Goal: Task Accomplishment & Management: Complete application form

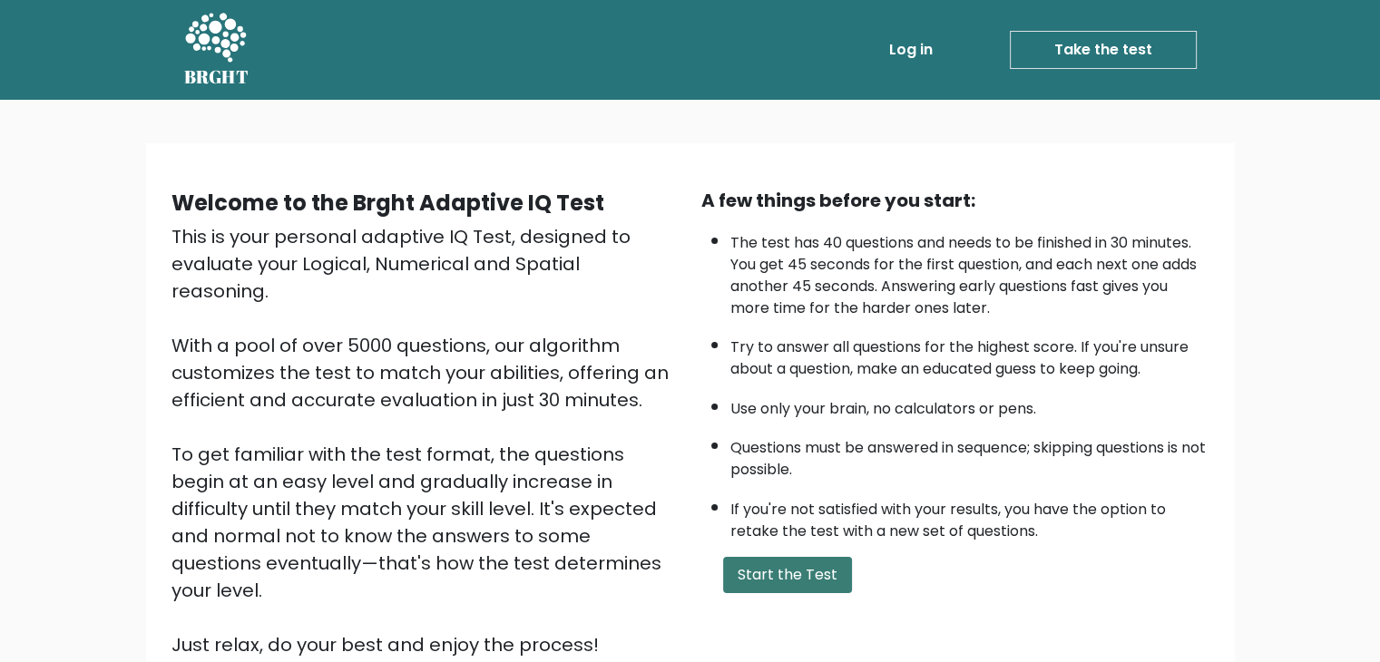
click at [755, 581] on button "Start the Test" at bounding box center [787, 575] width 129 height 36
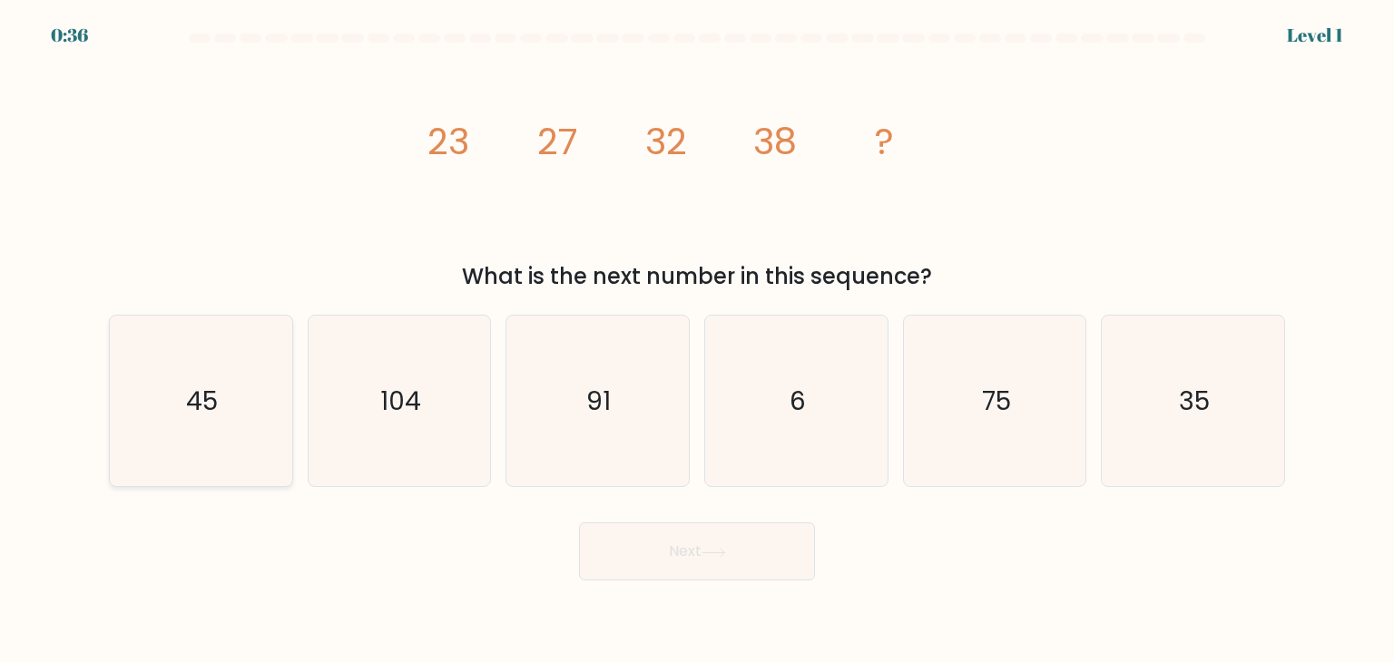
click at [233, 387] on icon "45" at bounding box center [200, 401] width 171 height 171
click at [697, 340] on input "a. 45" at bounding box center [697, 335] width 1 height 9
radio input "true"
click at [641, 571] on button "Next" at bounding box center [697, 552] width 236 height 58
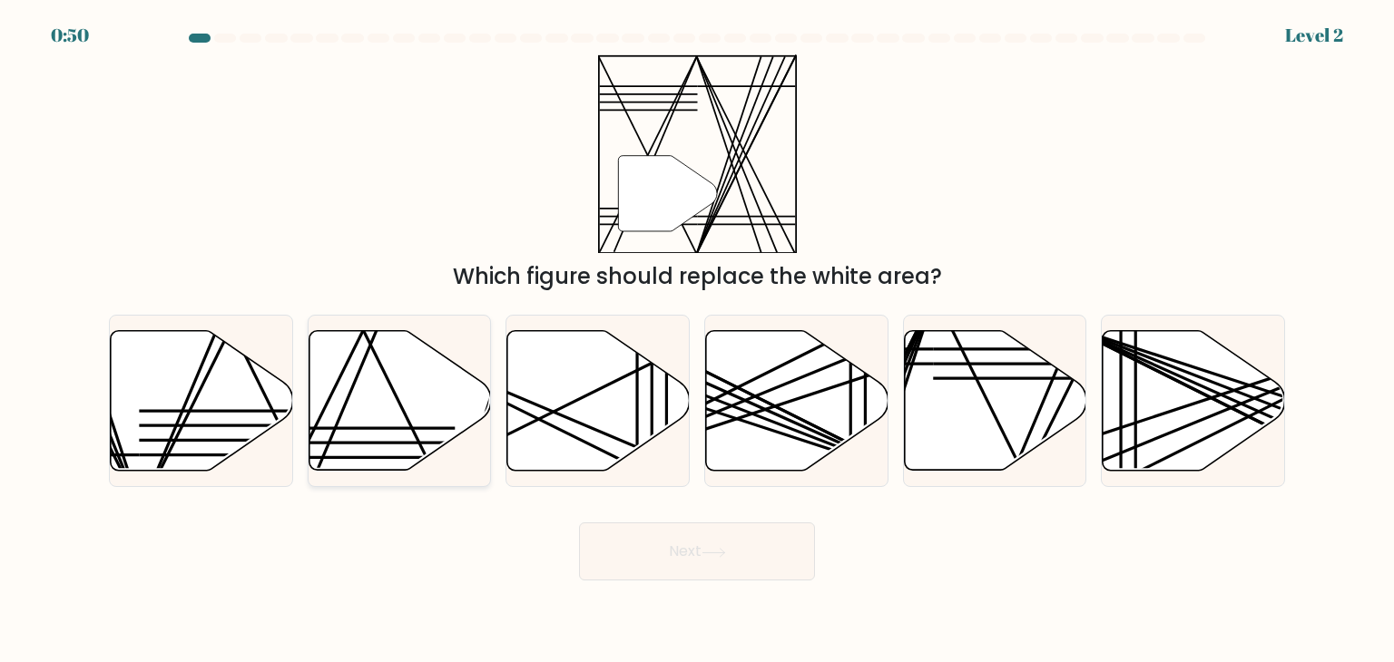
click at [385, 404] on icon at bounding box center [400, 401] width 182 height 140
click at [697, 340] on input "b." at bounding box center [697, 335] width 1 height 9
radio input "true"
click at [659, 569] on button "Next" at bounding box center [697, 552] width 236 height 58
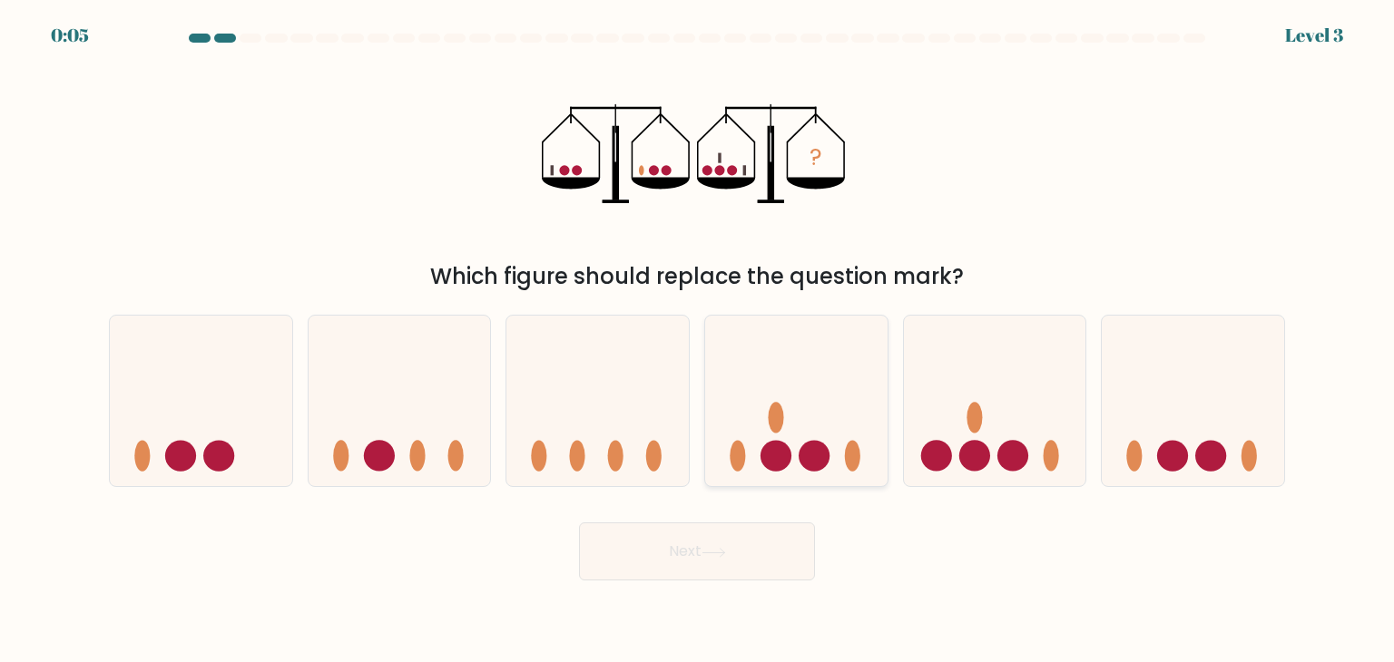
click at [780, 397] on icon at bounding box center [796, 401] width 182 height 151
click at [698, 340] on input "d." at bounding box center [697, 335] width 1 height 9
radio input "true"
click at [688, 534] on button "Next" at bounding box center [697, 552] width 236 height 58
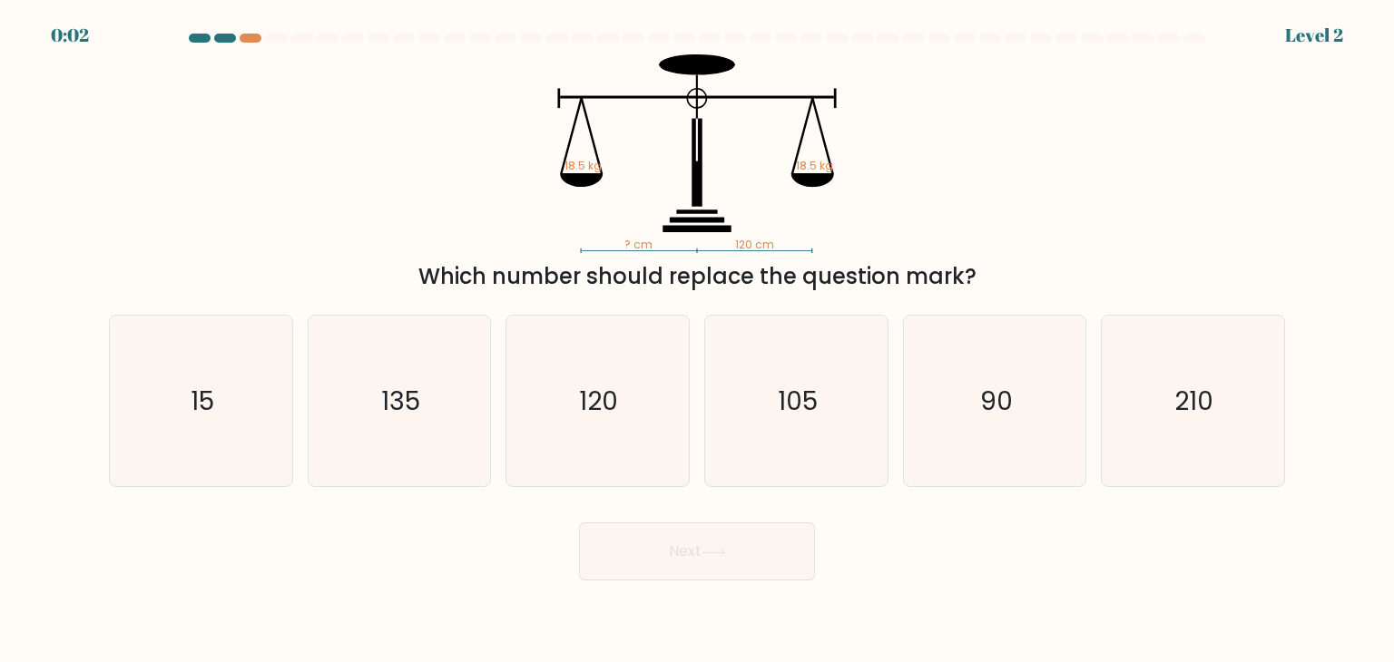
click at [688, 534] on button "Next" at bounding box center [697, 552] width 236 height 58
click at [396, 527] on div "Next" at bounding box center [697, 545] width 1198 height 72
click at [770, 419] on icon "105" at bounding box center [796, 401] width 171 height 171
click at [698, 340] on input "d. 105" at bounding box center [697, 335] width 1 height 9
radio input "true"
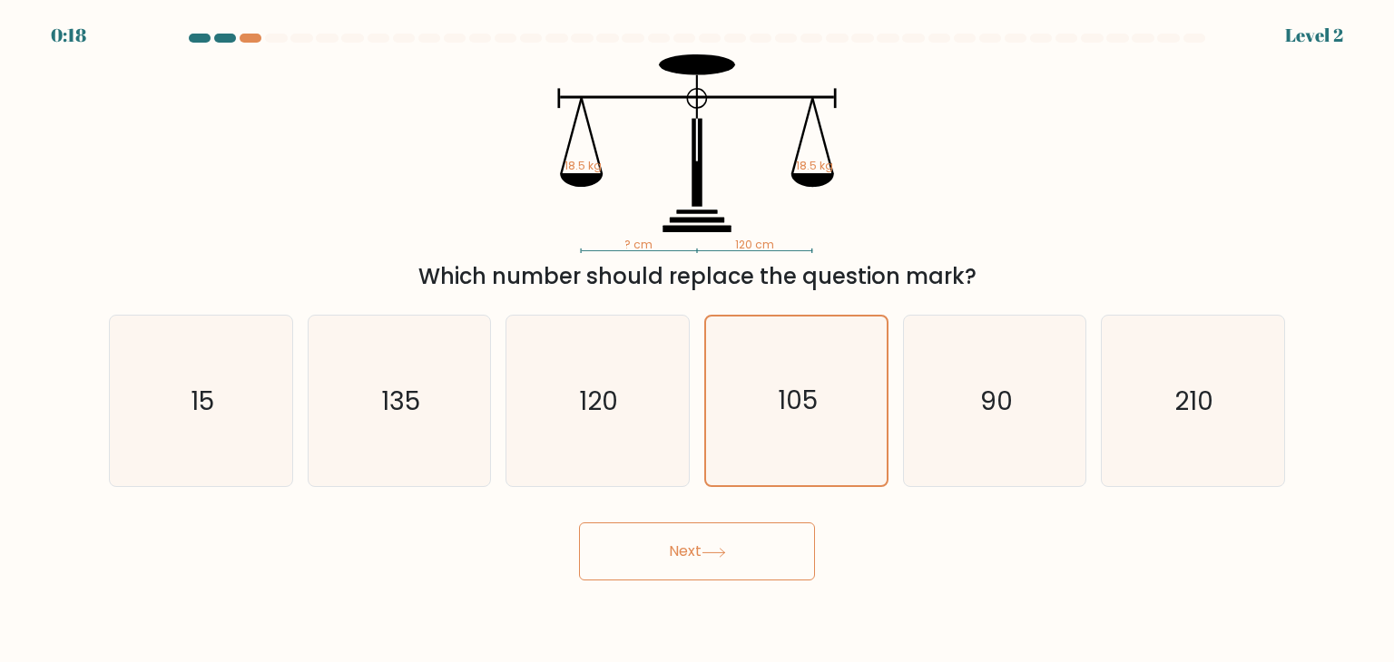
click at [684, 561] on button "Next" at bounding box center [697, 552] width 236 height 58
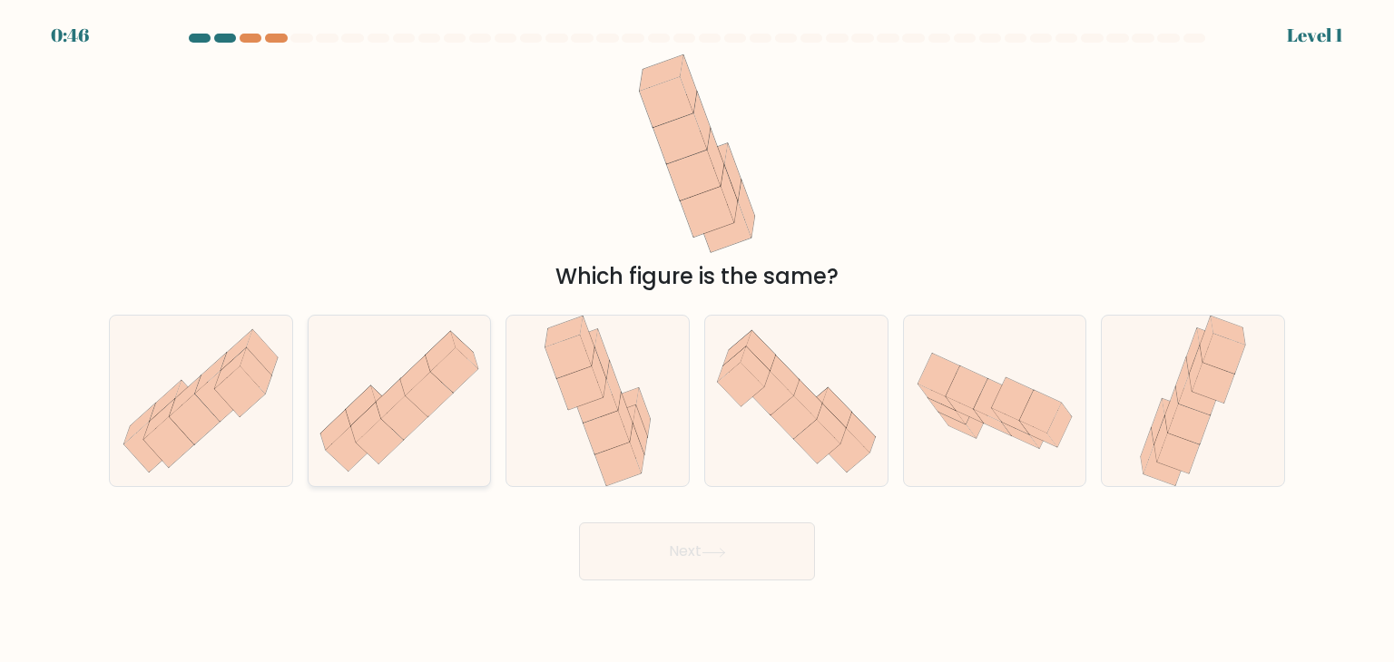
click at [417, 371] on icon at bounding box center [415, 376] width 30 height 40
click at [697, 340] on input "b." at bounding box center [697, 335] width 1 height 9
radio input "true"
click at [721, 573] on button "Next" at bounding box center [697, 552] width 236 height 58
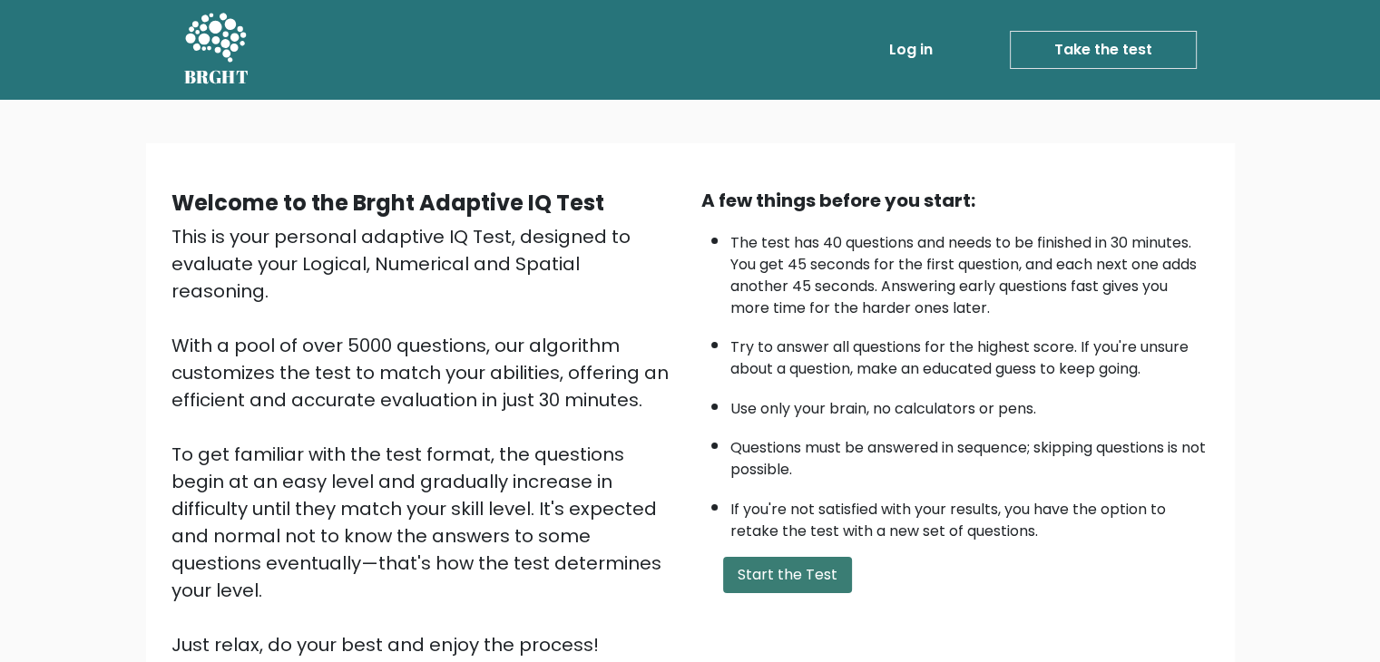
click at [786, 557] on button "Start the Test" at bounding box center [787, 575] width 129 height 36
click at [1103, 45] on link "Take the test" at bounding box center [1103, 50] width 187 height 38
click at [1101, 59] on link "Take the test" at bounding box center [1103, 50] width 187 height 38
click at [799, 566] on button "Start the Test" at bounding box center [787, 575] width 129 height 36
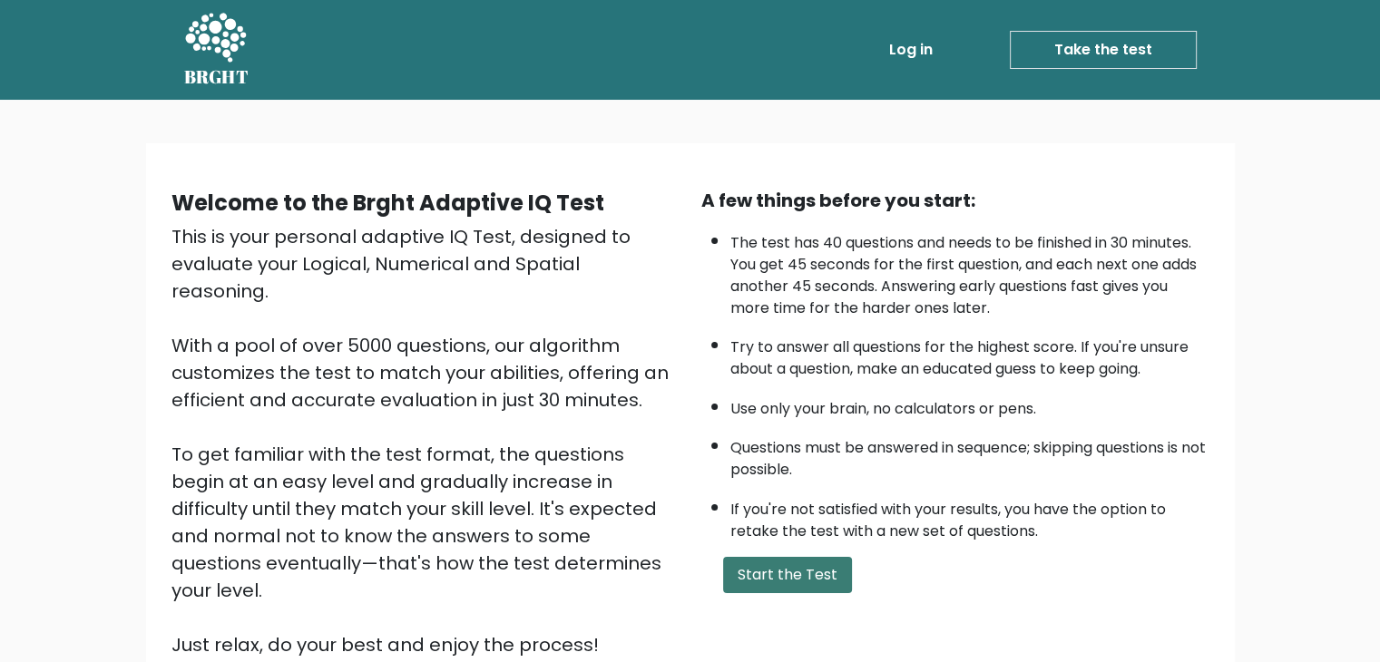
click at [781, 562] on button "Start the Test" at bounding box center [787, 575] width 129 height 36
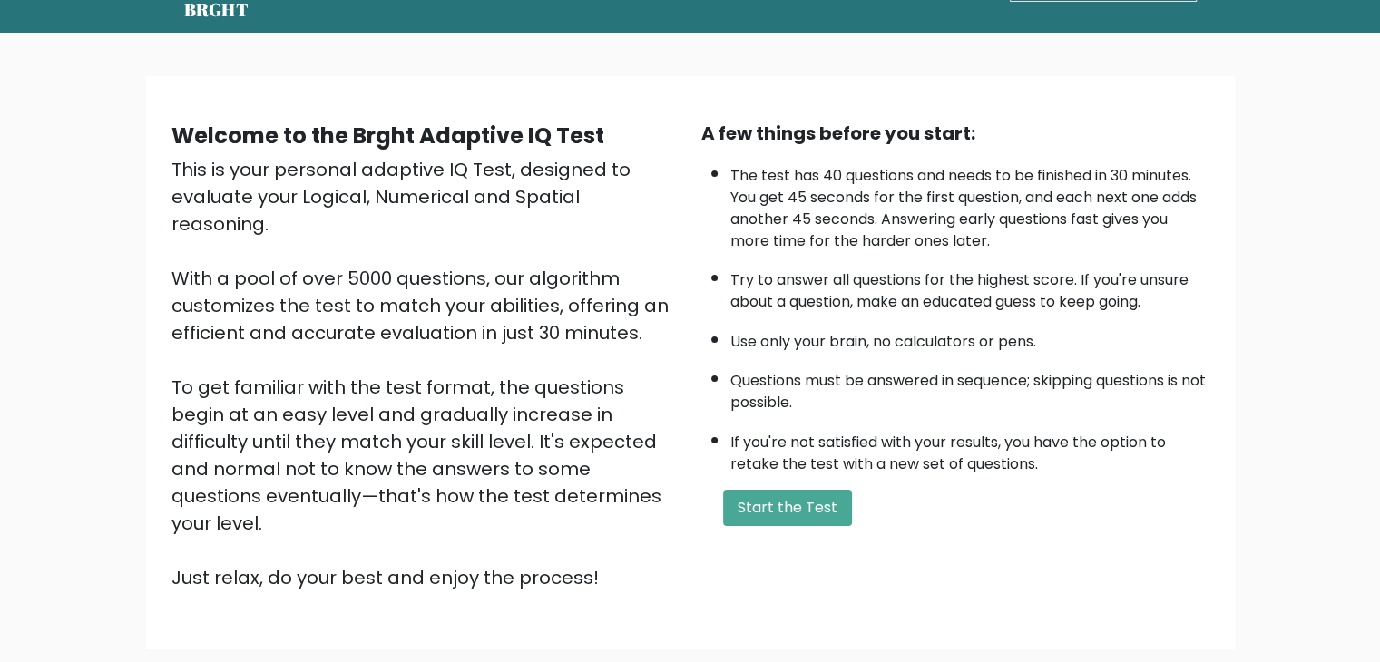
scroll to position [69, 0]
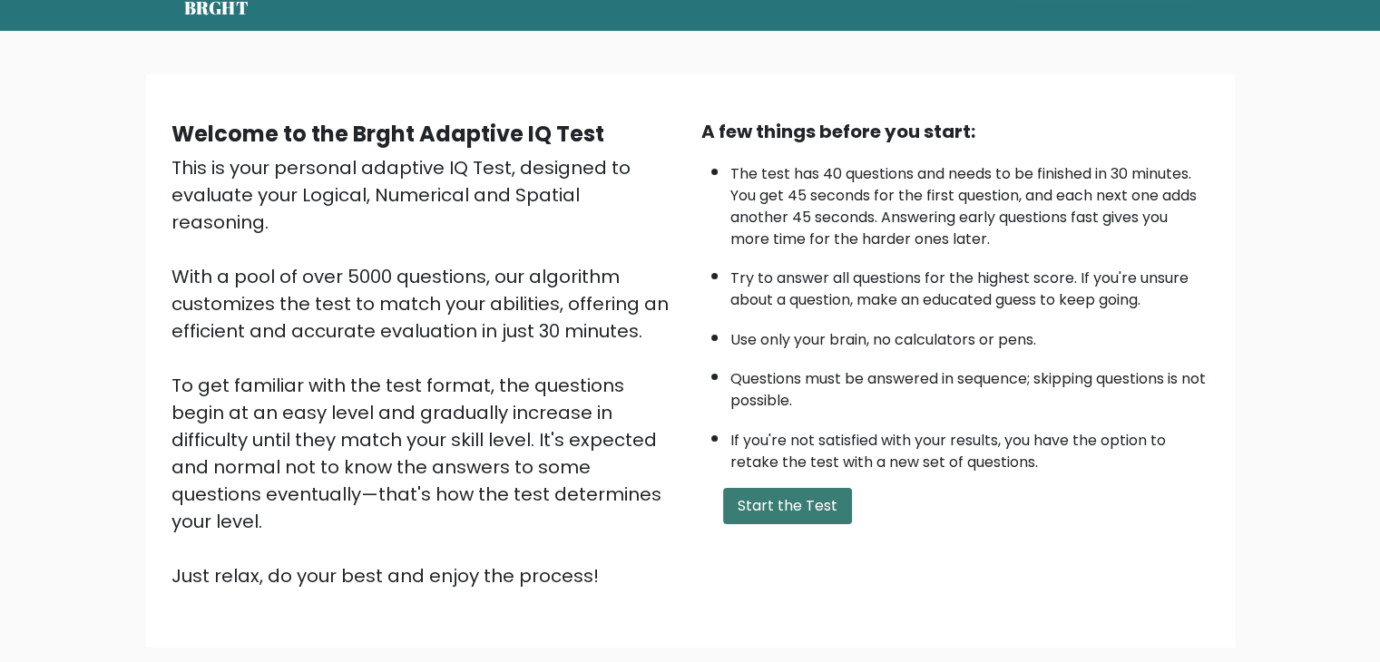
click at [803, 489] on button "Start the Test" at bounding box center [787, 506] width 129 height 36
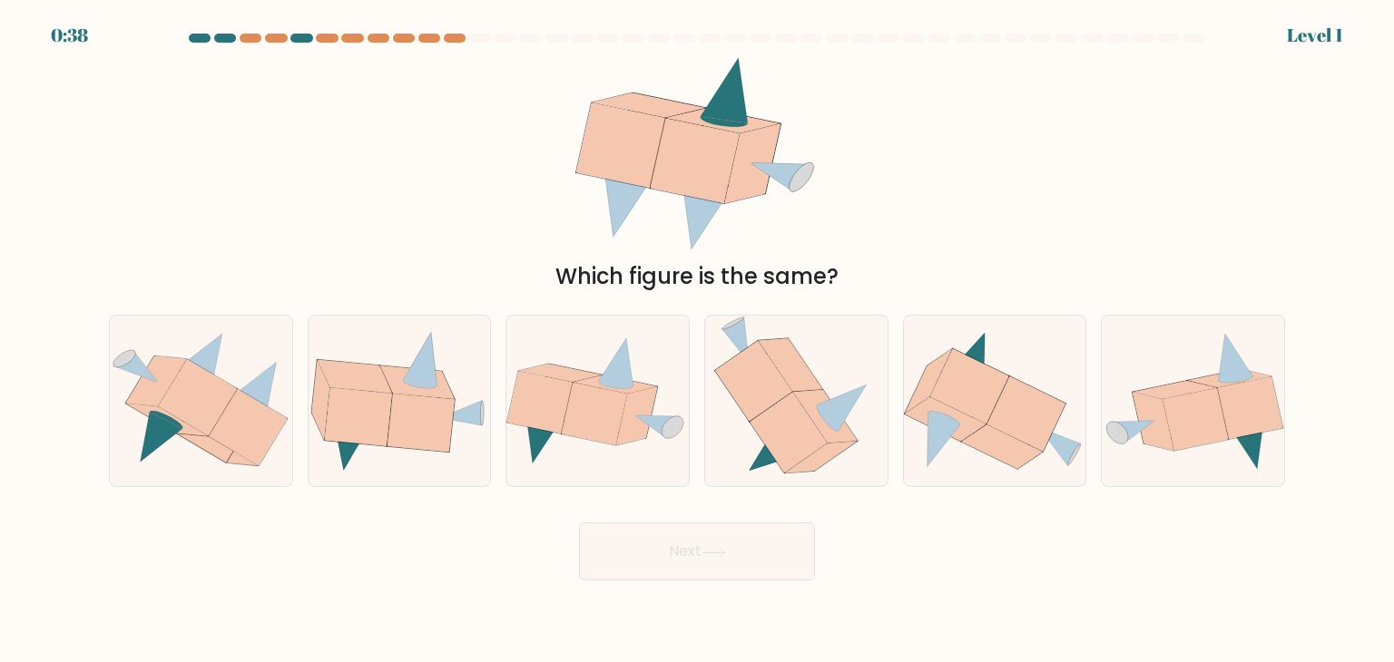
click at [1329, 44] on form at bounding box center [697, 307] width 1394 height 547
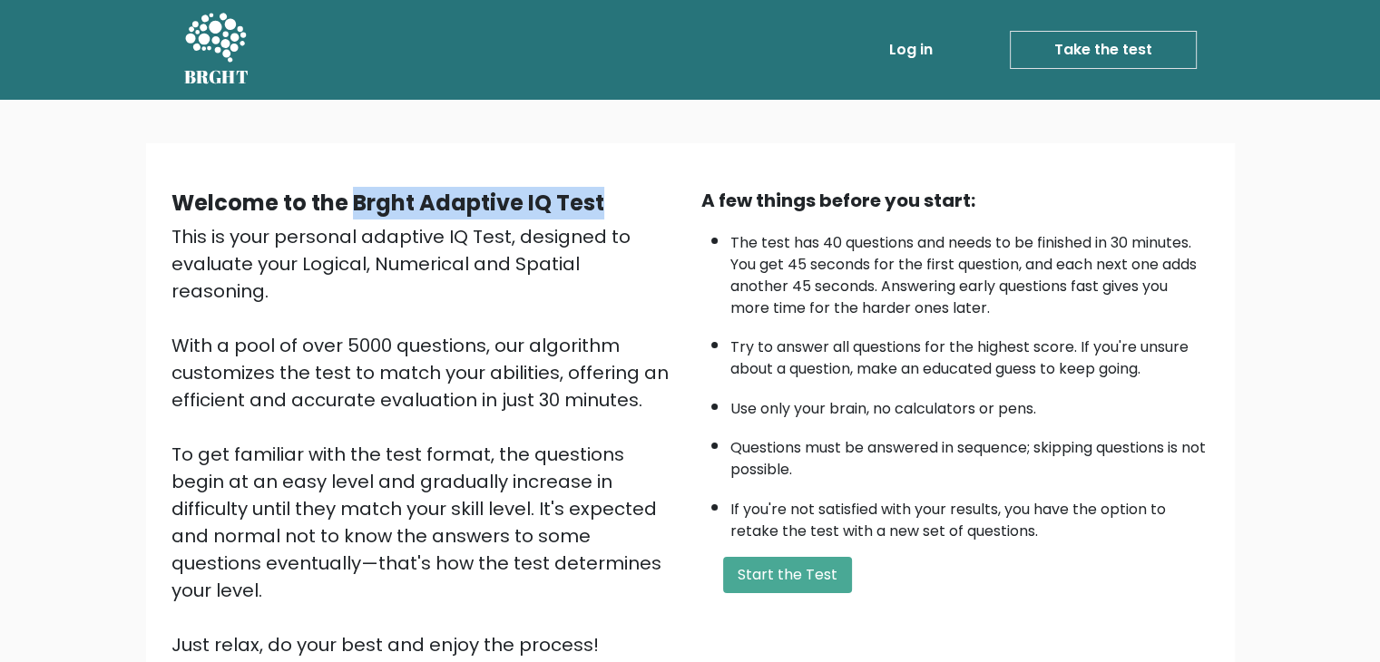
drag, startPoint x: 603, startPoint y: 211, endPoint x: 354, endPoint y: 196, distance: 249.1
click at [354, 196] on div "Welcome to the Brght Adaptive IQ Test" at bounding box center [426, 203] width 508 height 33
copy b "Brght Adaptive IQ Test"
click at [1121, 62] on link "Take the test" at bounding box center [1103, 50] width 187 height 38
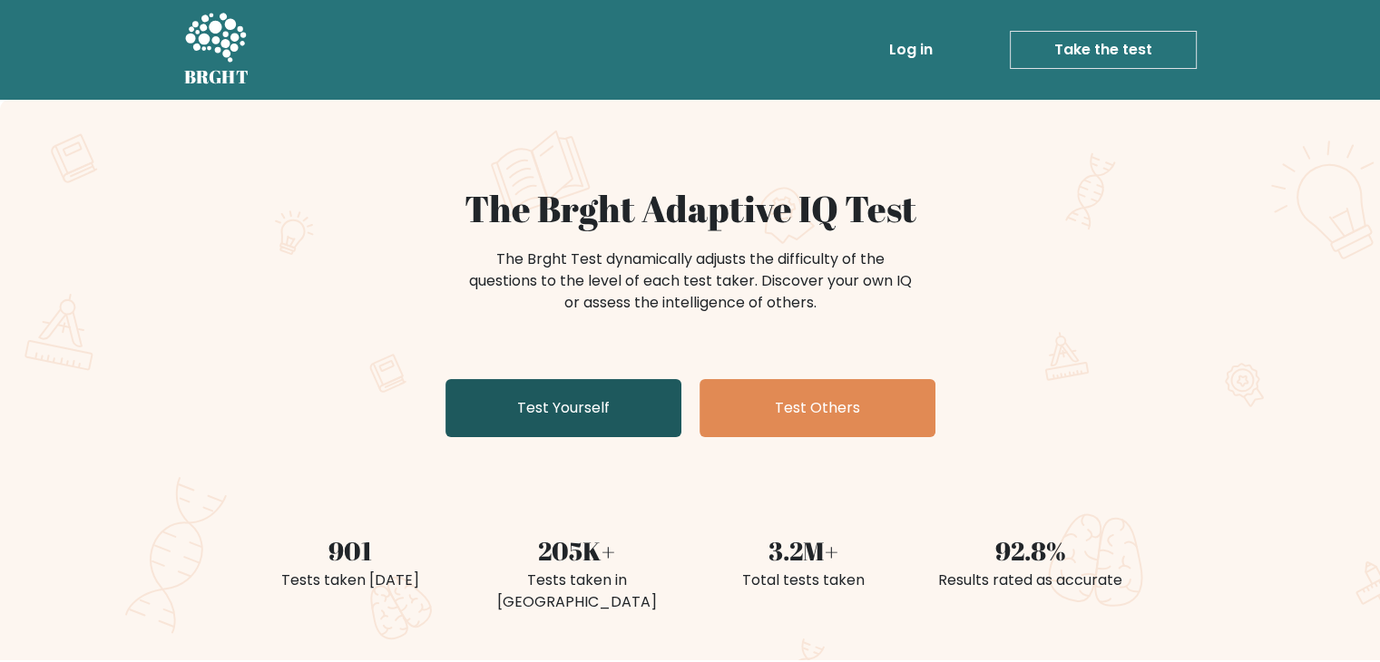
click at [564, 400] on link "Test Yourself" at bounding box center [564, 408] width 236 height 58
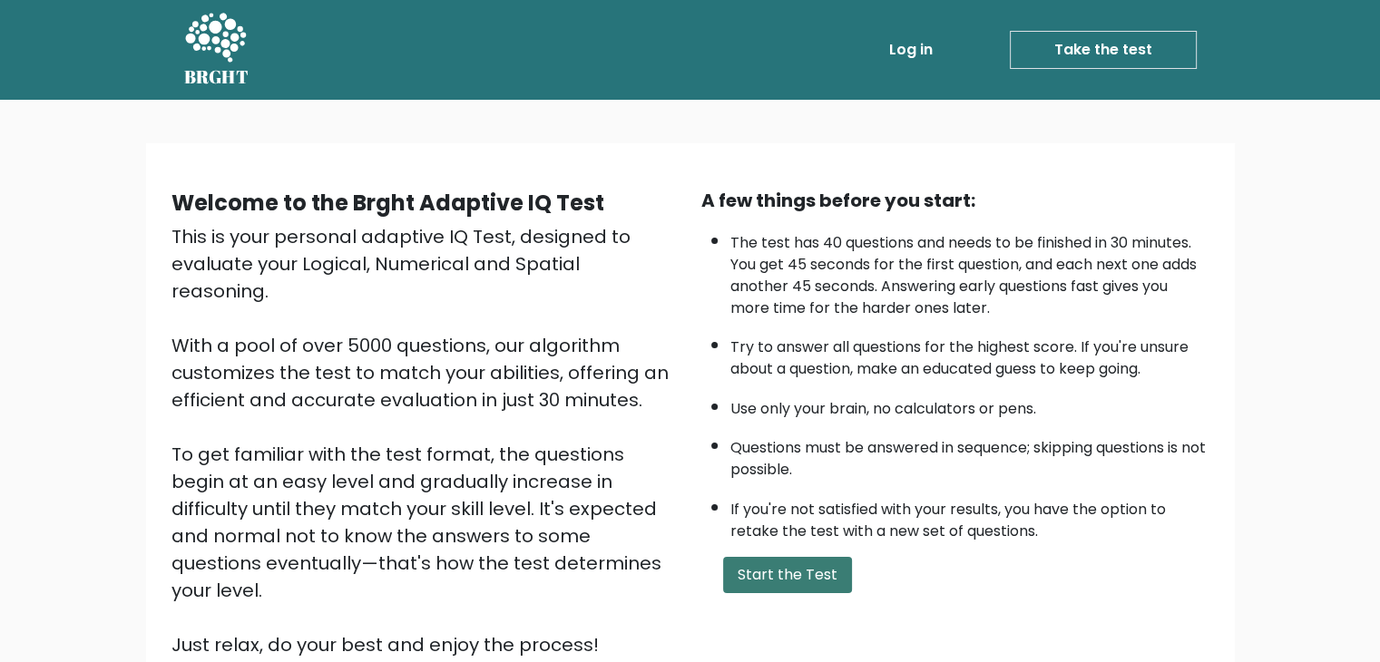
click at [761, 557] on button "Start the Test" at bounding box center [787, 575] width 129 height 36
click at [1121, 62] on link "Take the test" at bounding box center [1103, 50] width 187 height 38
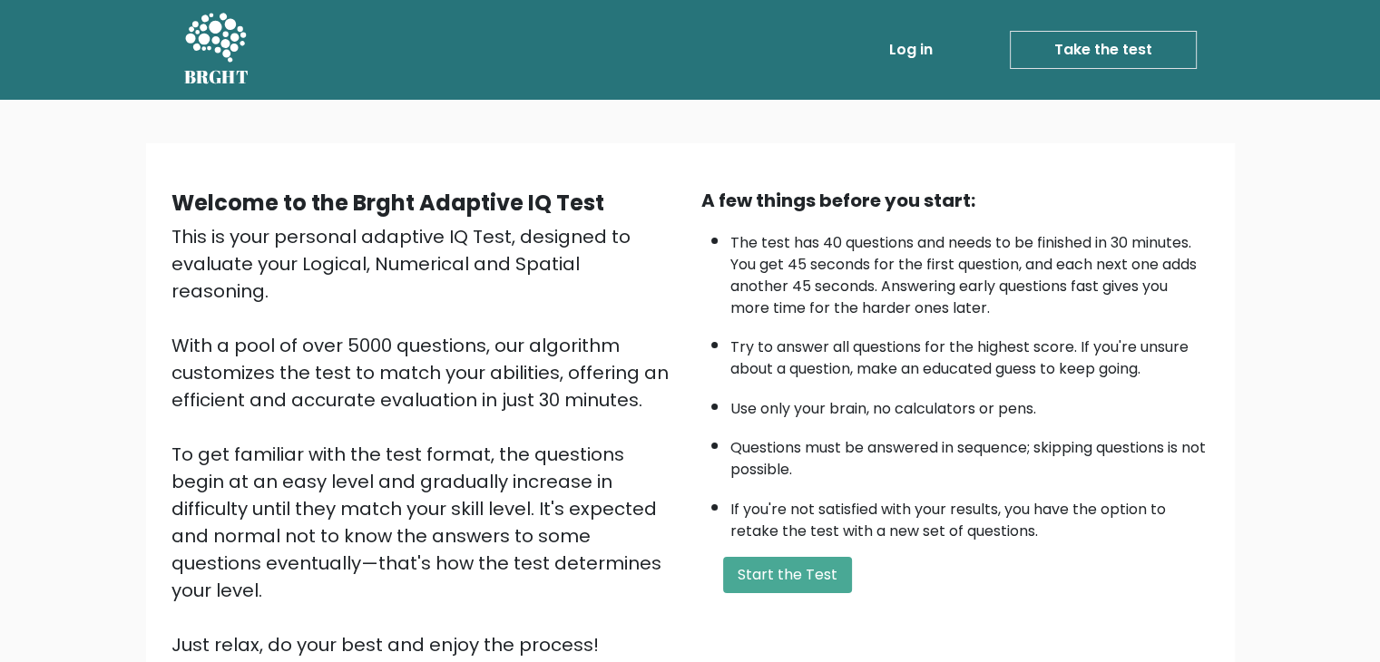
click at [1121, 62] on link "Take the test" at bounding box center [1103, 50] width 187 height 38
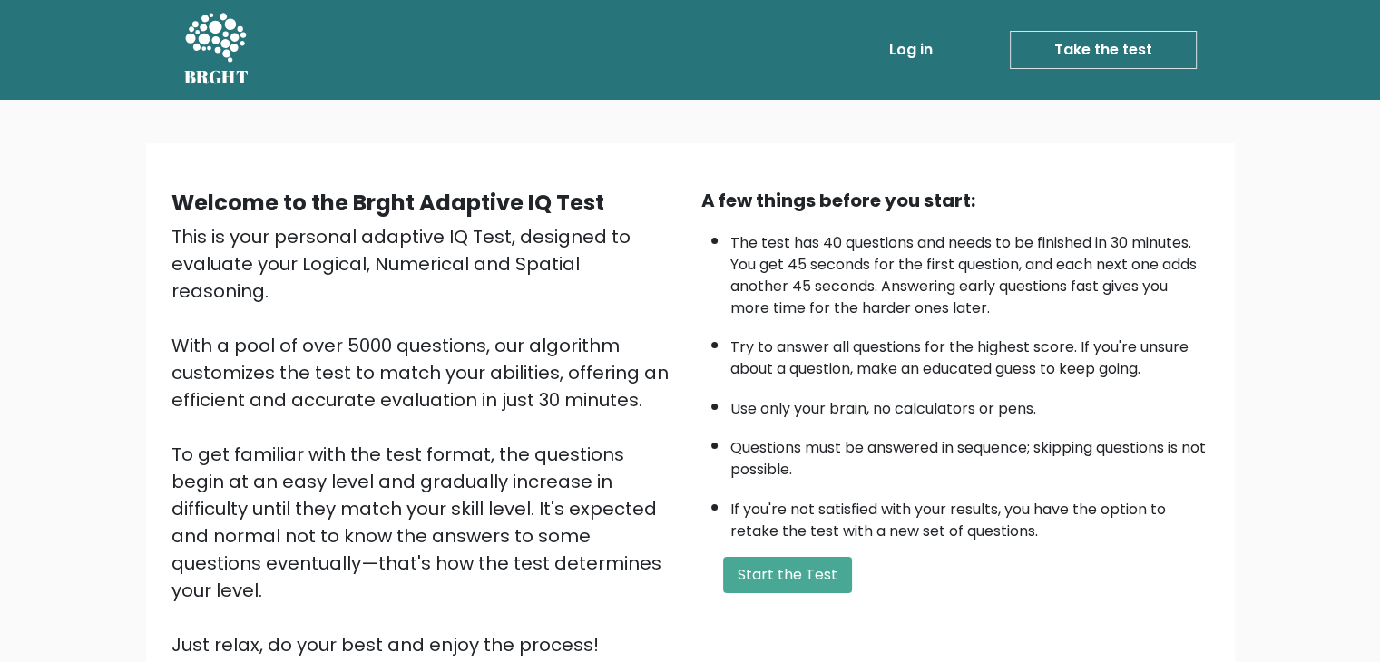
click at [1121, 62] on link "Take the test" at bounding box center [1103, 50] width 187 height 38
click at [780, 574] on button "Start the Test" at bounding box center [787, 575] width 129 height 36
click at [777, 558] on button "Start the Test" at bounding box center [787, 575] width 129 height 36
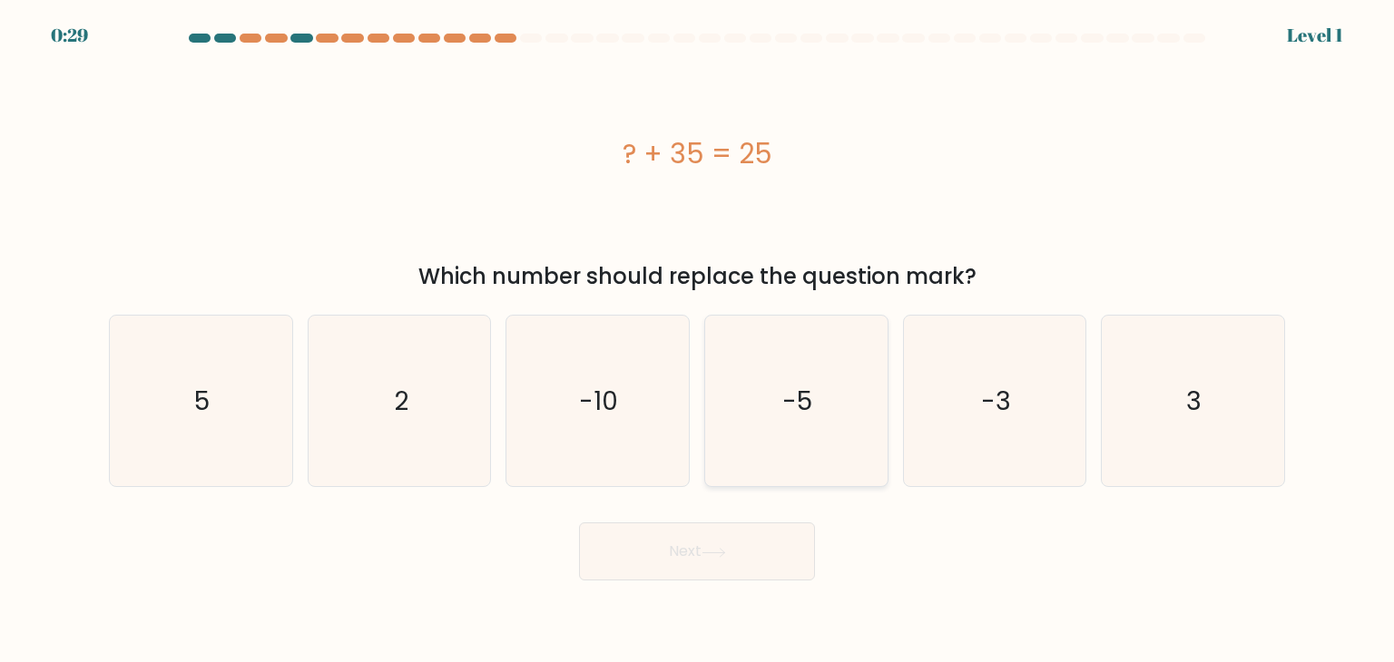
click at [809, 435] on icon "-5" at bounding box center [796, 401] width 171 height 171
click at [698, 340] on input "d. -5" at bounding box center [697, 335] width 1 height 9
radio input "true"
click at [739, 548] on button "Next" at bounding box center [697, 552] width 236 height 58
click at [849, 444] on icon "-8" at bounding box center [796, 401] width 171 height 171
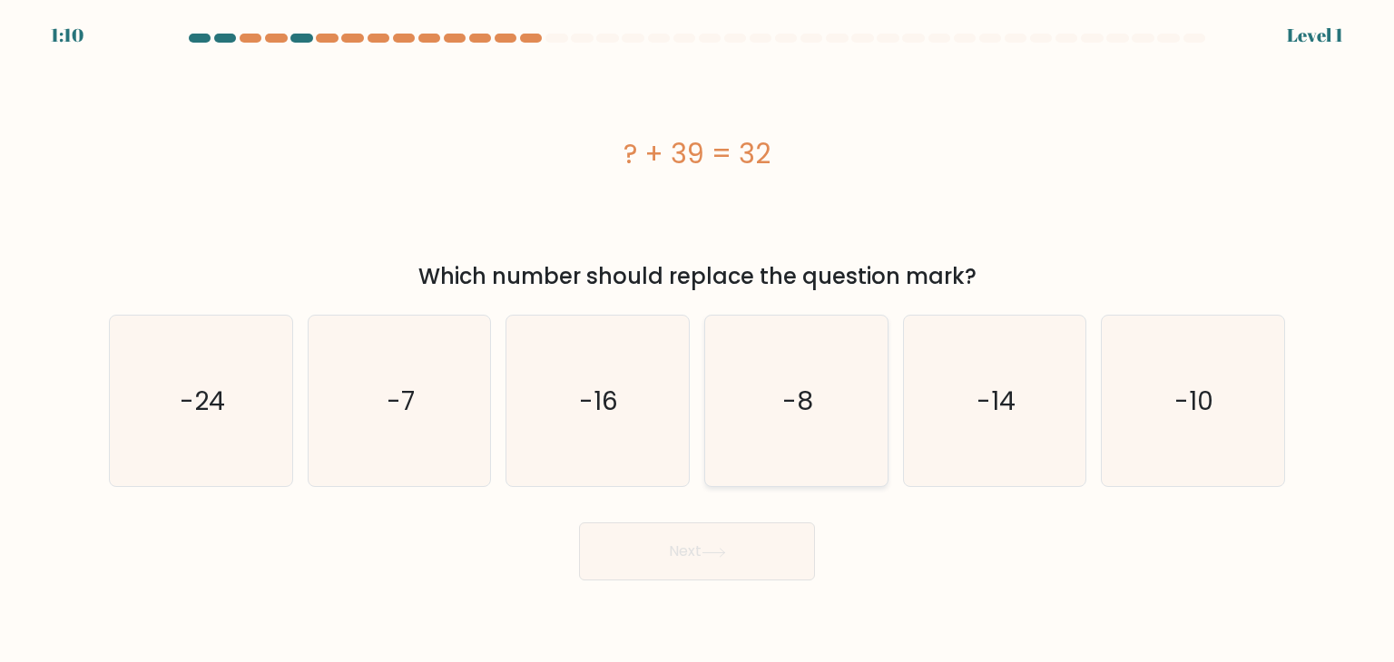
click at [698, 340] on input "d. -8" at bounding box center [697, 335] width 1 height 9
radio input "true"
click at [750, 579] on button "Next" at bounding box center [697, 552] width 236 height 58
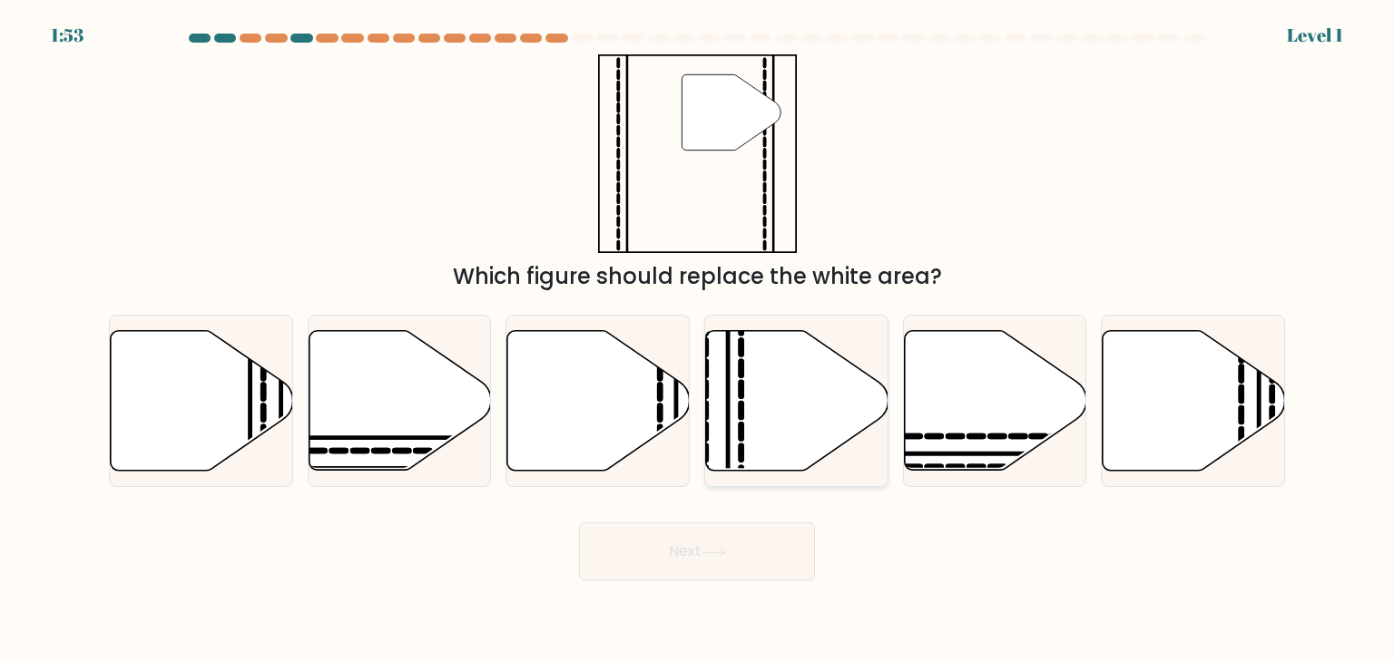
click at [716, 433] on icon at bounding box center [797, 401] width 182 height 140
click at [698, 340] on input "d." at bounding box center [697, 335] width 1 height 9
radio input "true"
click at [682, 556] on button "Next" at bounding box center [697, 552] width 236 height 58
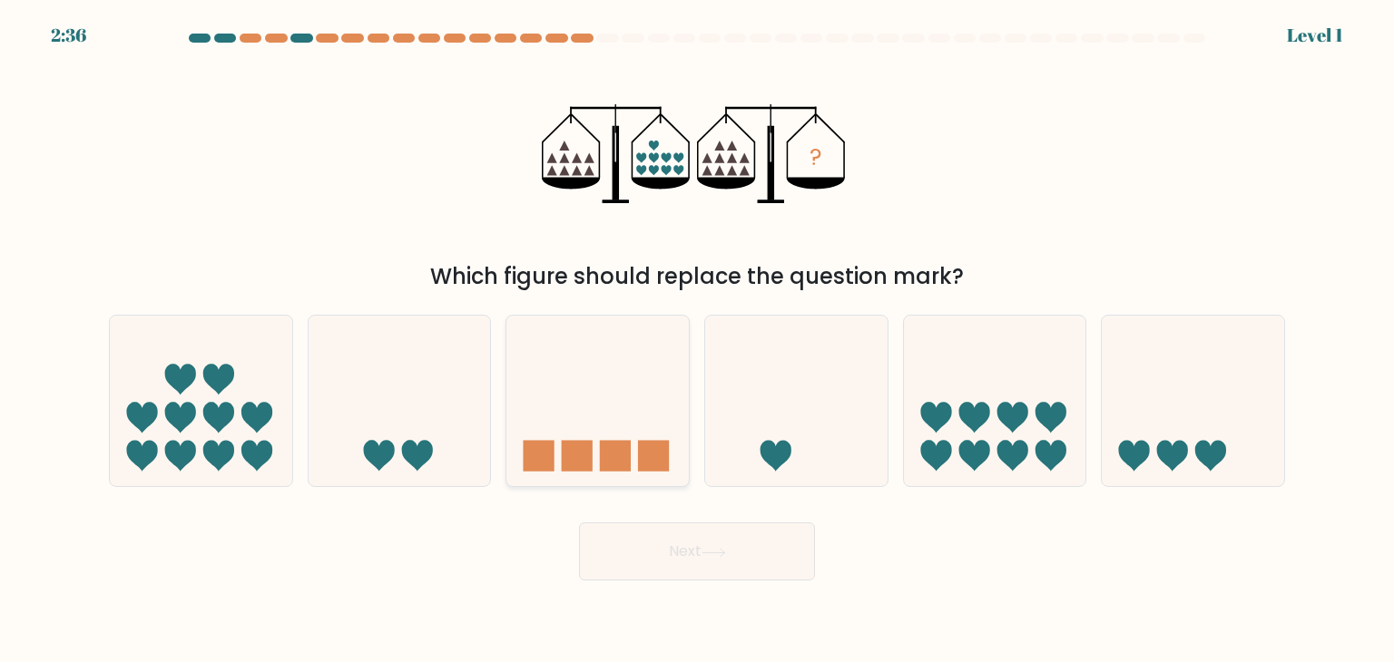
click at [636, 458] on icon at bounding box center [597, 401] width 182 height 151
click at [697, 340] on input "c." at bounding box center [697, 335] width 1 height 9
radio input "true"
click at [655, 555] on button "Next" at bounding box center [697, 552] width 236 height 58
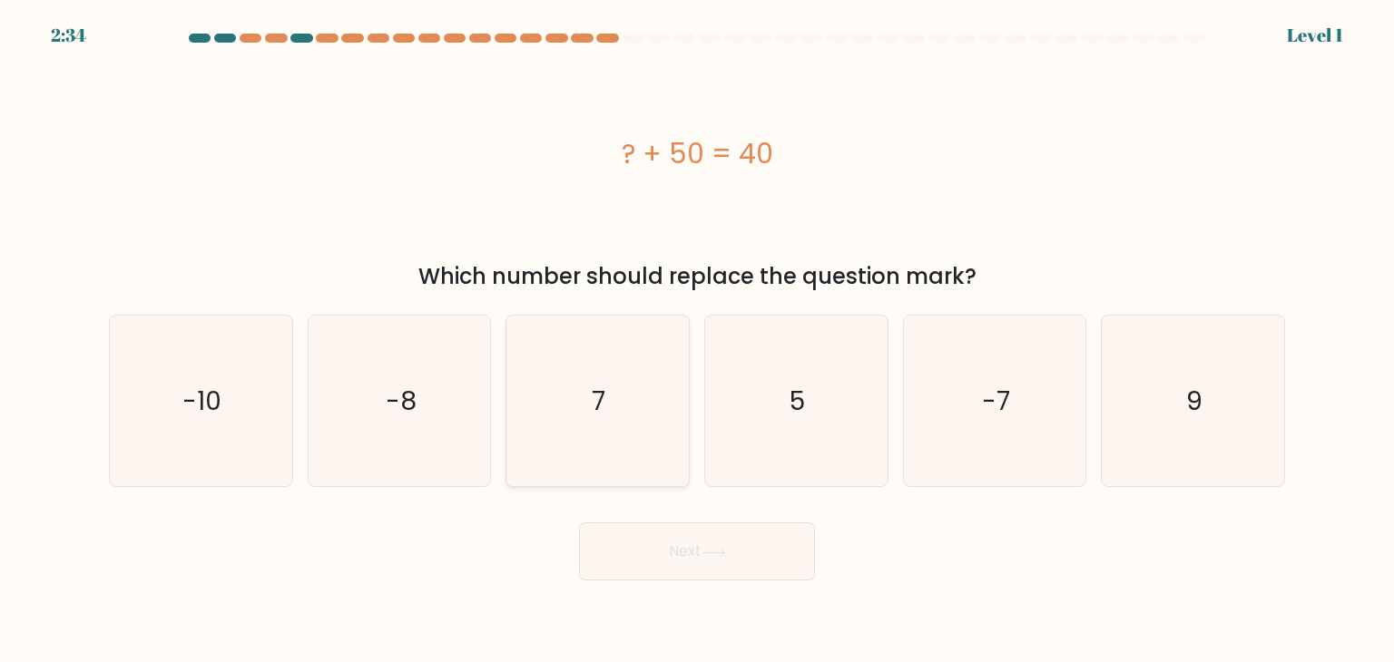
click at [673, 444] on icon "7" at bounding box center [597, 401] width 171 height 171
click at [697, 340] on input "c. 7" at bounding box center [697, 335] width 1 height 9
radio input "true"
click at [693, 554] on button "Next" at bounding box center [697, 552] width 236 height 58
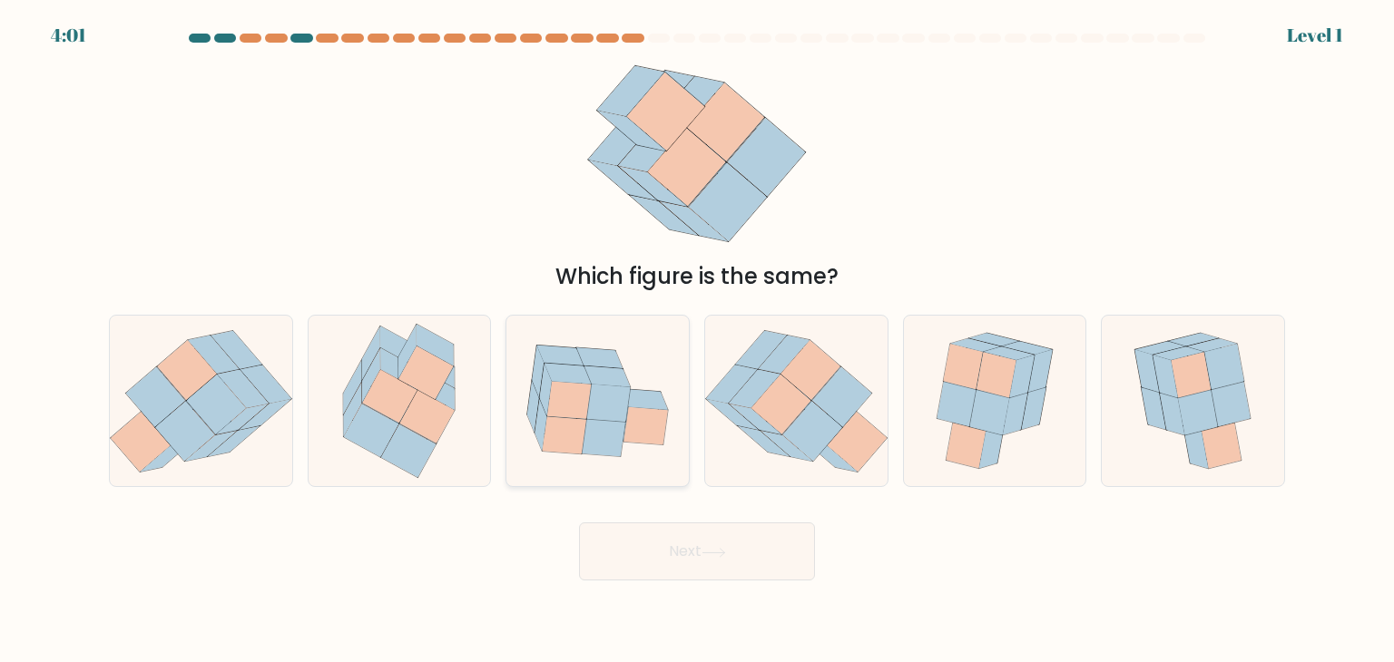
click at [613, 454] on icon at bounding box center [604, 437] width 44 height 37
click at [697, 340] on input "c." at bounding box center [697, 335] width 1 height 9
radio input "true"
click at [661, 556] on button "Next" at bounding box center [697, 552] width 236 height 58
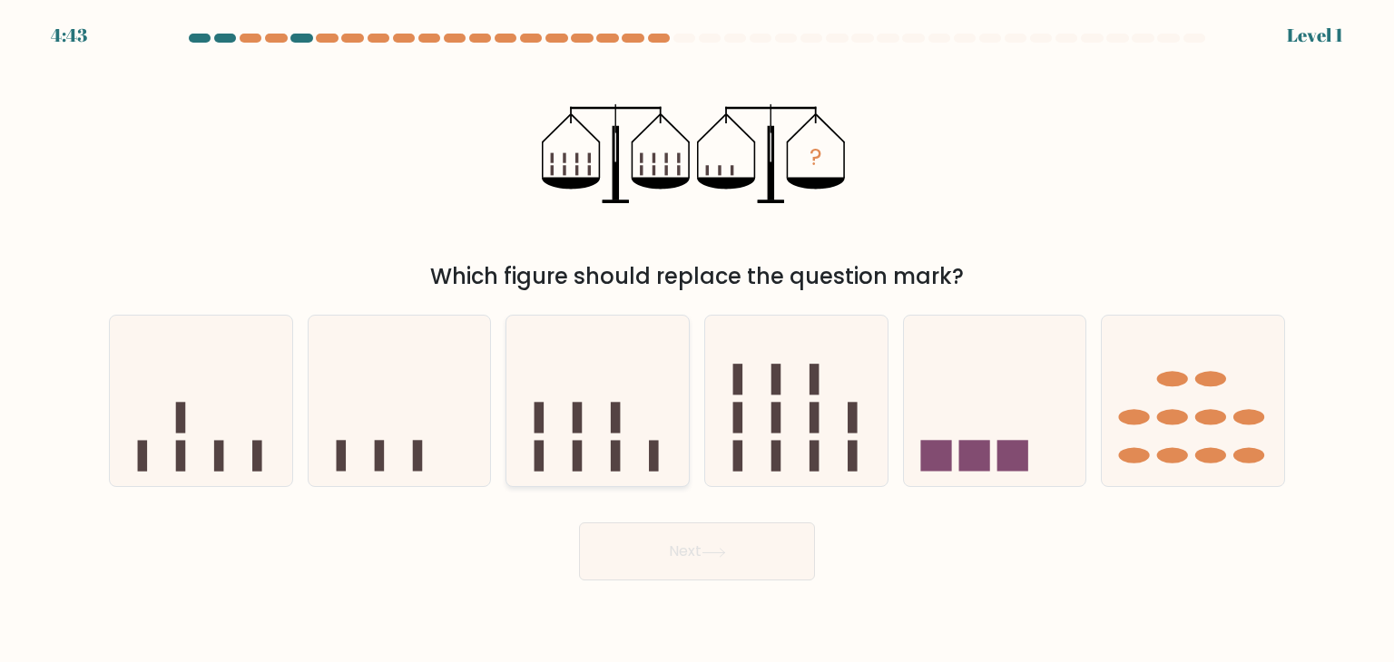
click at [654, 411] on icon at bounding box center [597, 401] width 182 height 151
click at [697, 340] on input "c." at bounding box center [697, 335] width 1 height 9
radio input "true"
click at [666, 549] on button "Next" at bounding box center [697, 552] width 236 height 58
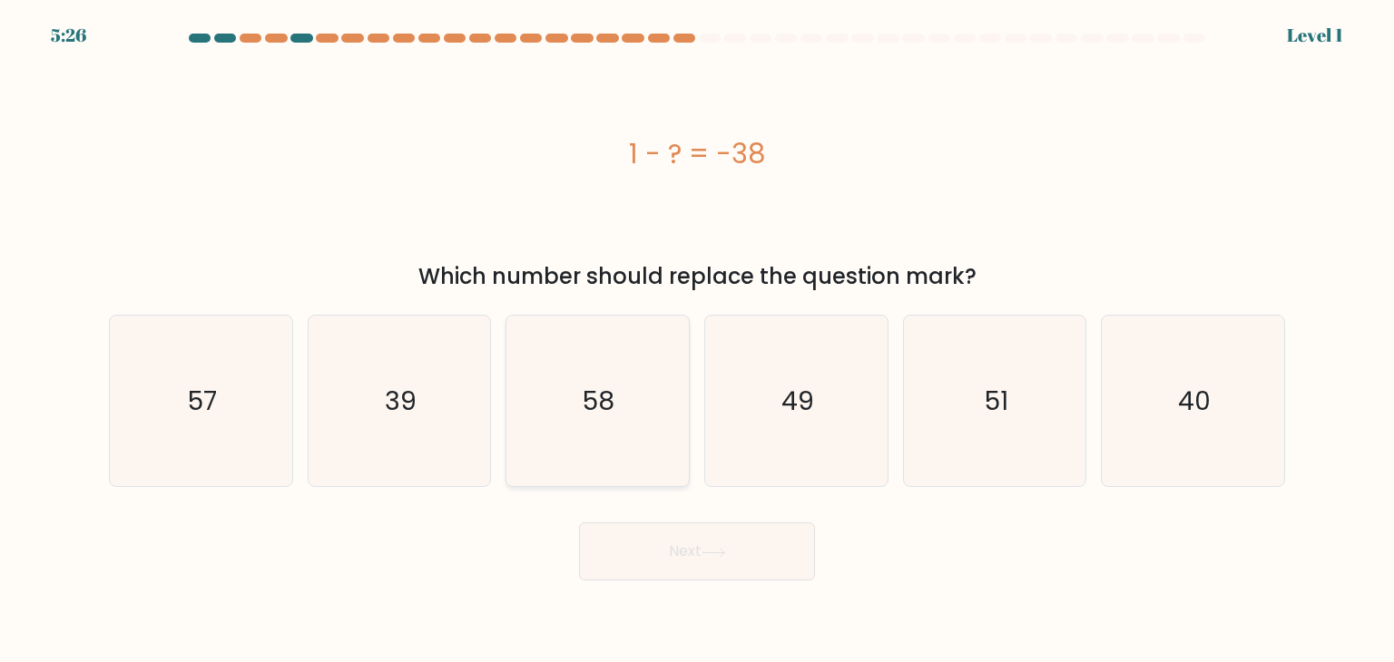
click at [645, 399] on icon "58" at bounding box center [597, 401] width 171 height 171
click at [697, 340] on input "c. 58" at bounding box center [697, 335] width 1 height 9
radio input "true"
drag, startPoint x: 691, startPoint y: 585, endPoint x: 702, endPoint y: 554, distance: 32.7
click at [702, 554] on body "5:25 Level 1 a." at bounding box center [697, 331] width 1394 height 662
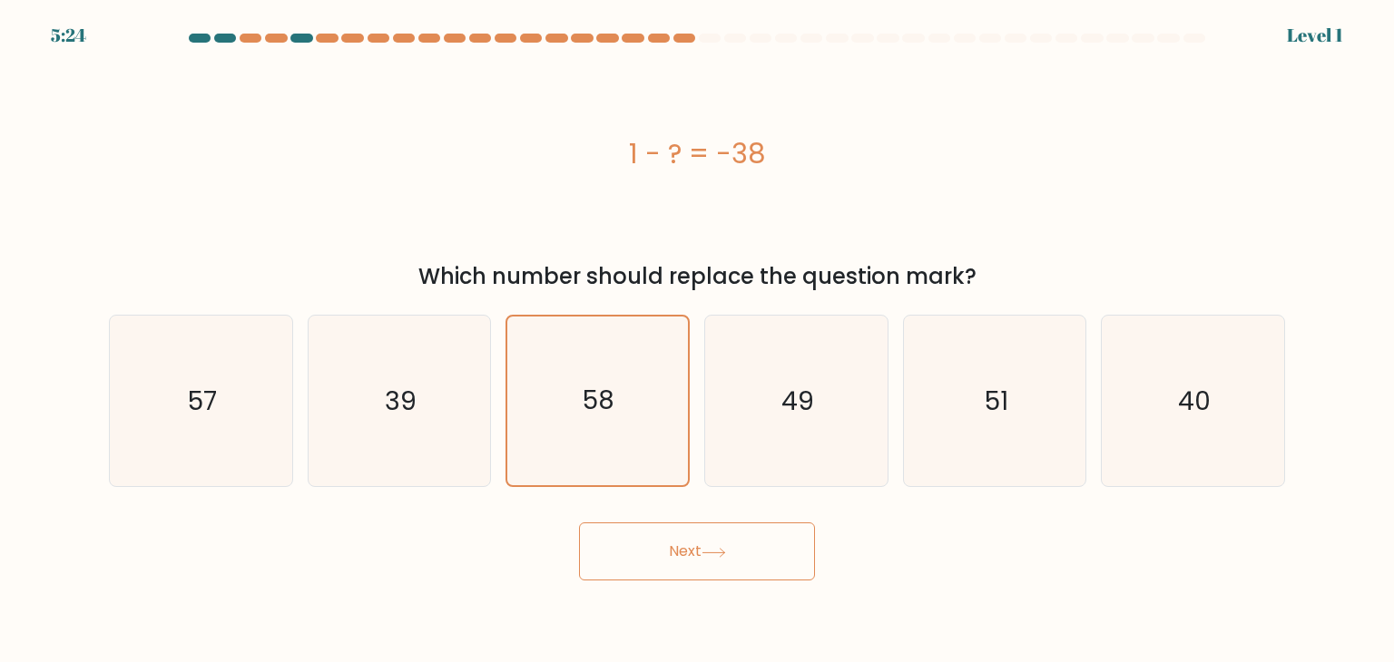
click at [702, 554] on button "Next" at bounding box center [697, 552] width 236 height 58
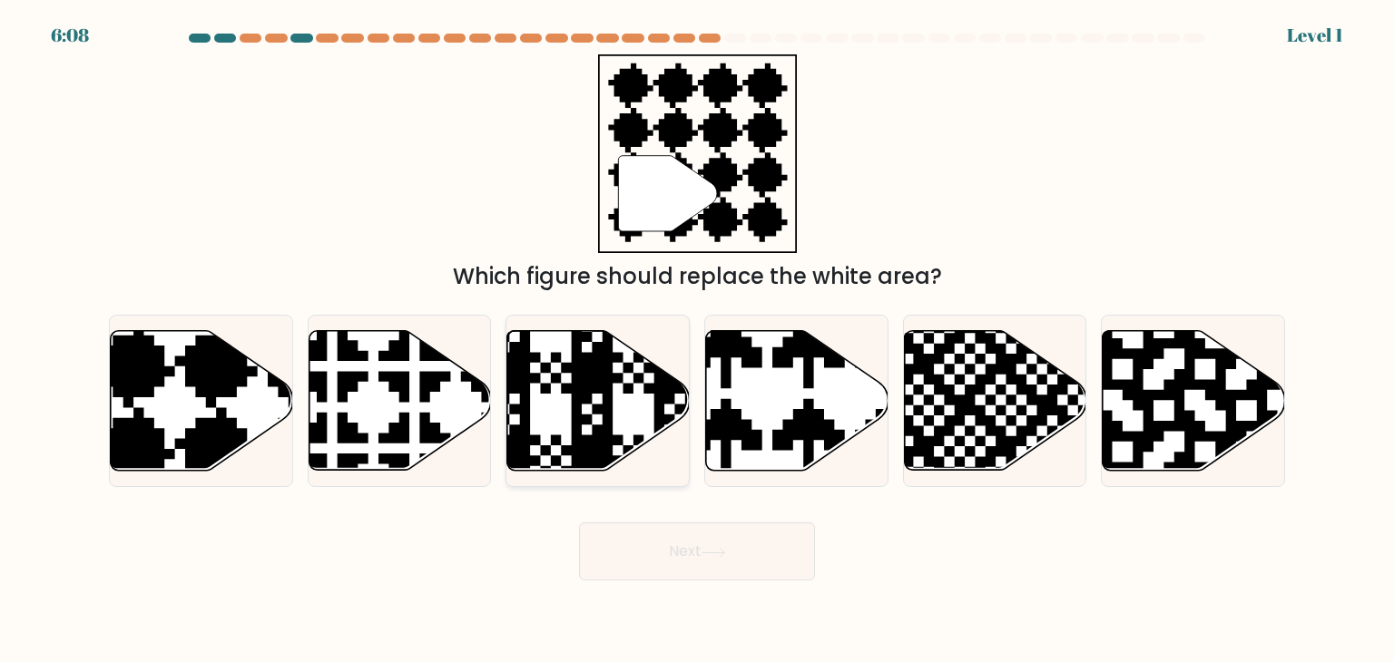
click at [623, 371] on icon at bounding box center [598, 401] width 182 height 140
click at [697, 340] on input "c." at bounding box center [697, 335] width 1 height 9
radio input "true"
click at [668, 540] on button "Next" at bounding box center [697, 552] width 236 height 58
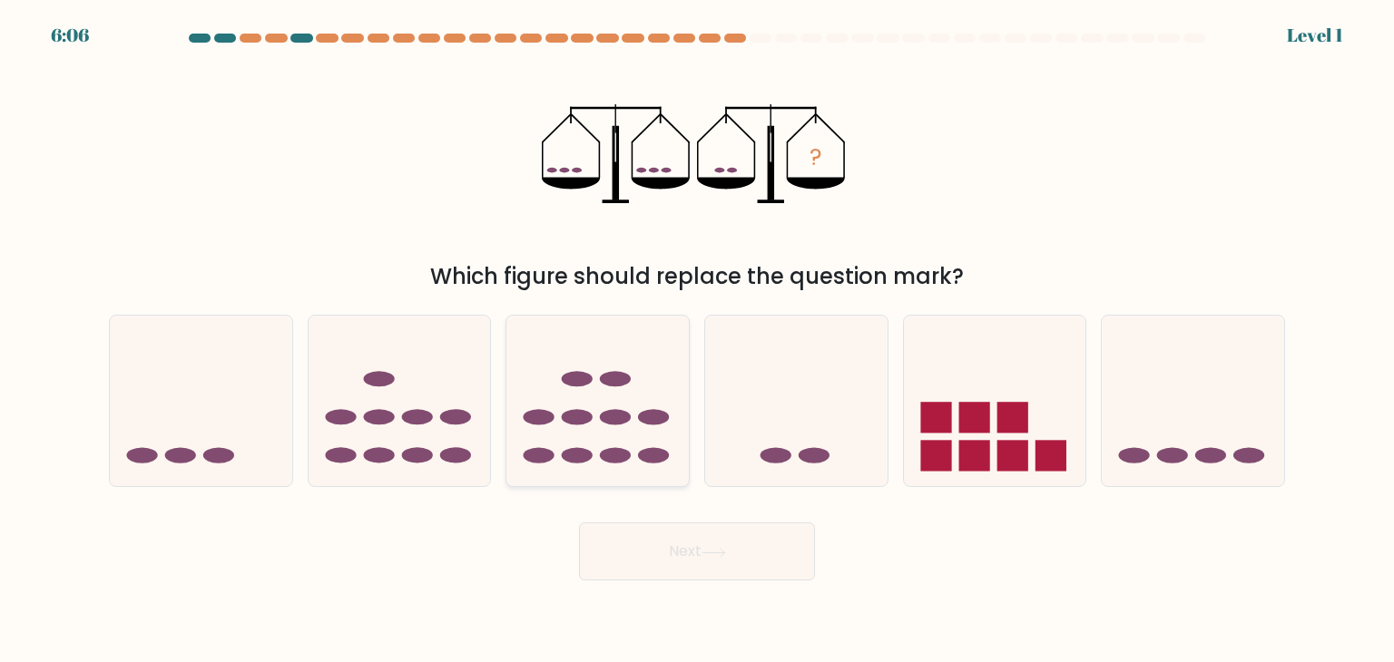
click at [635, 382] on icon at bounding box center [597, 401] width 182 height 151
click at [697, 340] on input "c." at bounding box center [697, 335] width 1 height 9
radio input "true"
click at [668, 511] on div "Next" at bounding box center [697, 545] width 1198 height 72
click at [668, 544] on button "Next" at bounding box center [697, 552] width 236 height 58
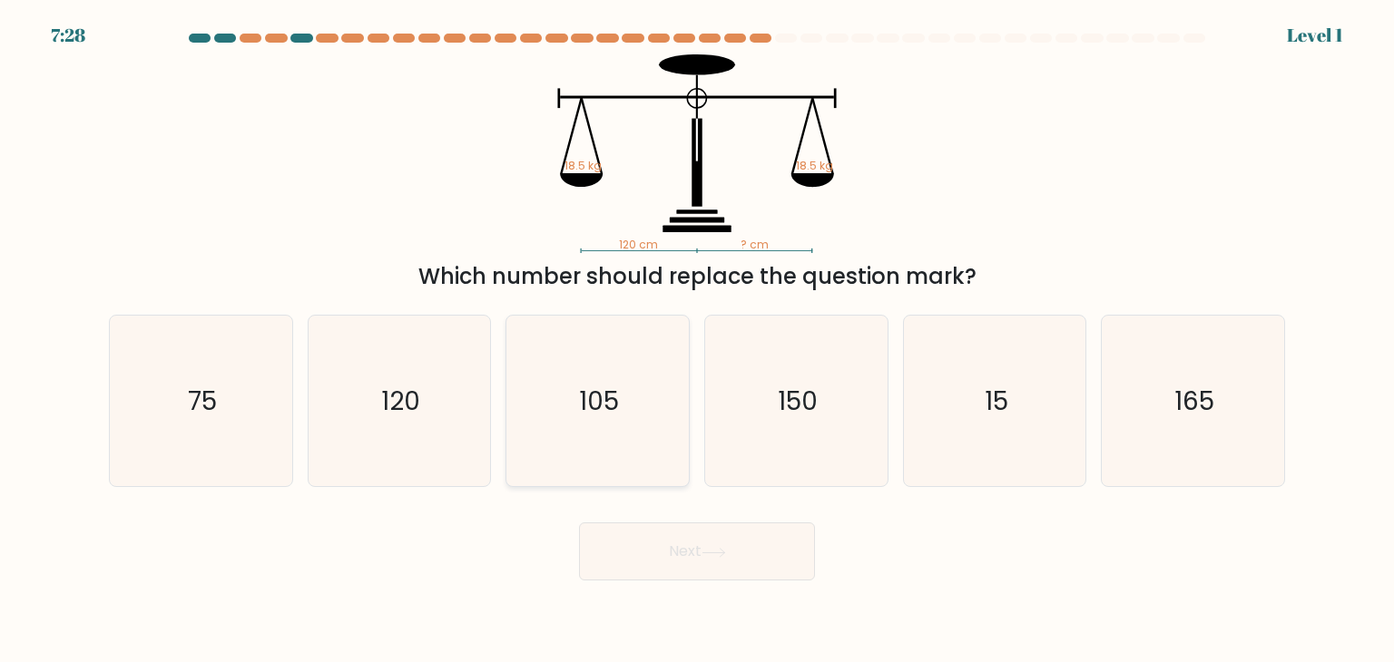
click at [639, 427] on icon "105" at bounding box center [597, 401] width 171 height 171
click at [697, 340] on input "c. 105" at bounding box center [697, 335] width 1 height 9
radio input "true"
click at [674, 564] on button "Next" at bounding box center [697, 552] width 236 height 58
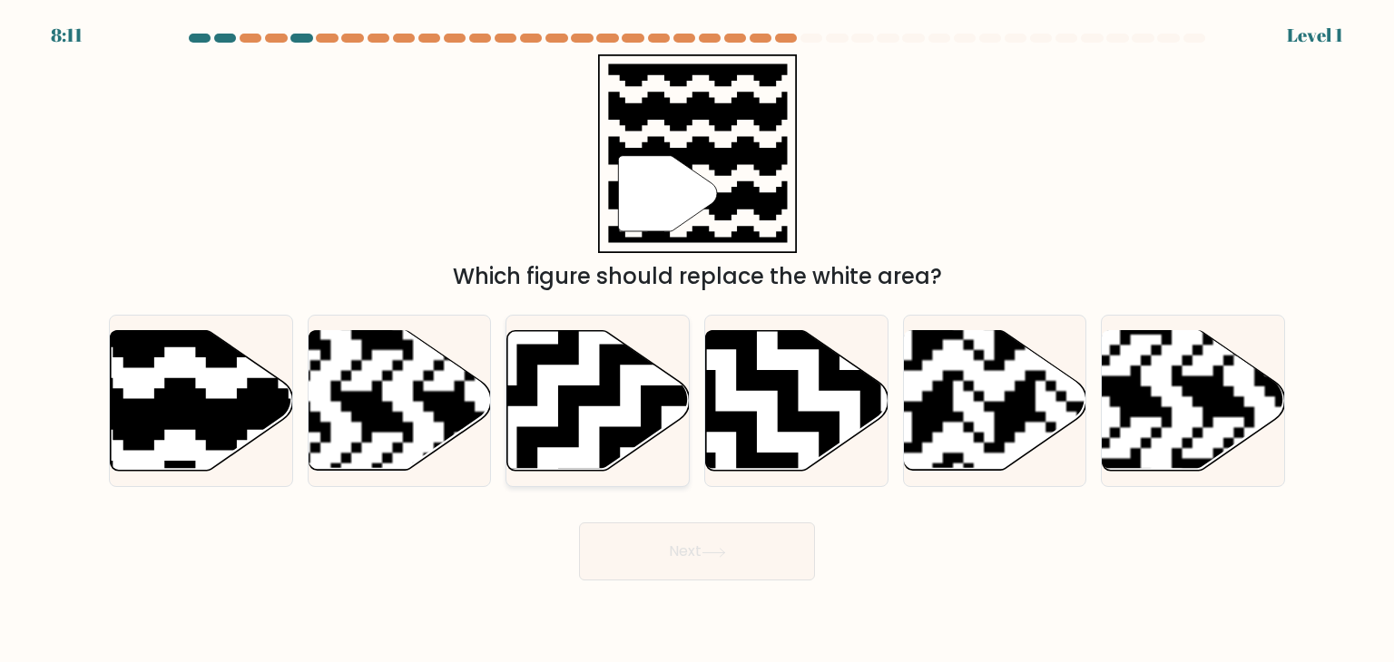
click at [639, 381] on icon at bounding box center [598, 401] width 182 height 140
click at [697, 340] on input "c." at bounding box center [697, 335] width 1 height 9
radio input "true"
click at [679, 524] on button "Next" at bounding box center [697, 552] width 236 height 58
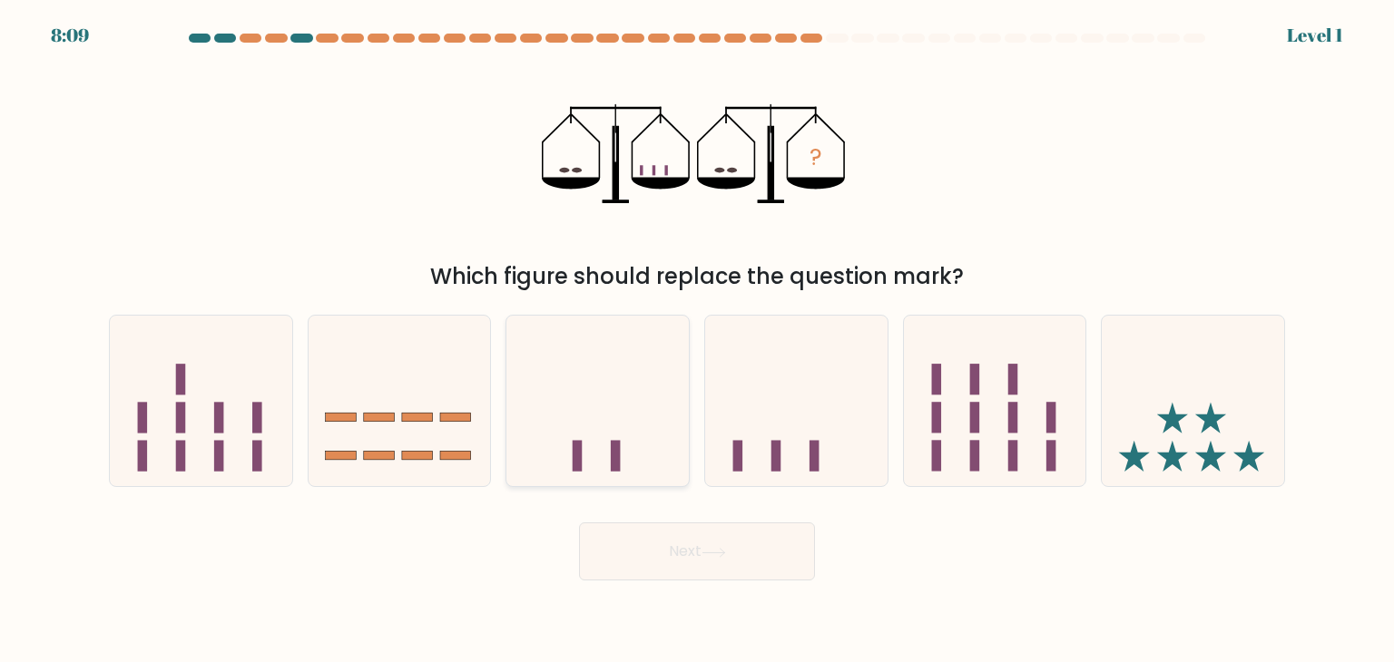
click at [648, 429] on icon at bounding box center [597, 401] width 182 height 151
click at [697, 340] on input "c." at bounding box center [697, 335] width 1 height 9
radio input "true"
click at [682, 543] on button "Next" at bounding box center [697, 552] width 236 height 58
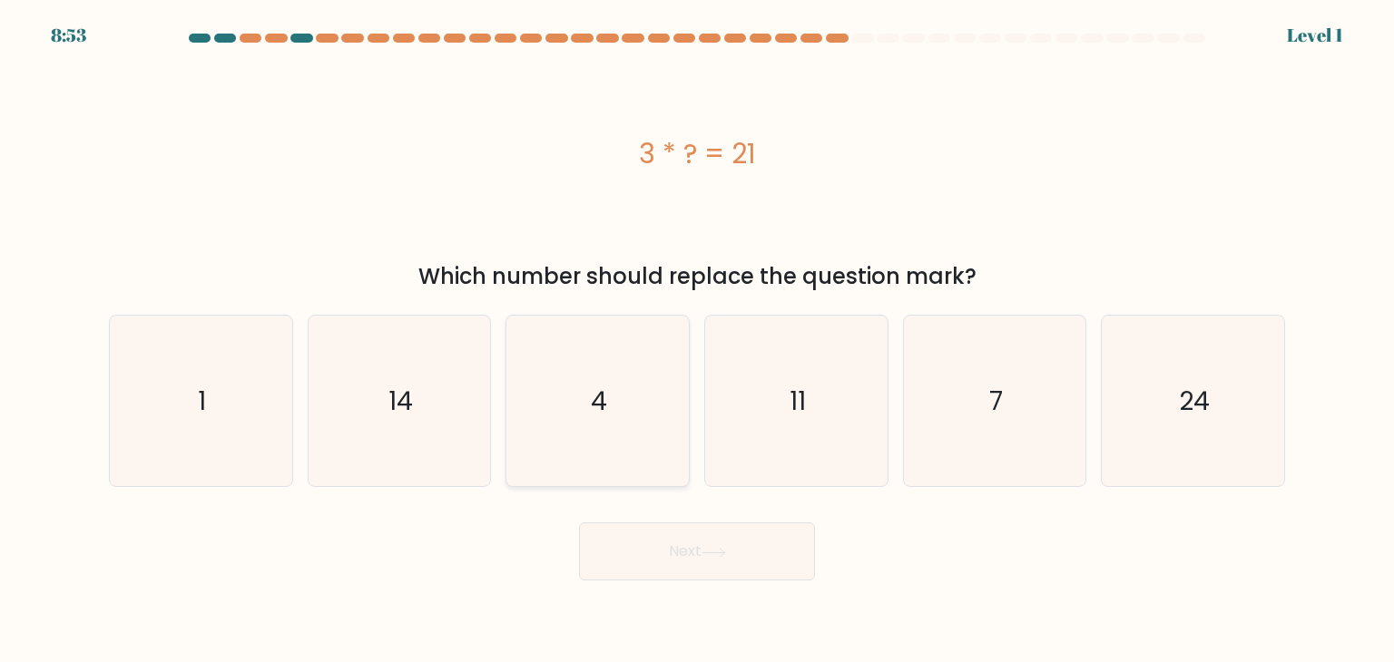
click at [635, 415] on icon "4" at bounding box center [597, 401] width 171 height 171
click at [697, 340] on input "c. 4" at bounding box center [697, 335] width 1 height 9
radio input "true"
click at [653, 520] on div "Next" at bounding box center [697, 545] width 1198 height 72
click at [655, 545] on button "Next" at bounding box center [697, 552] width 236 height 58
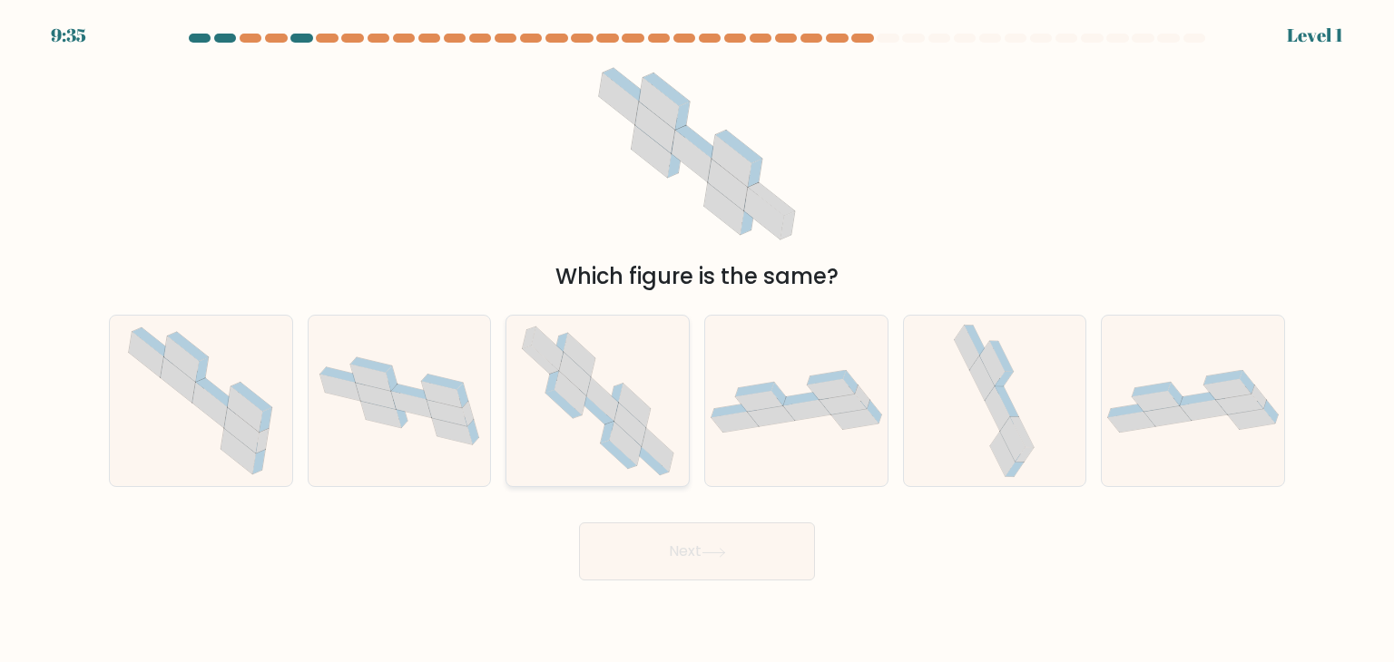
click at [613, 414] on icon at bounding box center [602, 400] width 32 height 44
click at [697, 340] on input "c." at bounding box center [697, 335] width 1 height 9
radio input "true"
click at [657, 555] on button "Next" at bounding box center [697, 552] width 236 height 58
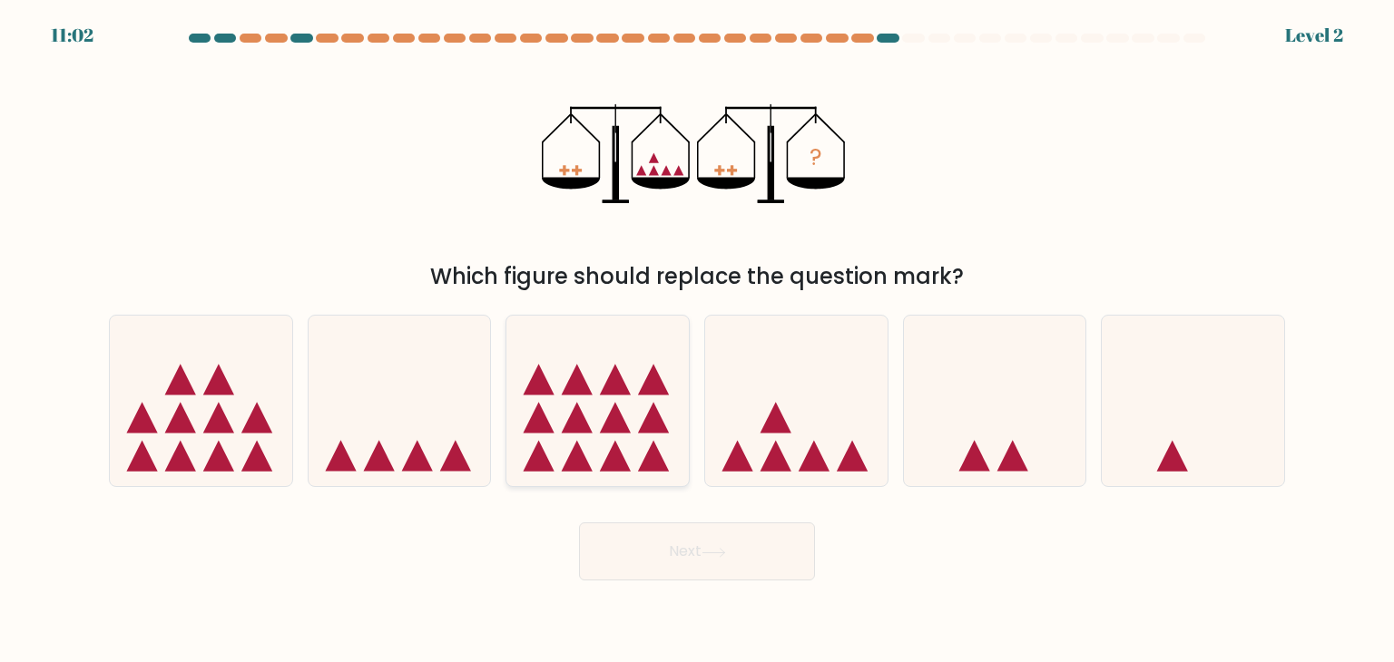
click at [587, 403] on icon at bounding box center [597, 401] width 182 height 151
click at [697, 340] on input "c." at bounding box center [697, 335] width 1 height 9
radio input "true"
click at [690, 561] on button "Next" at bounding box center [697, 552] width 236 height 58
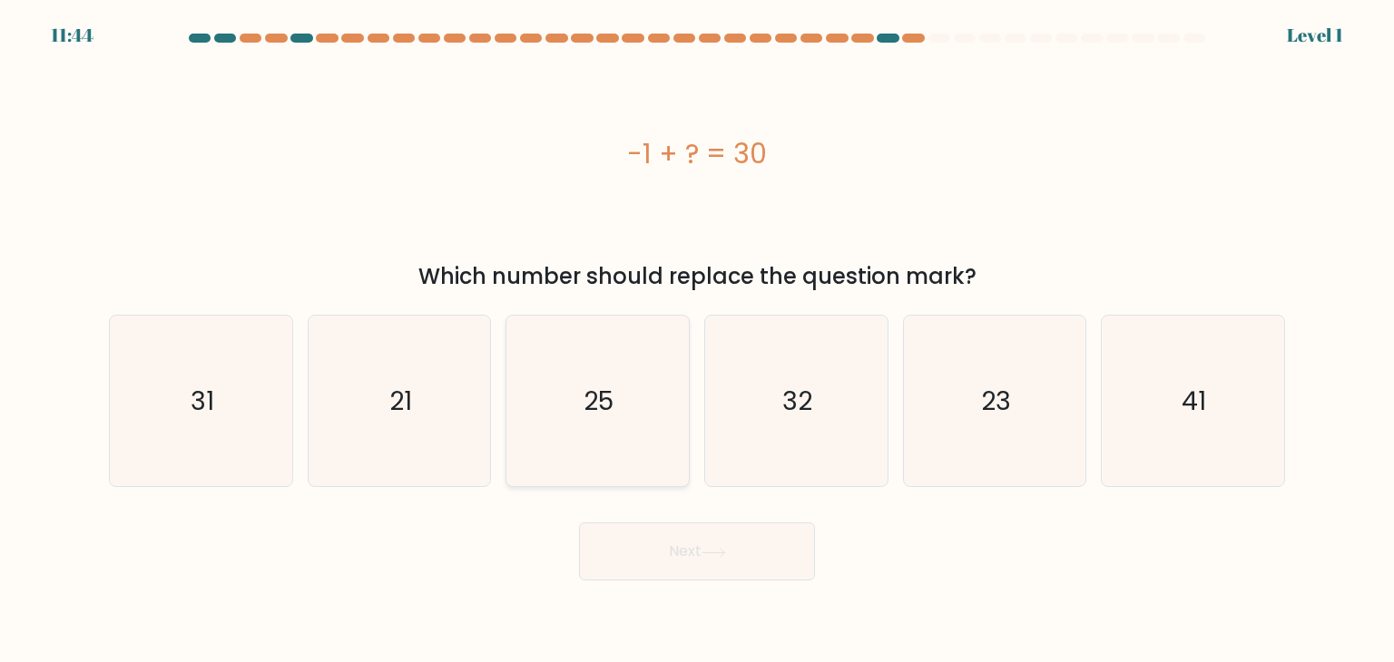
click at [627, 395] on icon "25" at bounding box center [597, 401] width 171 height 171
click at [697, 340] on input "c. 25" at bounding box center [697, 335] width 1 height 9
radio input "true"
click at [691, 543] on button "Next" at bounding box center [697, 552] width 236 height 58
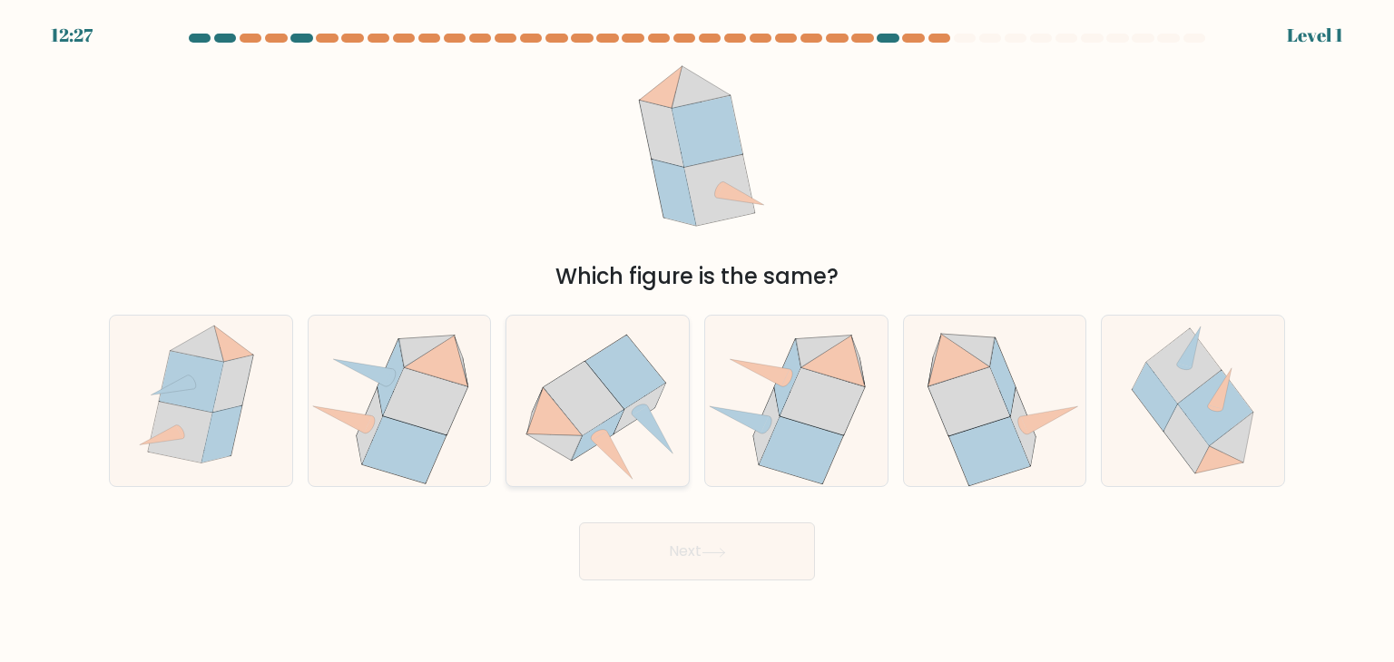
click at [613, 378] on icon at bounding box center [626, 373] width 80 height 74
click at [697, 340] on input "c." at bounding box center [697, 335] width 1 height 9
radio input "true"
click at [647, 538] on button "Next" at bounding box center [697, 552] width 236 height 58
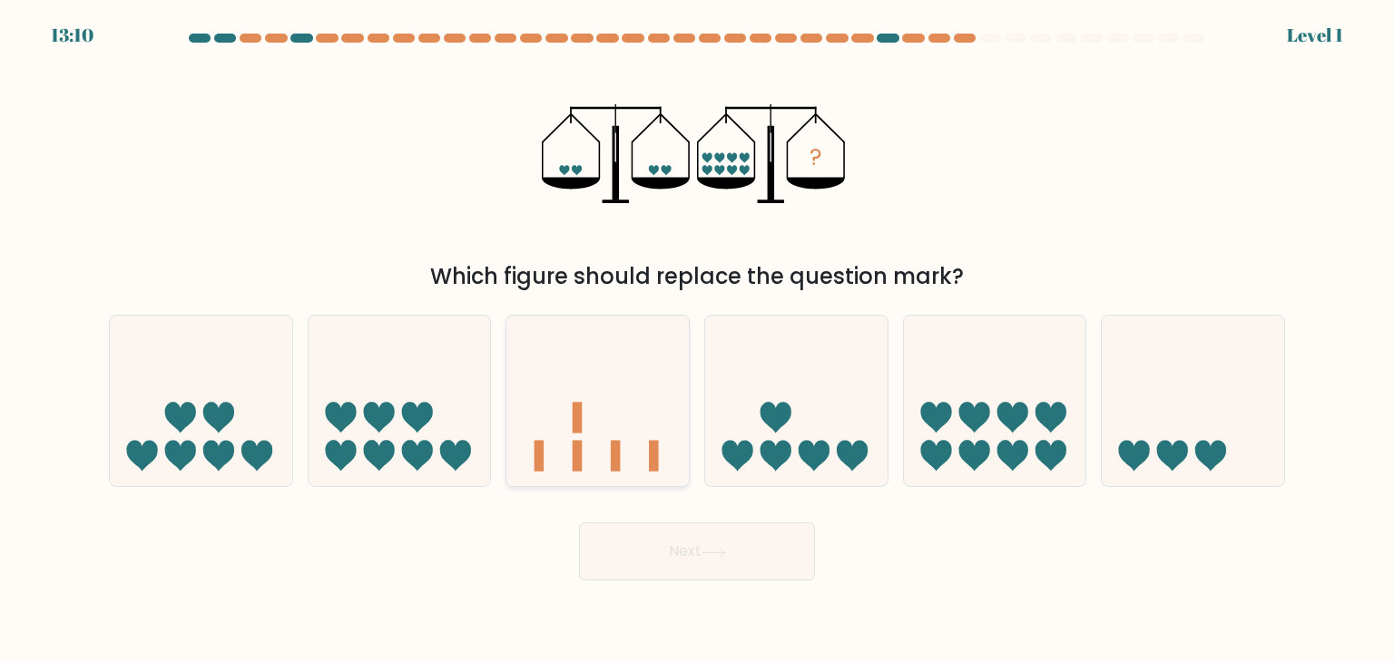
click at [608, 440] on icon at bounding box center [597, 401] width 182 height 151
click at [697, 340] on input "c." at bounding box center [697, 335] width 1 height 9
radio input "true"
click at [688, 542] on button "Next" at bounding box center [697, 552] width 236 height 58
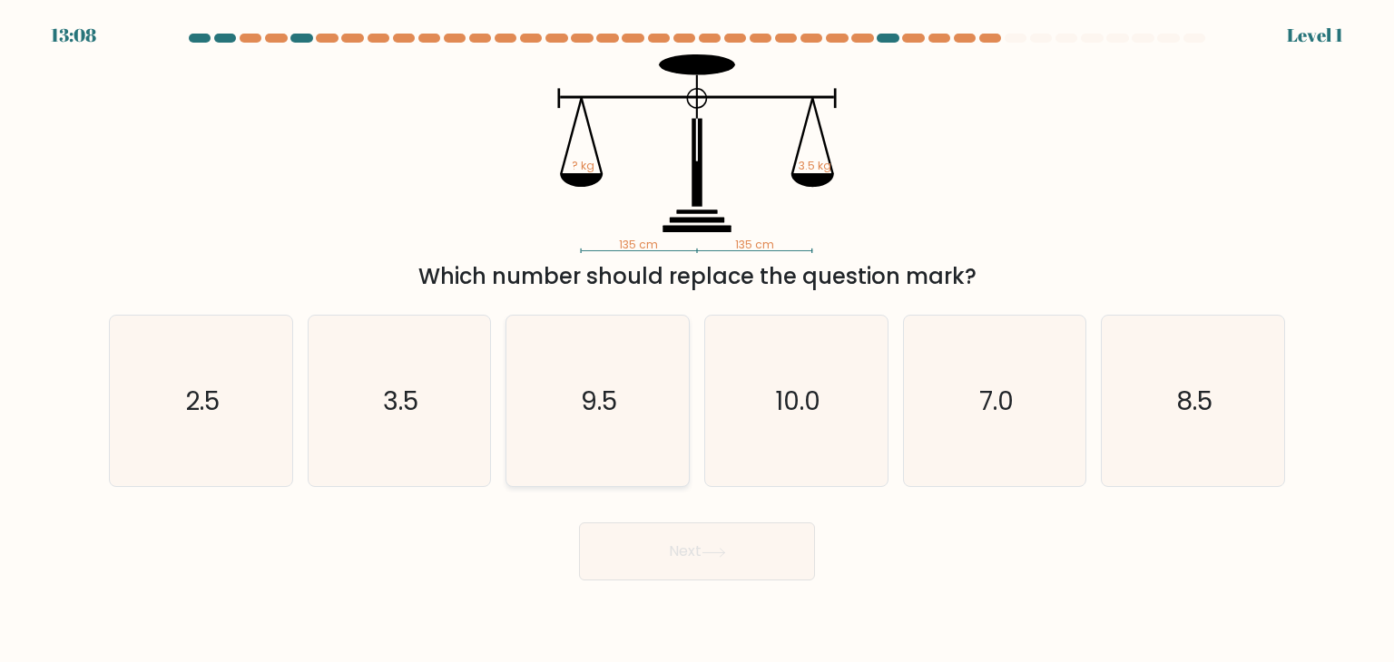
click at [660, 421] on icon "9.5" at bounding box center [597, 401] width 171 height 171
click at [697, 340] on input "c. 9.5" at bounding box center [697, 335] width 1 height 9
radio input "true"
click at [677, 578] on button "Next" at bounding box center [697, 552] width 236 height 58
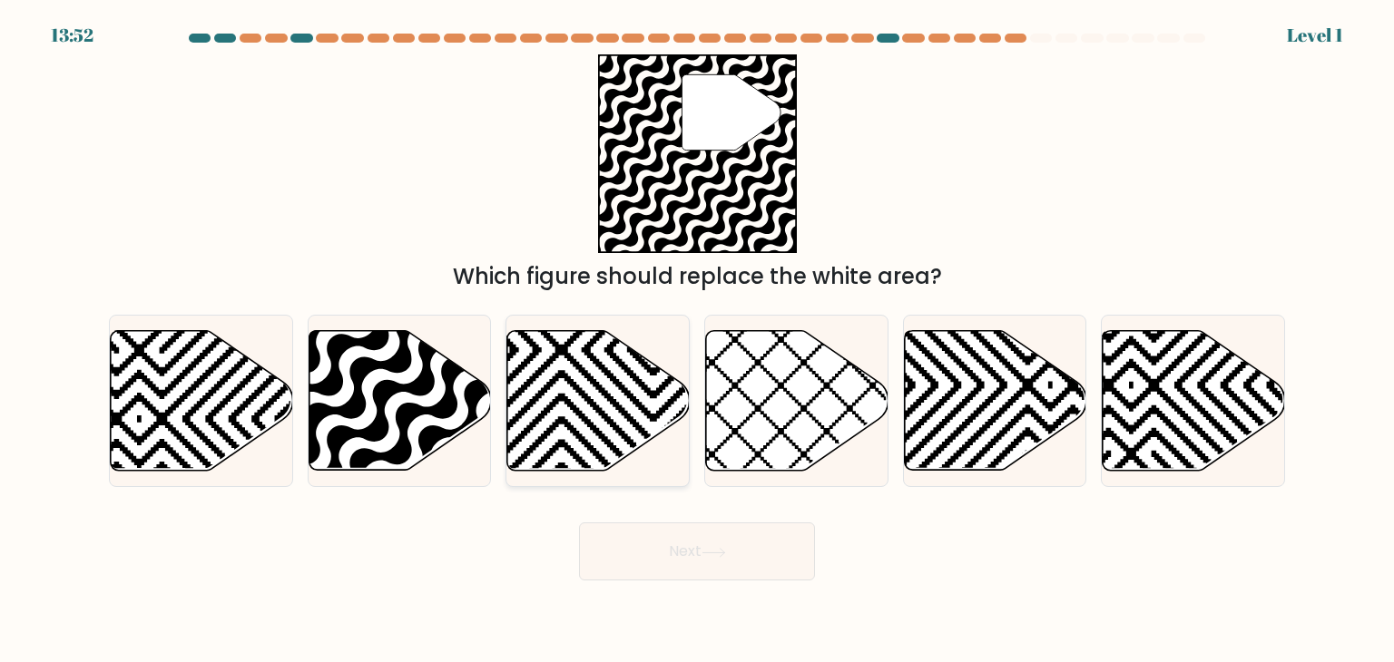
click at [617, 447] on icon at bounding box center [654, 327] width 368 height 368
click at [697, 340] on input "c." at bounding box center [697, 335] width 1 height 9
radio input "true"
click at [674, 542] on button "Next" at bounding box center [697, 552] width 236 height 58
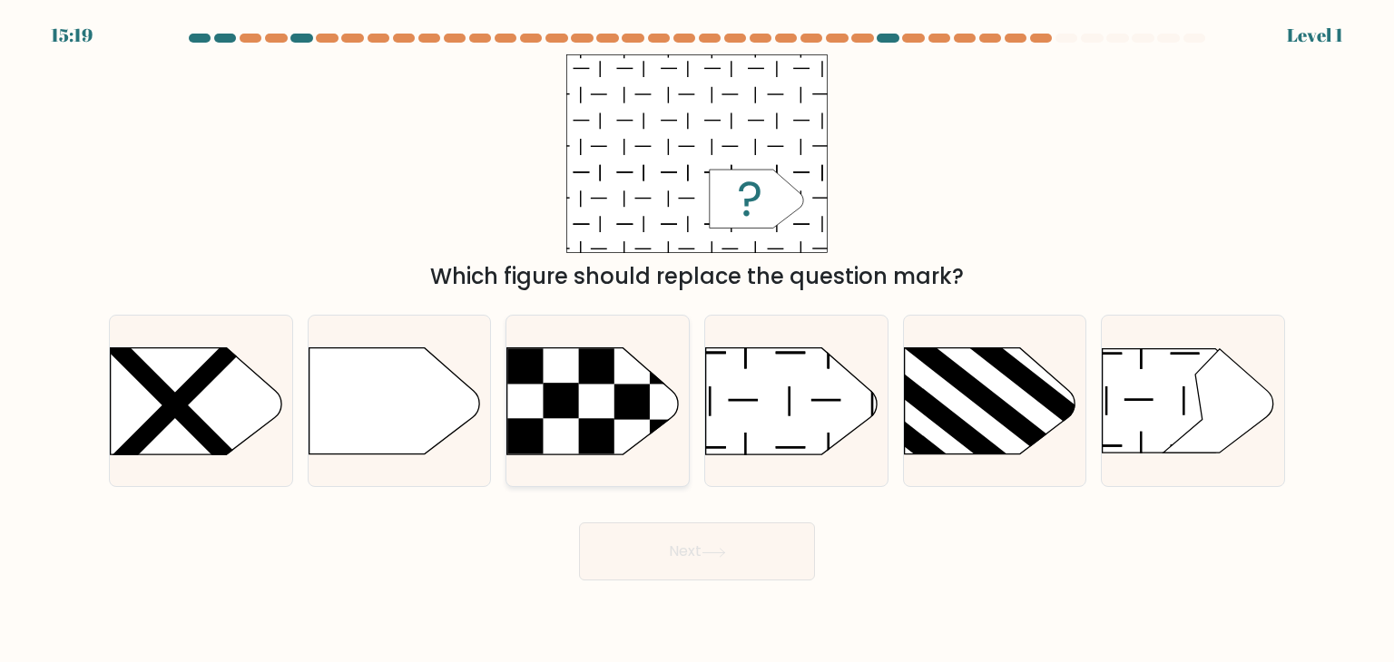
click at [613, 407] on icon at bounding box center [592, 401] width 171 height 106
click at [697, 340] on input "c." at bounding box center [697, 335] width 1 height 9
radio input "true"
click at [662, 549] on button "Next" at bounding box center [697, 552] width 236 height 58
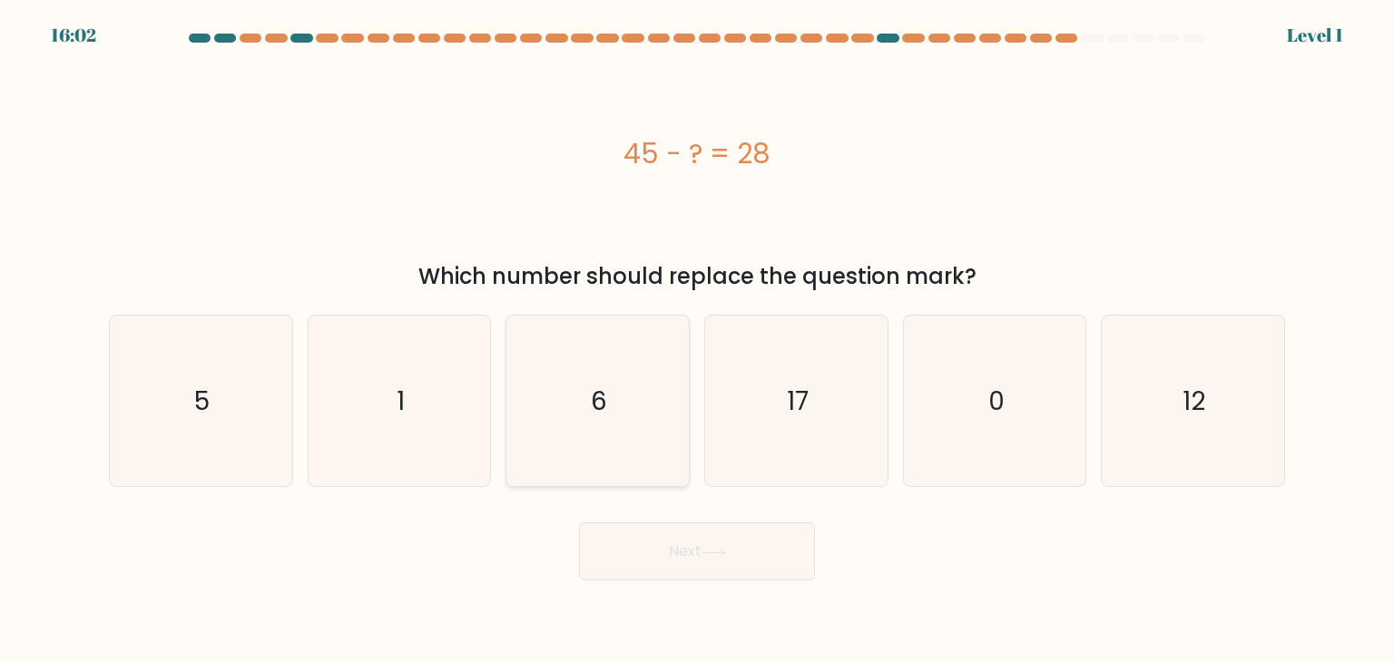
click at [651, 439] on icon "6" at bounding box center [597, 401] width 171 height 171
click at [697, 340] on input "c. 6" at bounding box center [697, 335] width 1 height 9
radio input "true"
click at [692, 553] on button "Next" at bounding box center [697, 552] width 236 height 58
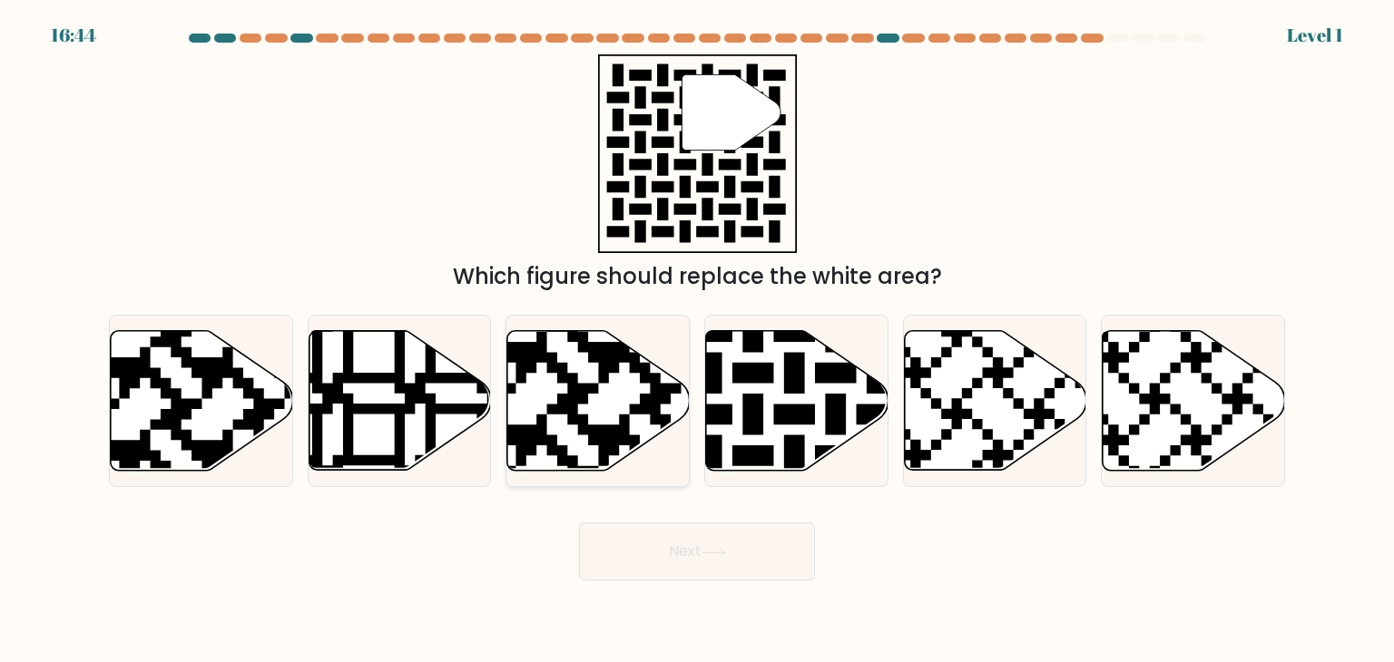
click at [601, 351] on icon at bounding box center [536, 476] width 330 height 330
click at [697, 340] on input "c." at bounding box center [697, 335] width 1 height 9
radio input "true"
click at [642, 517] on div "Next" at bounding box center [697, 545] width 1198 height 72
click at [642, 556] on button "Next" at bounding box center [697, 552] width 236 height 58
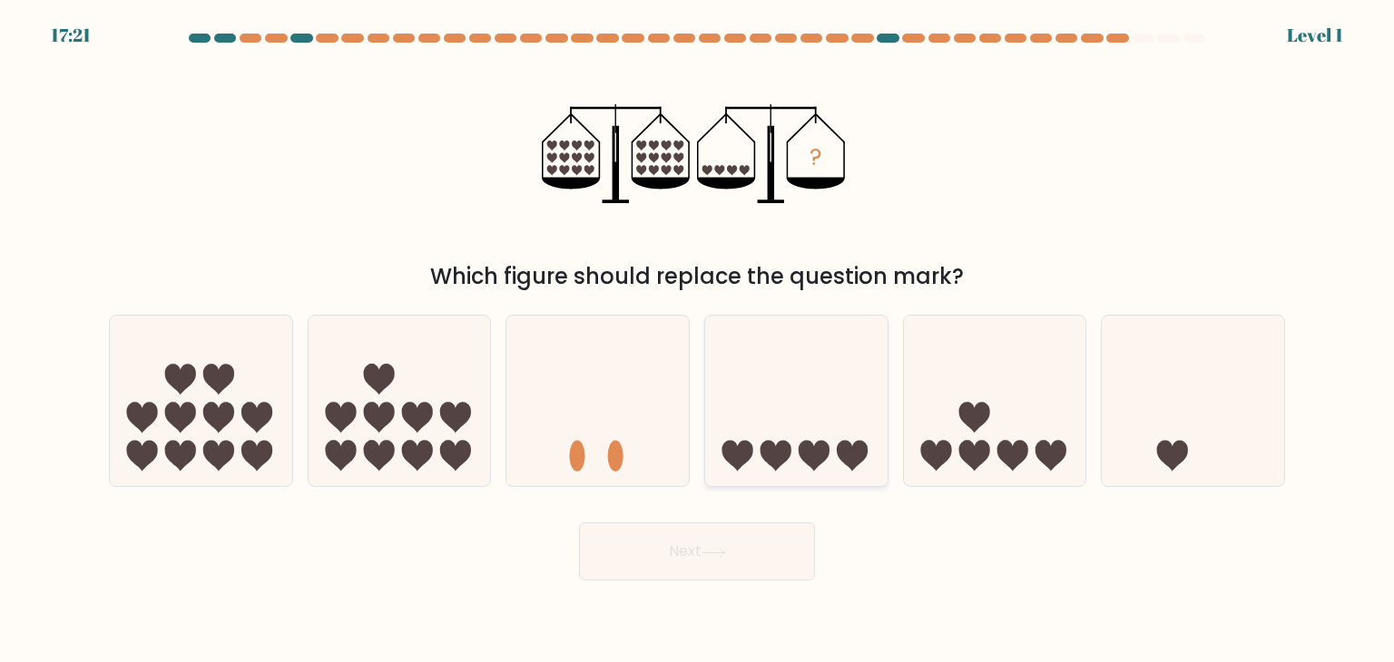
click at [777, 418] on icon at bounding box center [796, 401] width 182 height 151
click at [698, 340] on input "d." at bounding box center [697, 335] width 1 height 9
radio input "true"
click at [718, 541] on button "Next" at bounding box center [697, 552] width 236 height 58
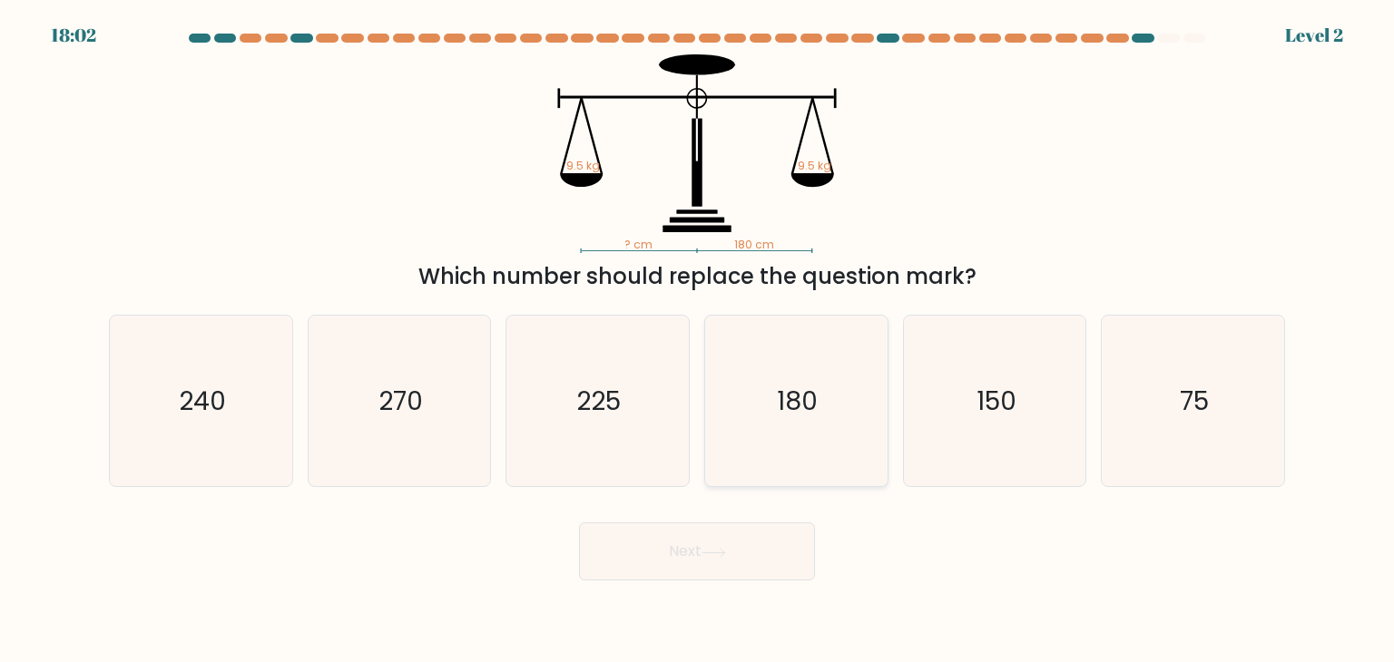
click at [741, 376] on icon "180" at bounding box center [796, 401] width 171 height 171
click at [698, 340] on input "d. 180" at bounding box center [697, 335] width 1 height 9
radio input "true"
click at [684, 574] on button "Next" at bounding box center [697, 552] width 236 height 58
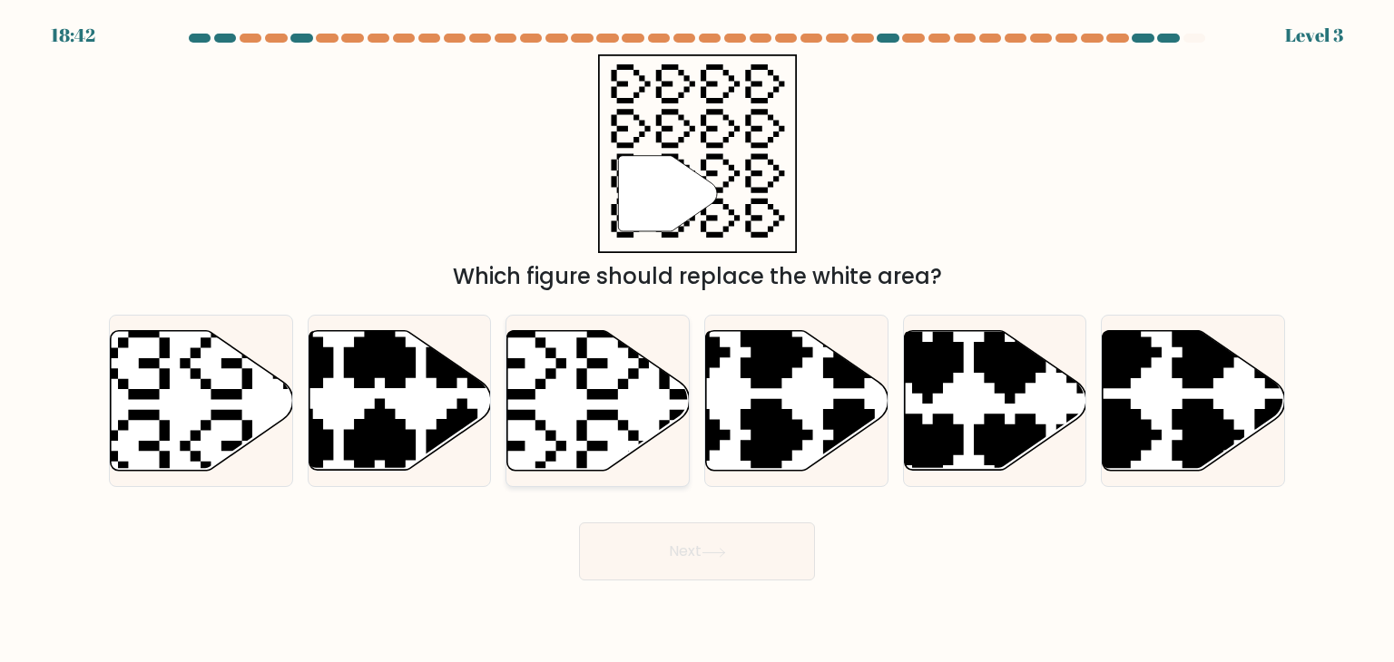
click at [589, 427] on icon at bounding box center [598, 401] width 182 height 140
click at [697, 340] on input "c." at bounding box center [697, 335] width 1 height 9
radio input "true"
click at [610, 563] on button "Next" at bounding box center [697, 552] width 236 height 58
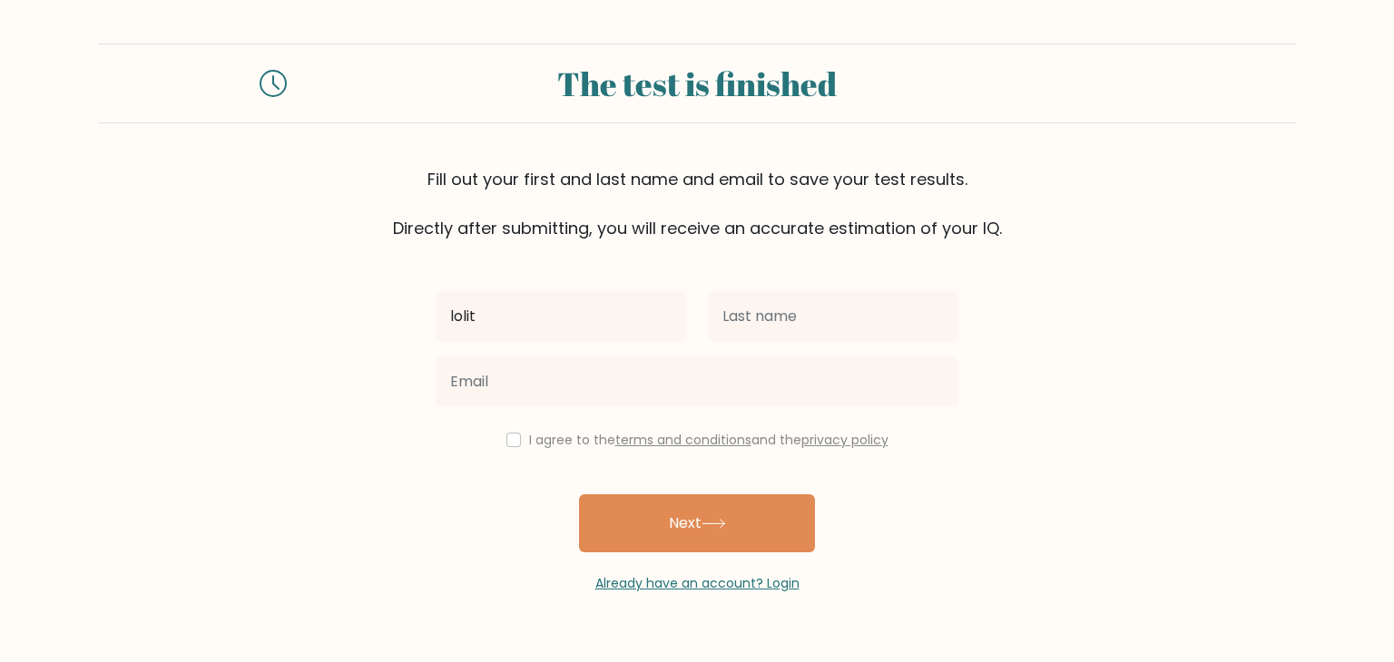
type input "lolit"
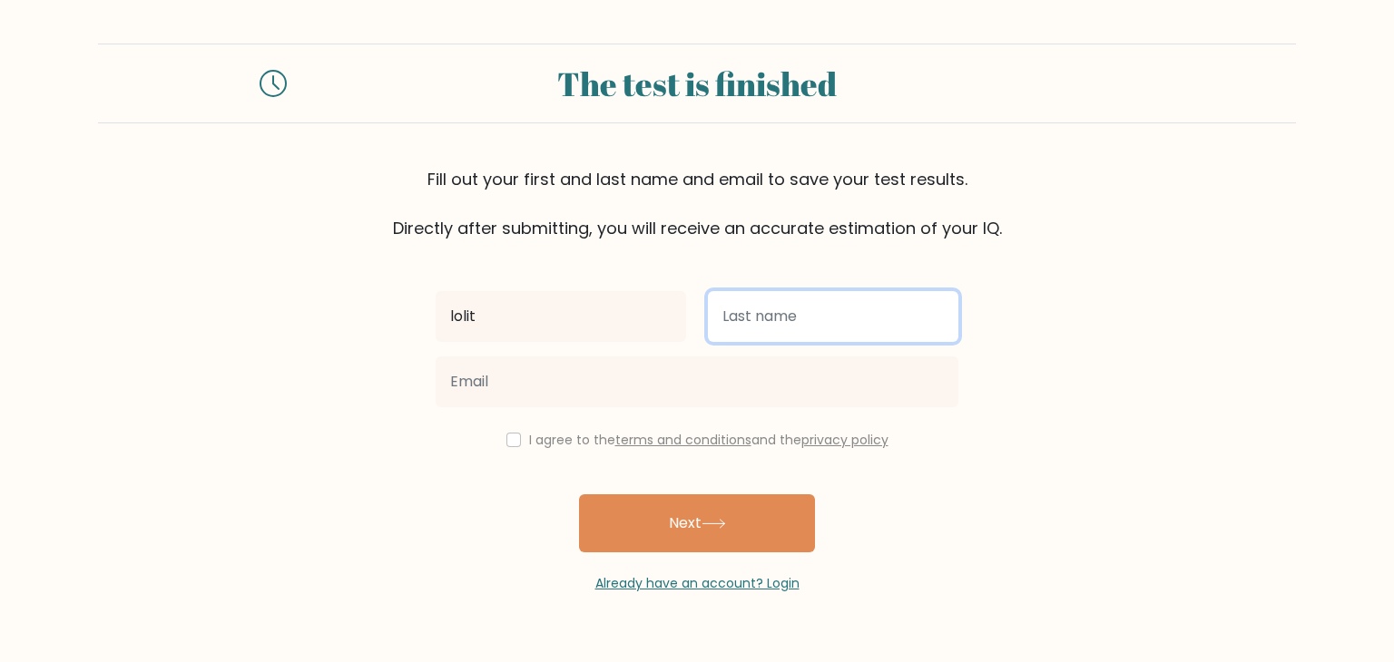
type input "o"
type input "[PERSON_NAME]"
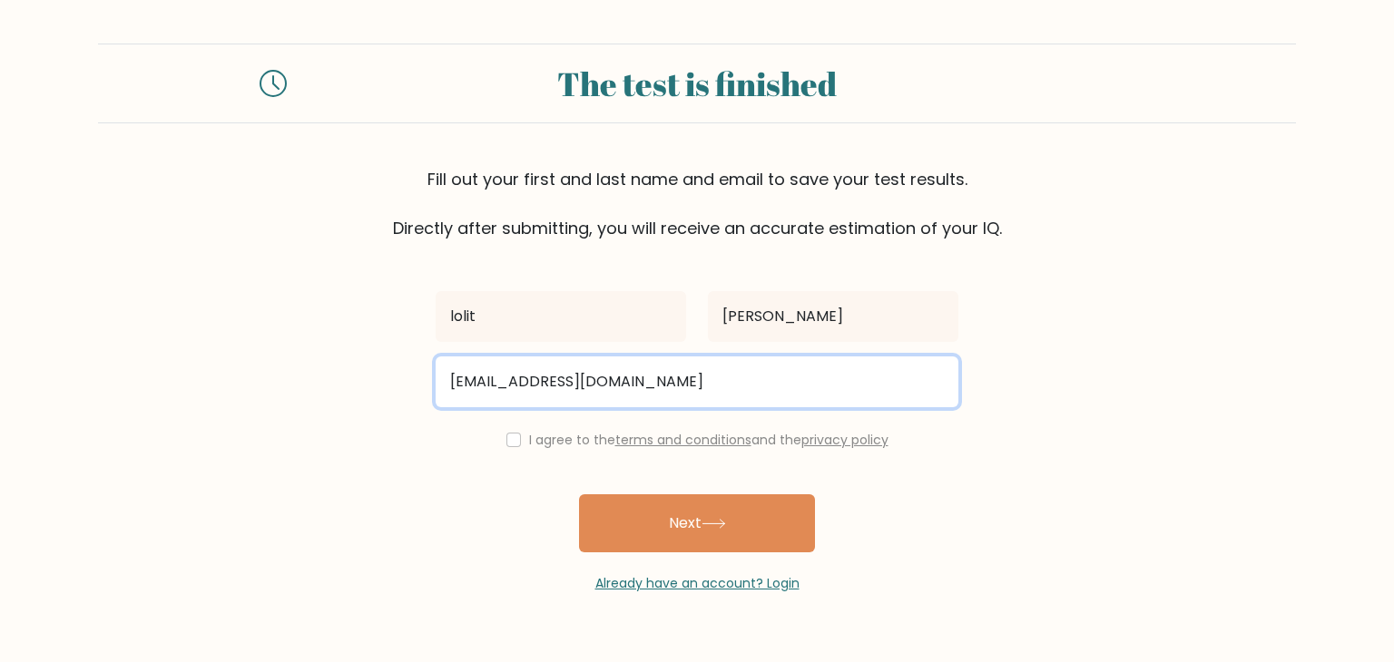
type input "[EMAIL_ADDRESS][DOMAIN_NAME]"
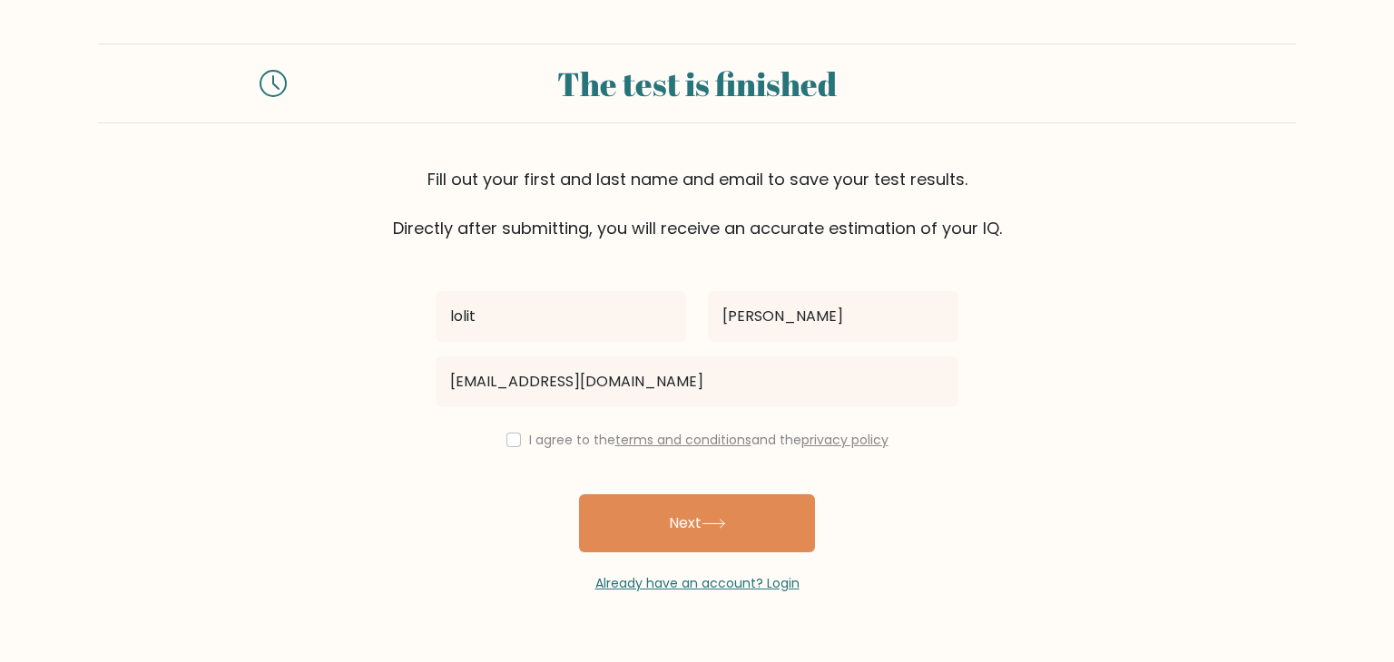
drag, startPoint x: 530, startPoint y: 466, endPoint x: 327, endPoint y: 552, distance: 220.8
click at [327, 552] on form "The test is finished Fill out your first and last name and email to save your t…" at bounding box center [697, 319] width 1394 height 550
click at [506, 440] on input "checkbox" at bounding box center [513, 440] width 15 height 15
checkbox input "true"
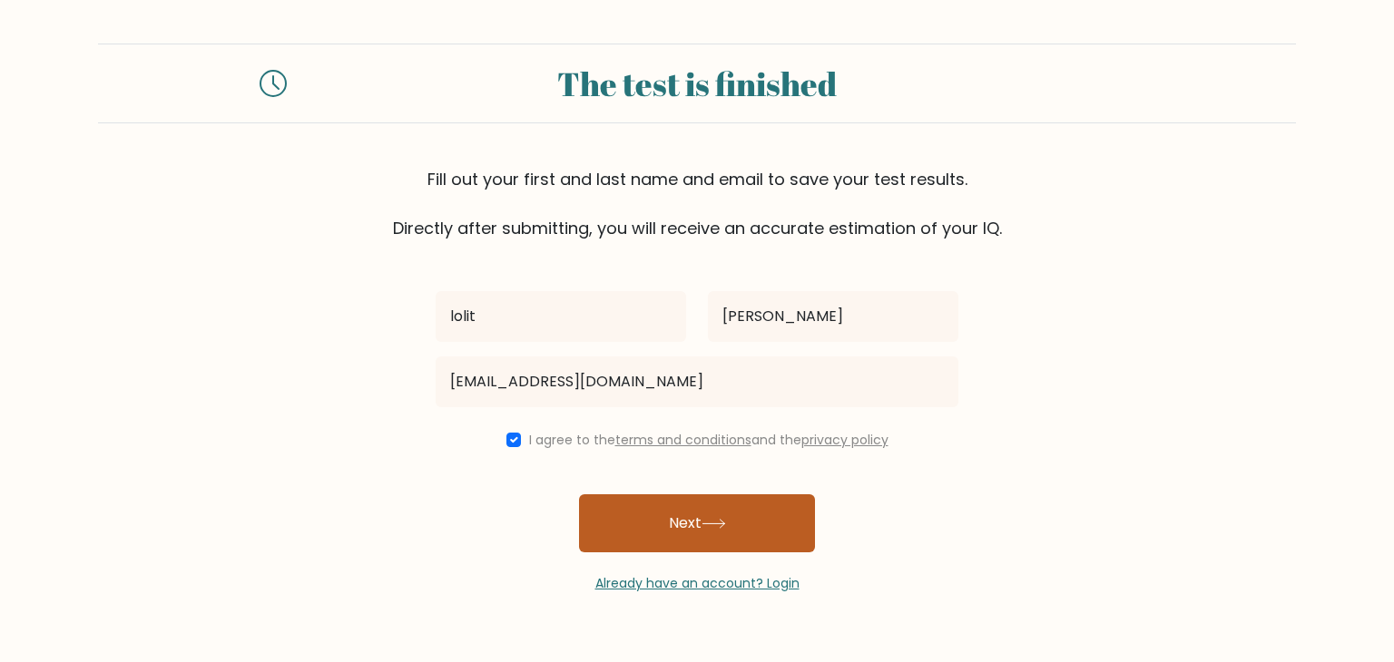
click at [653, 520] on button "Next" at bounding box center [697, 524] width 236 height 58
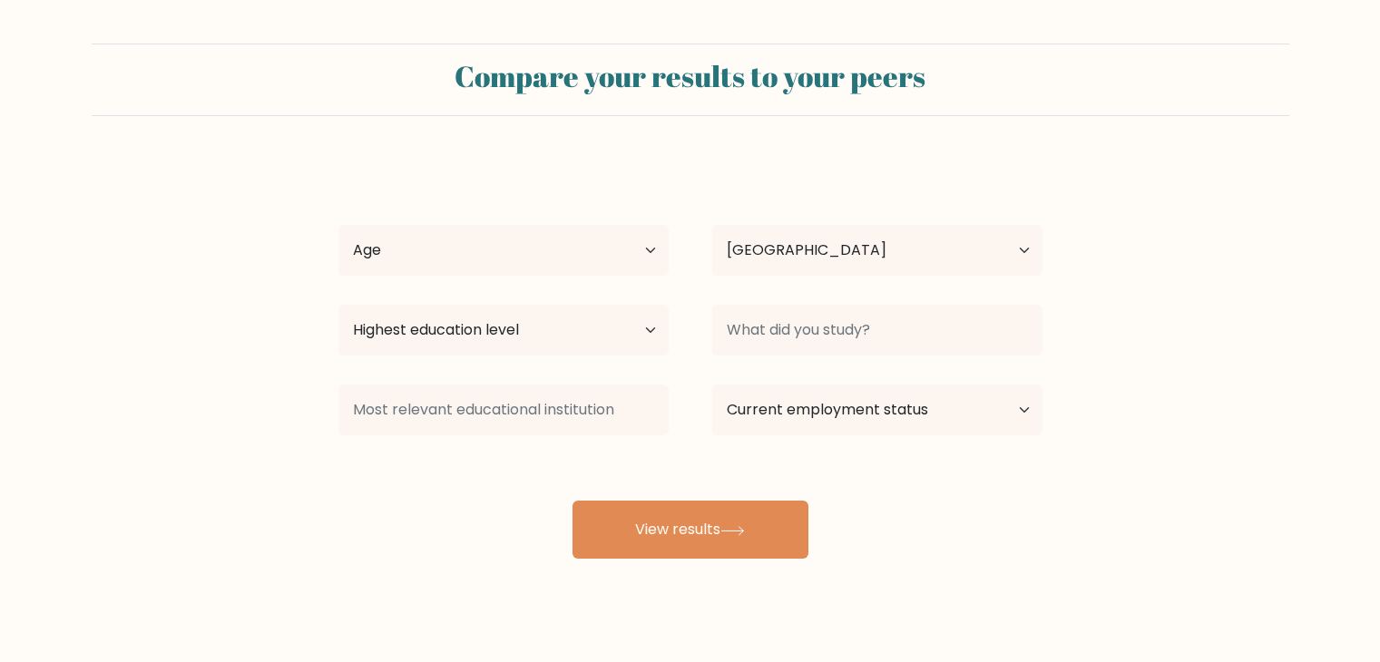
select select "PH"
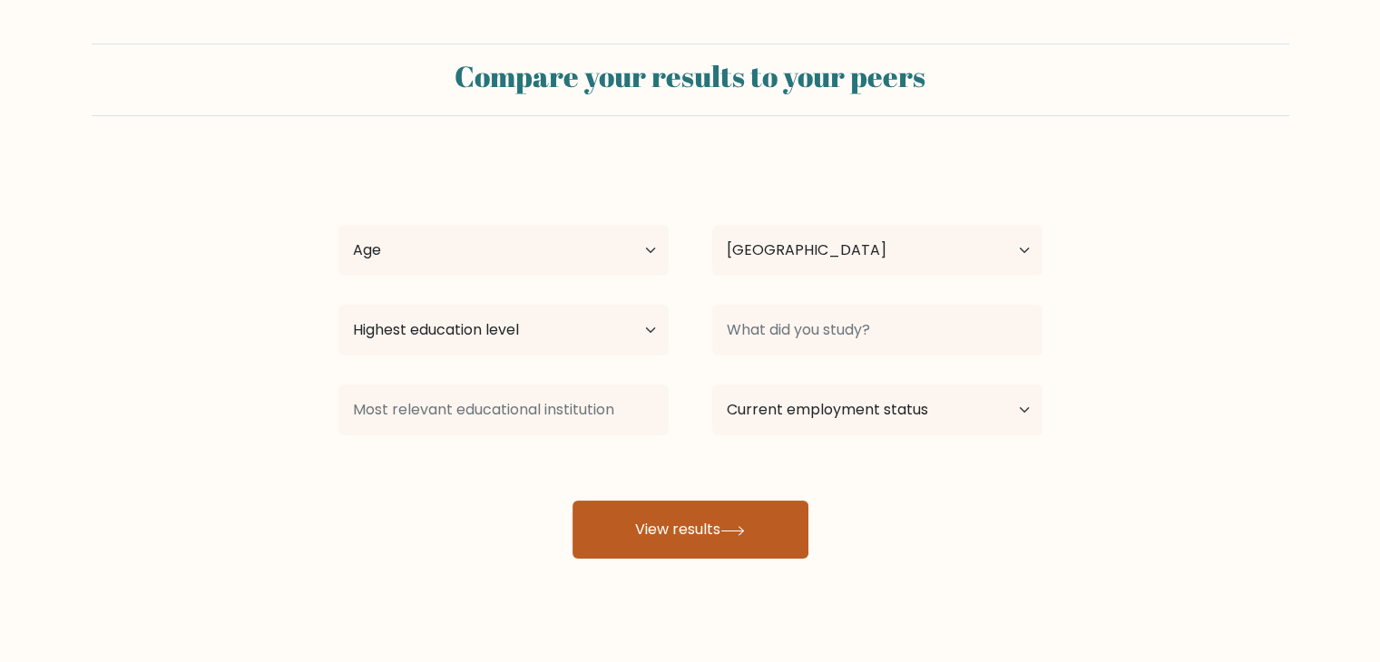
click at [702, 545] on button "View results" at bounding box center [691, 530] width 236 height 58
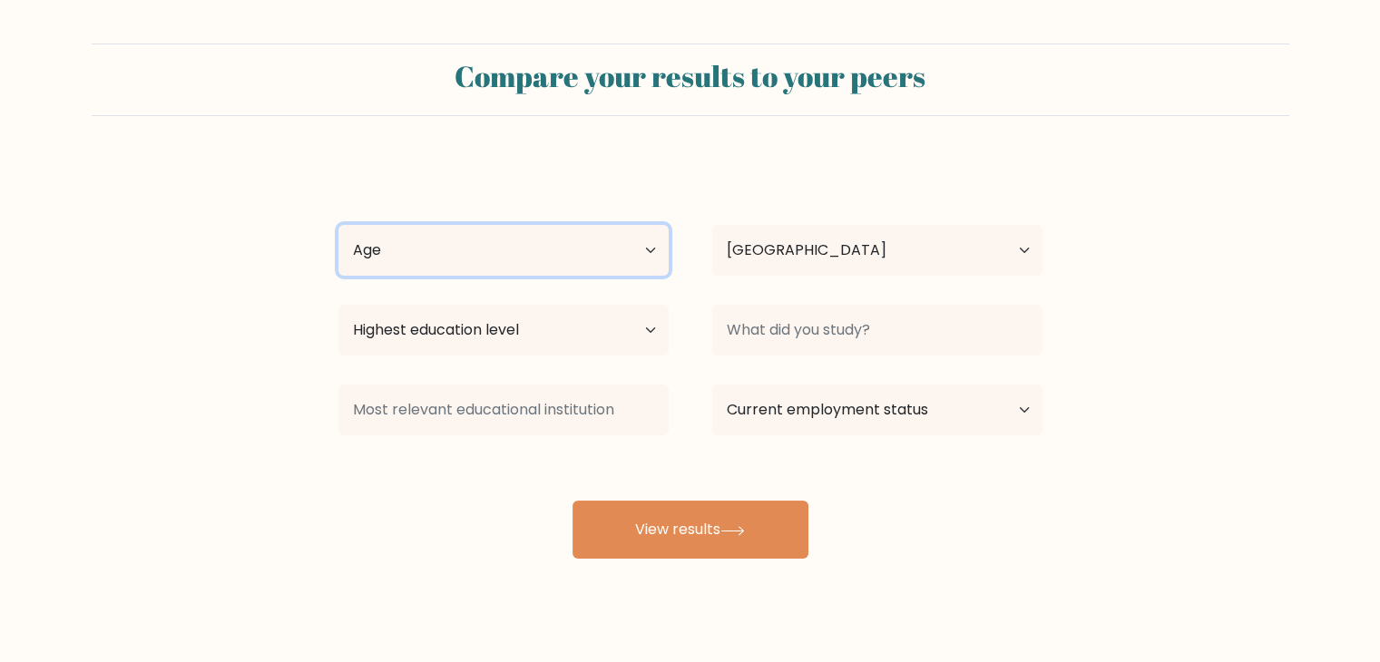
click at [499, 240] on select "Age Under 18 years old 18-24 years old 25-34 years old 35-44 years old 45-54 ye…" at bounding box center [503, 250] width 330 height 51
select select "35_44"
click at [338, 225] on select "Age Under 18 years old 18-24 years old 25-34 years old 35-44 years old 45-54 ye…" at bounding box center [503, 250] width 330 height 51
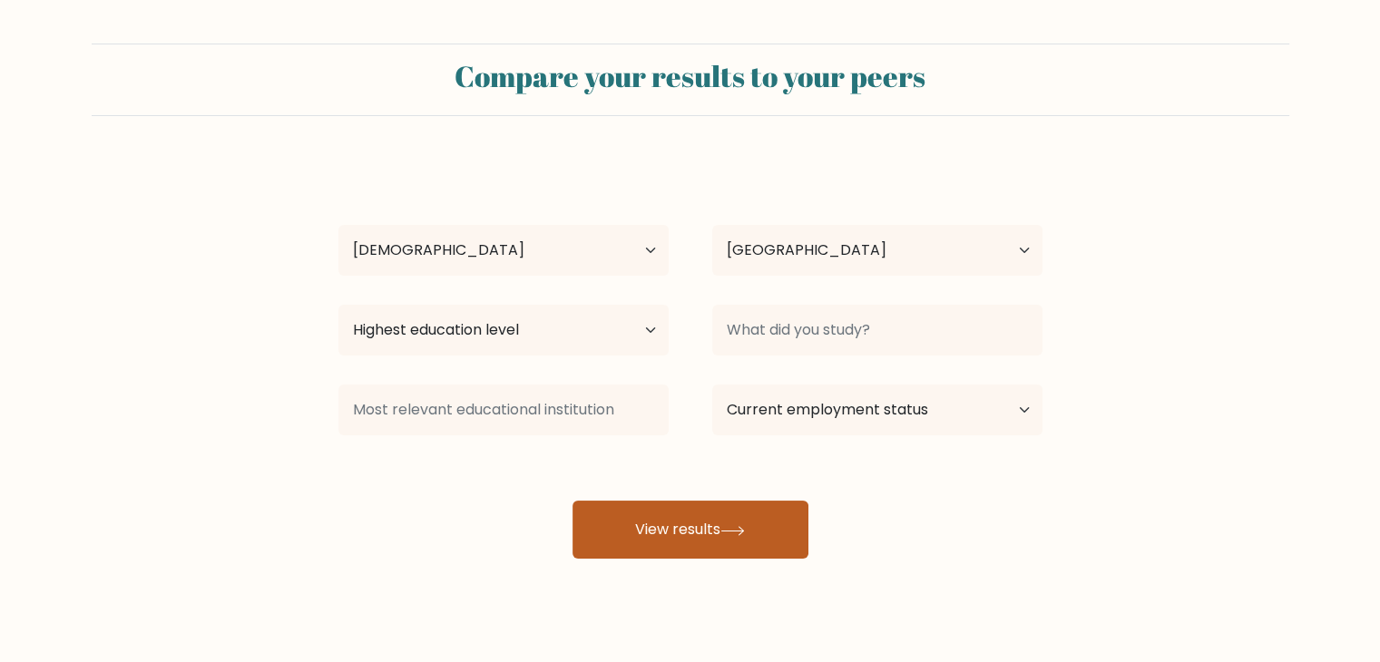
click at [668, 531] on button "View results" at bounding box center [691, 530] width 236 height 58
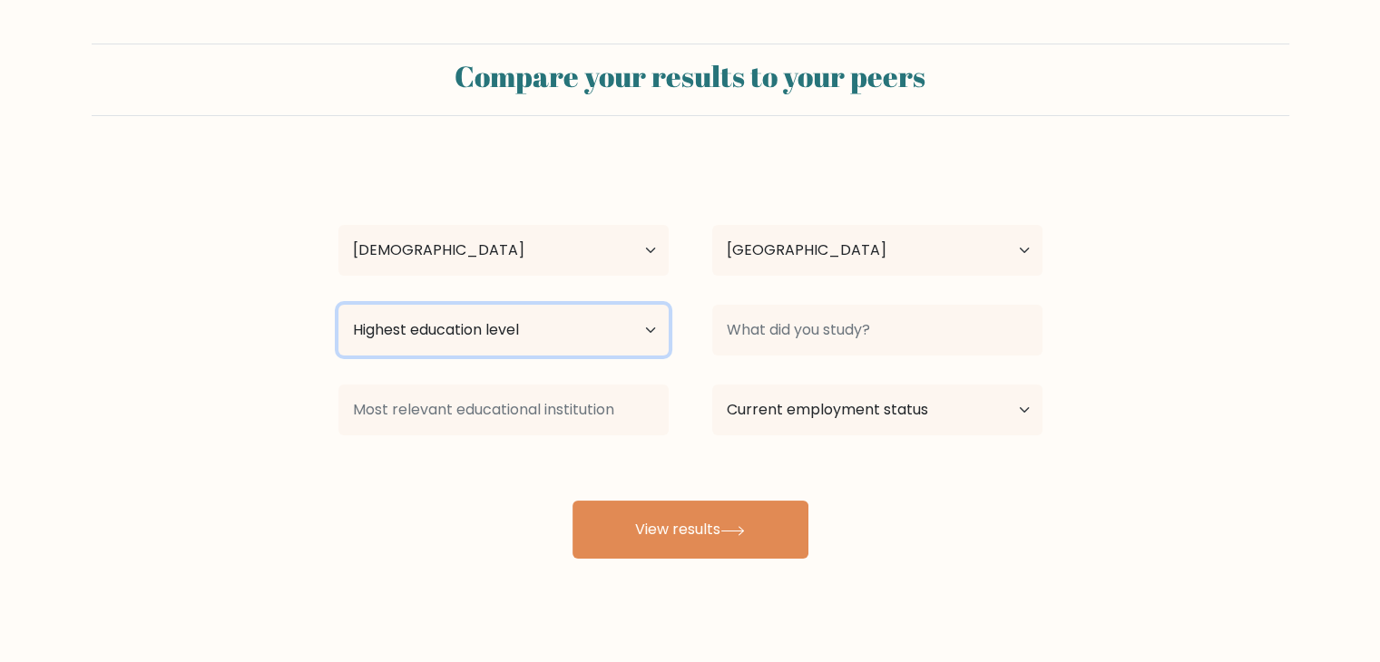
click at [554, 311] on select "Highest education level No schooling Primary Lower Secondary Upper Secondary Oc…" at bounding box center [503, 330] width 330 height 51
select select "bachelors_degree"
click at [338, 305] on select "Highest education level No schooling Primary Lower Secondary Upper Secondary Oc…" at bounding box center [503, 330] width 330 height 51
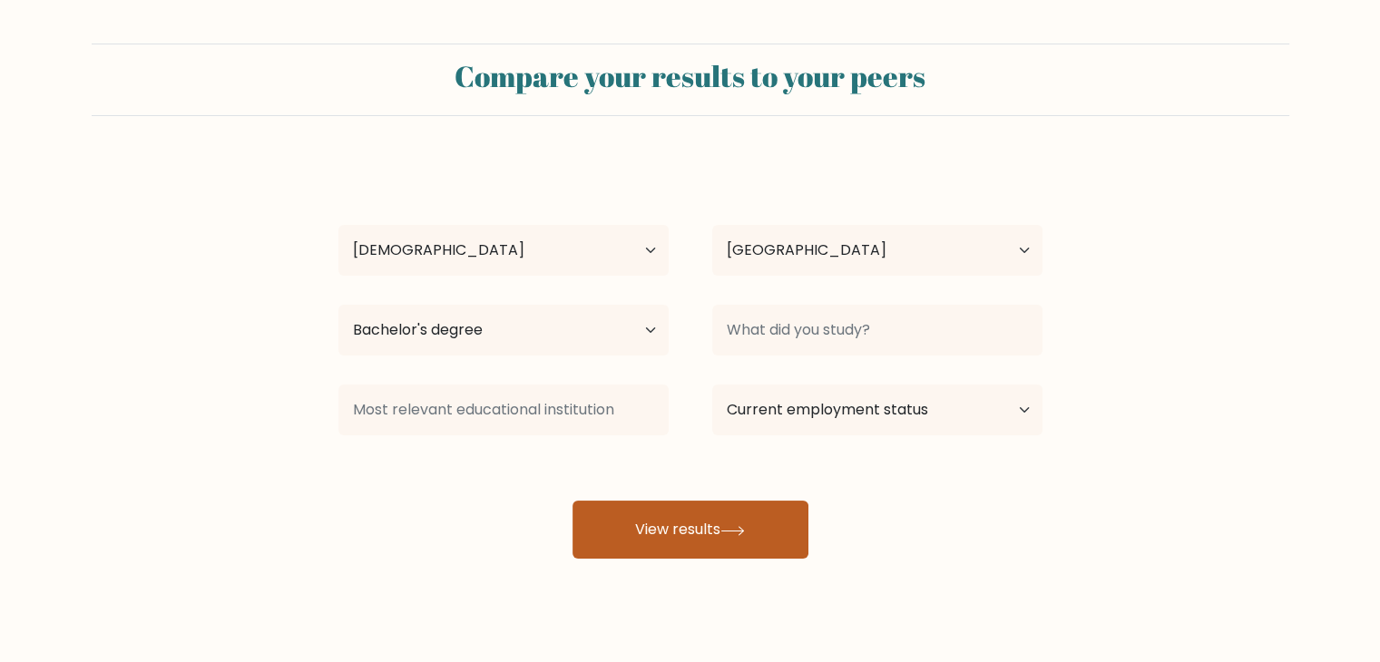
click at [610, 538] on button "View results" at bounding box center [691, 530] width 236 height 58
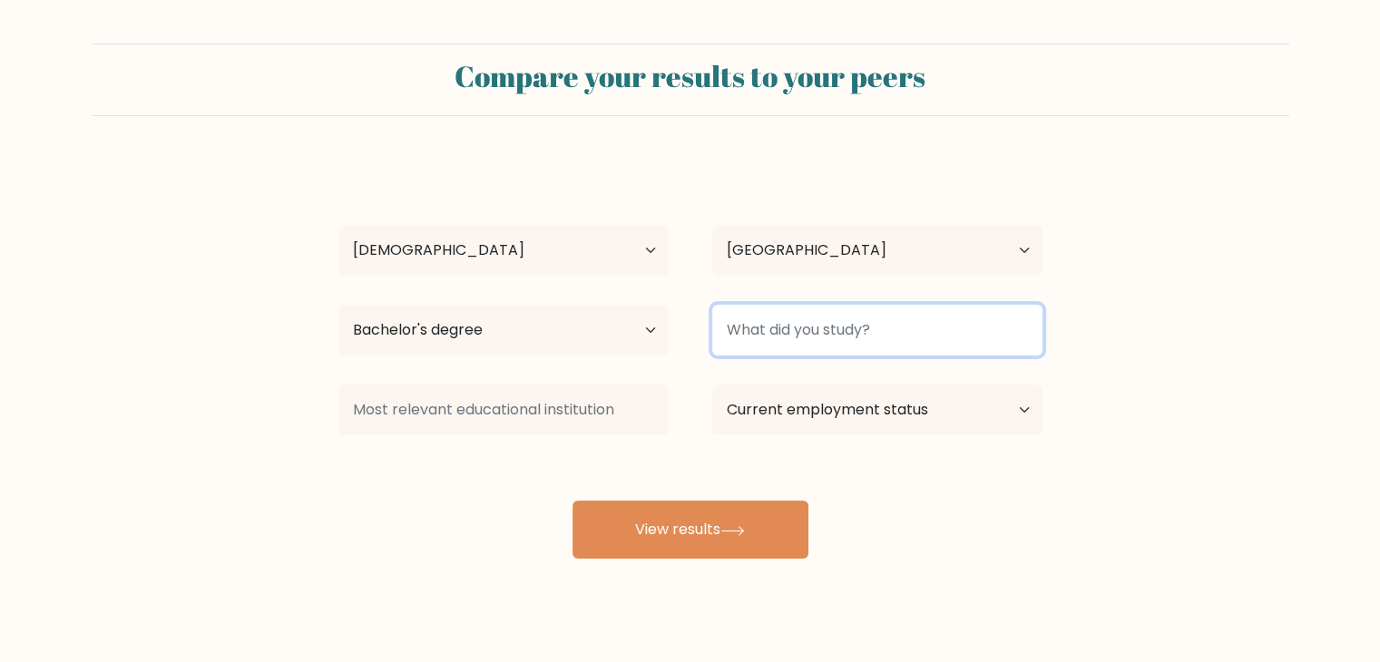
click at [772, 321] on input at bounding box center [877, 330] width 330 height 51
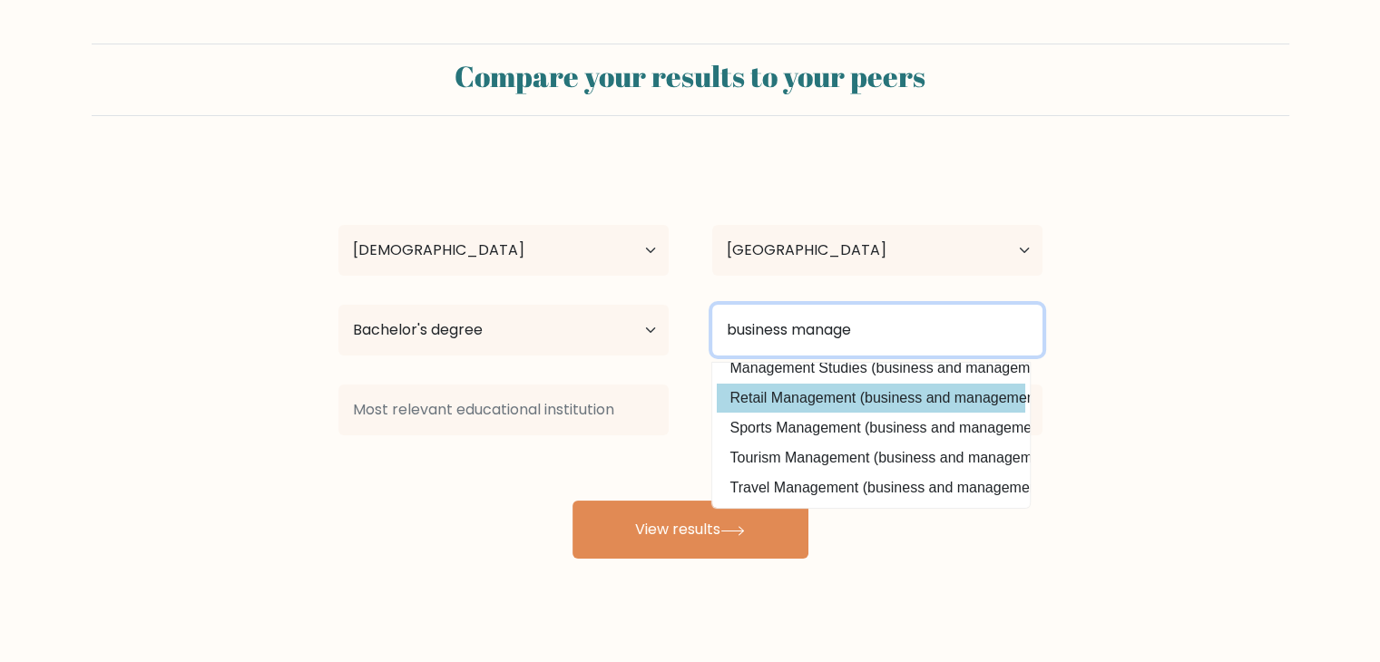
type input "business manage"
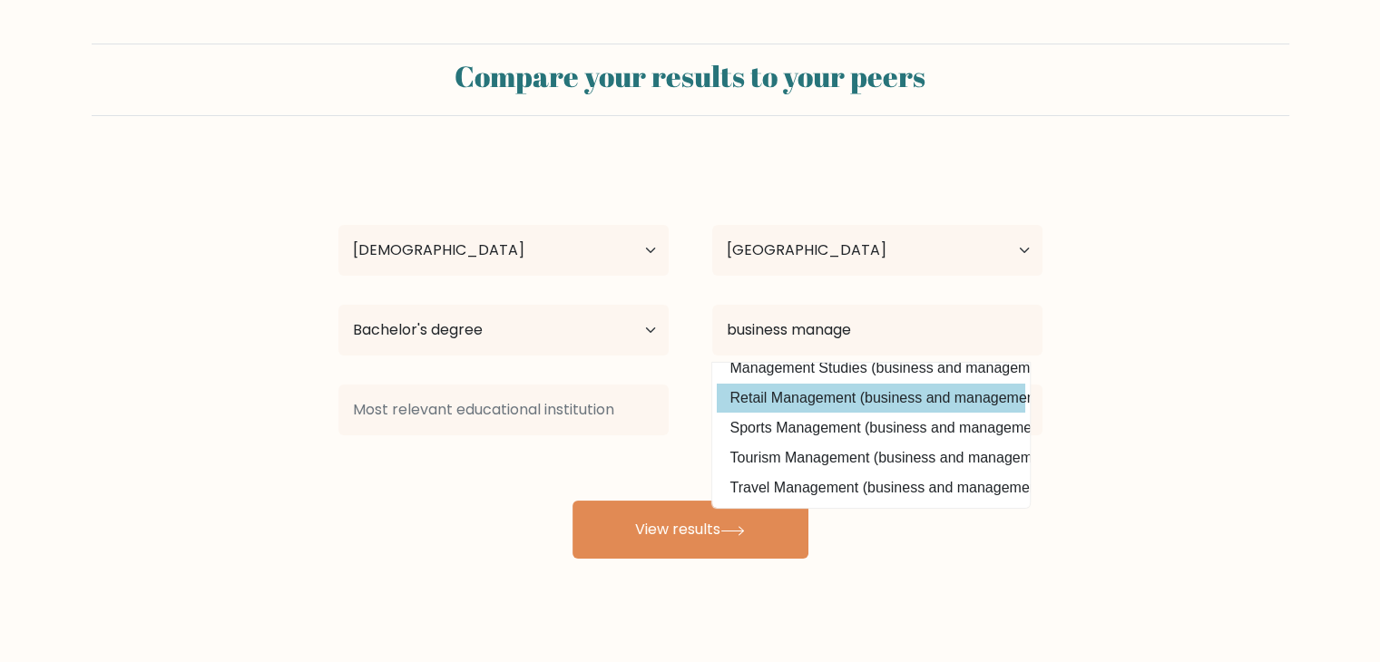
click at [849, 392] on div "lolit solis Age Under 18 years old 18-24 years old 25-34 years old 35-44 years …" at bounding box center [691, 359] width 726 height 399
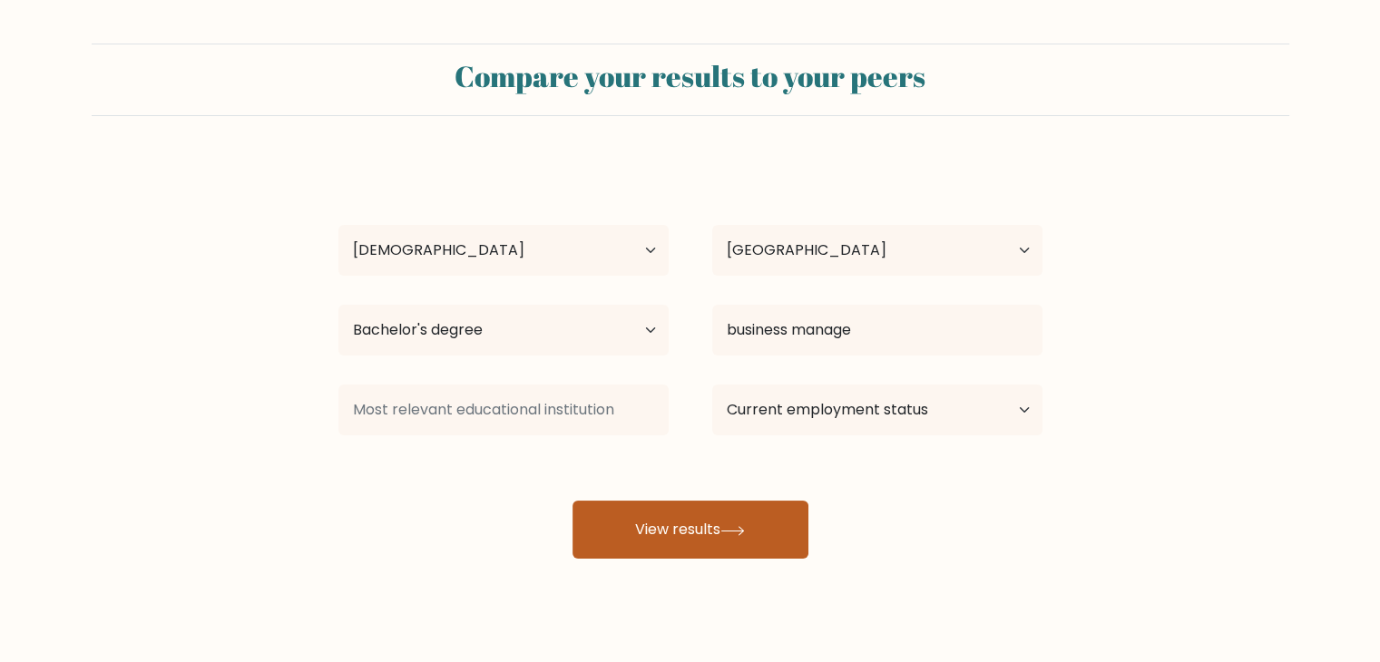
click at [740, 538] on button "View results" at bounding box center [691, 530] width 236 height 58
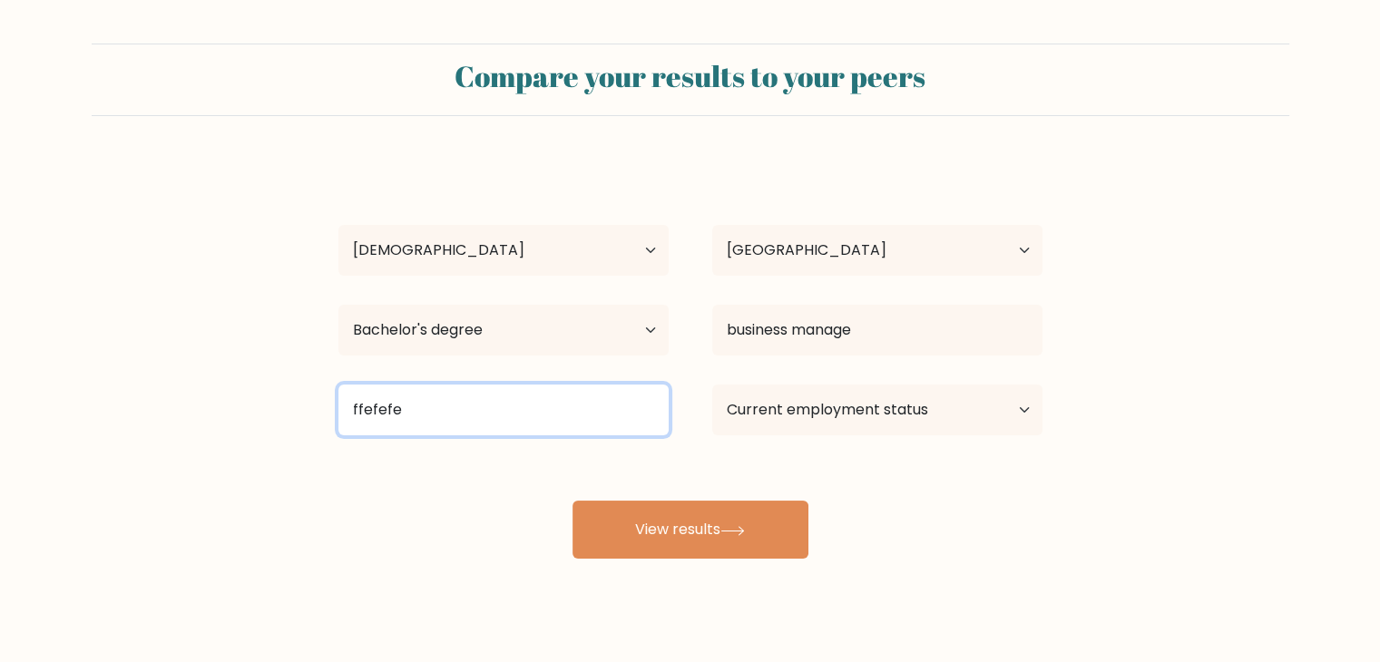
type input "ffefefe"
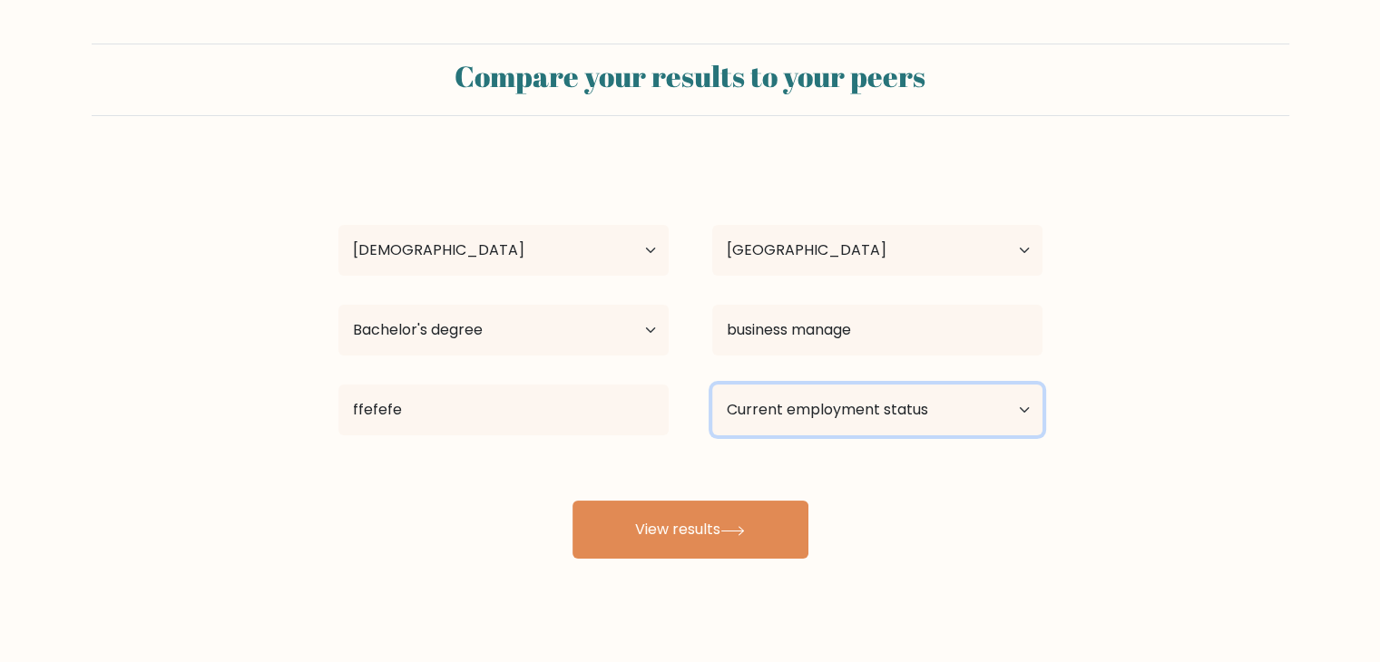
click at [947, 385] on select "Current employment status Employed Student Retired Other / prefer not to answer" at bounding box center [877, 410] width 330 height 51
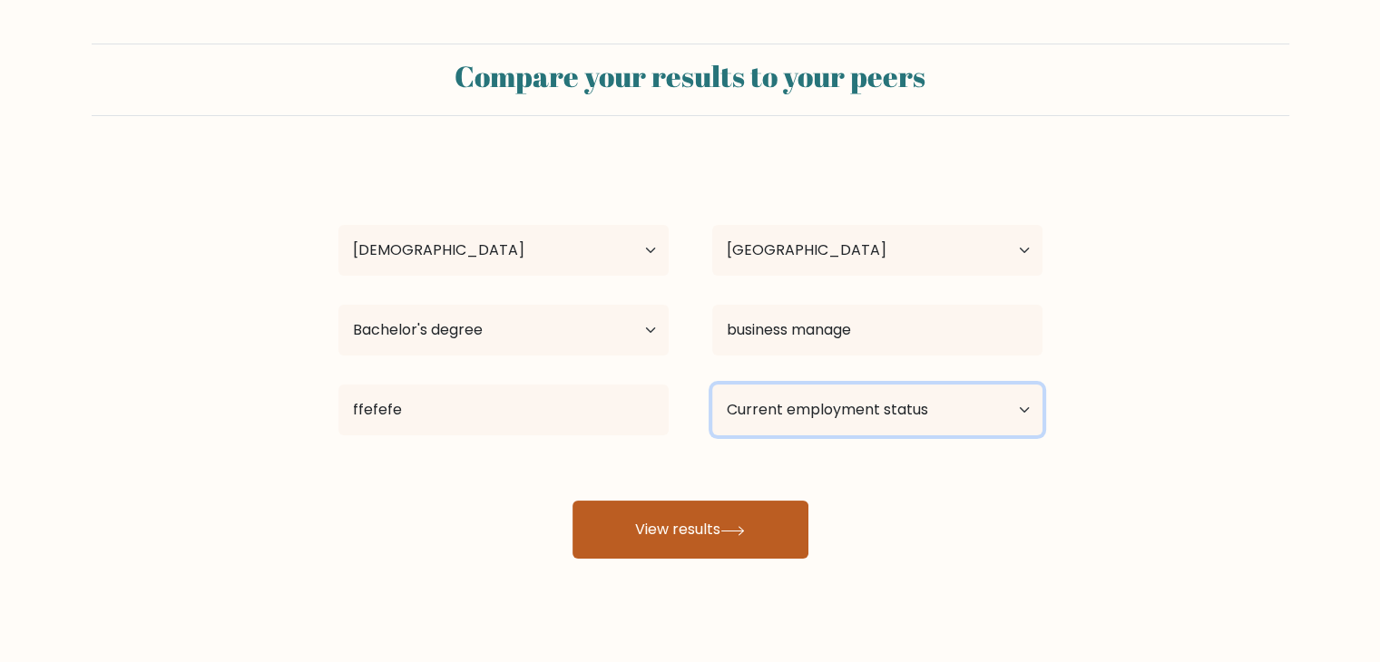
select select "other"
click at [712, 385] on select "Current employment status Employed Student Retired Other / prefer not to answer" at bounding box center [877, 410] width 330 height 51
click at [704, 531] on button "View results" at bounding box center [691, 530] width 236 height 58
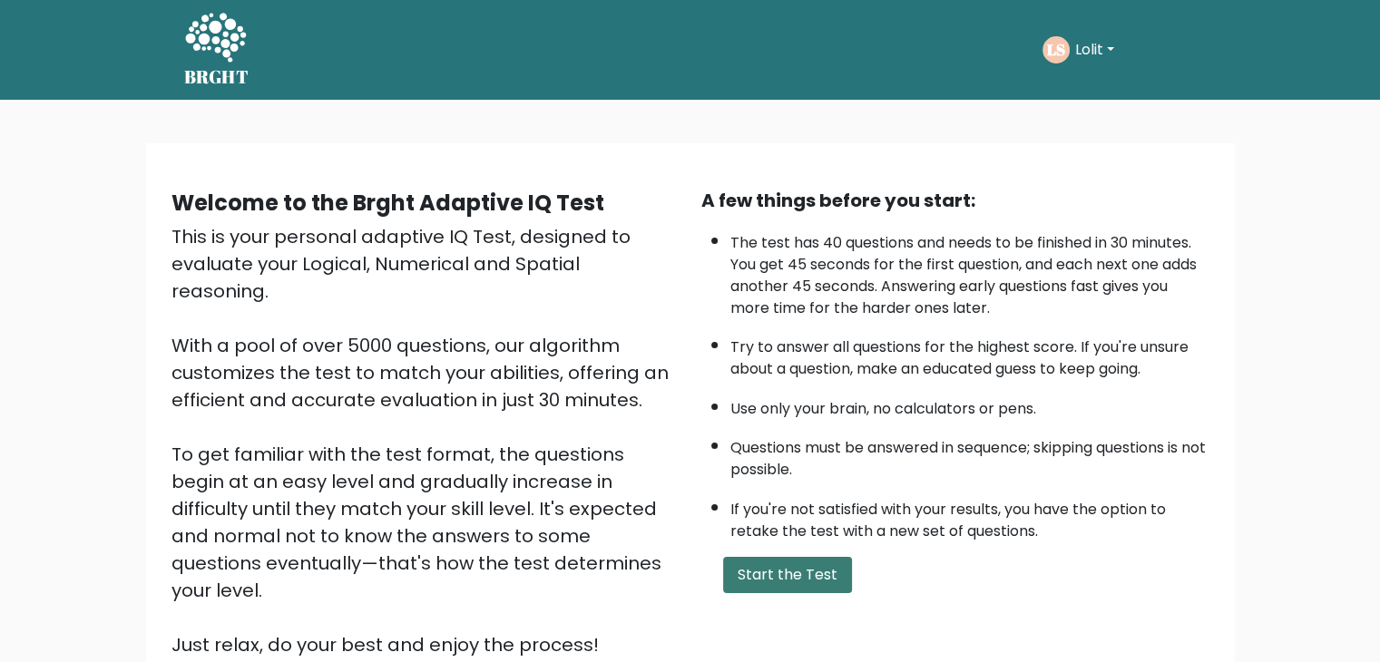
click at [756, 563] on button "Start the Test" at bounding box center [787, 575] width 129 height 36
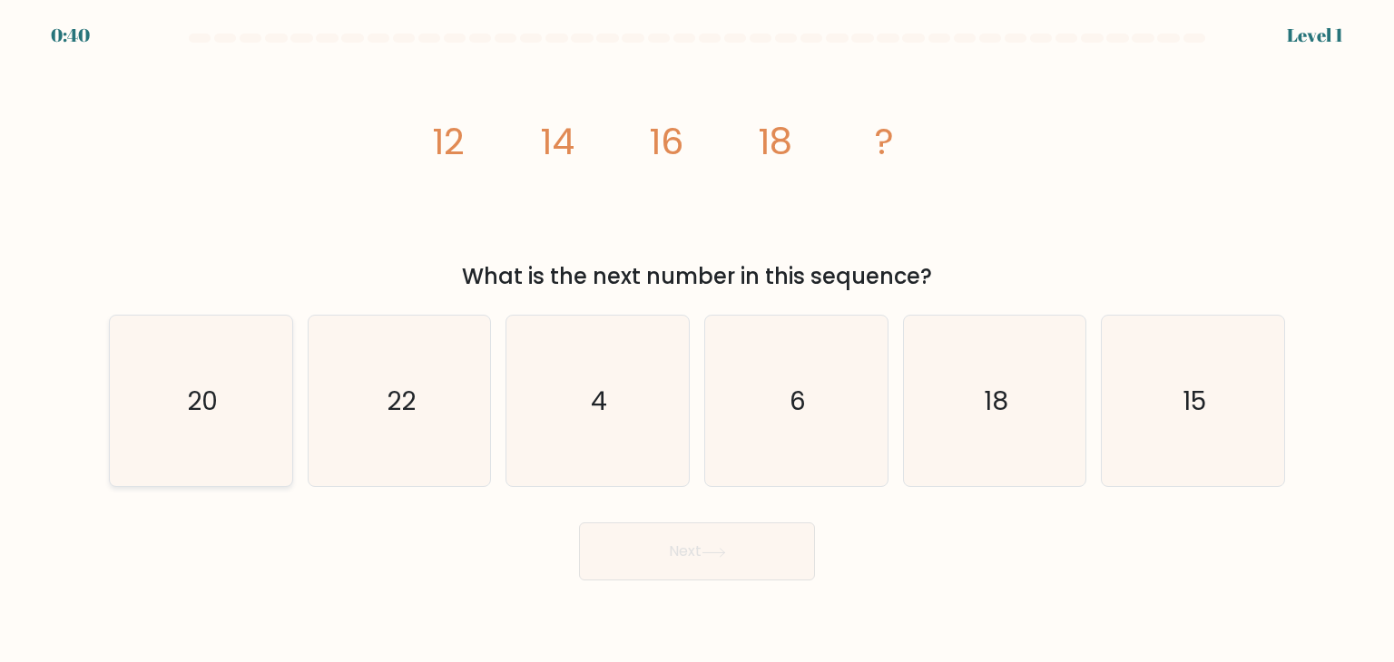
click at [222, 396] on icon "20" at bounding box center [200, 401] width 171 height 171
click at [697, 340] on input "a. 20" at bounding box center [697, 335] width 1 height 9
radio input "true"
click at [638, 569] on button "Next" at bounding box center [697, 552] width 236 height 58
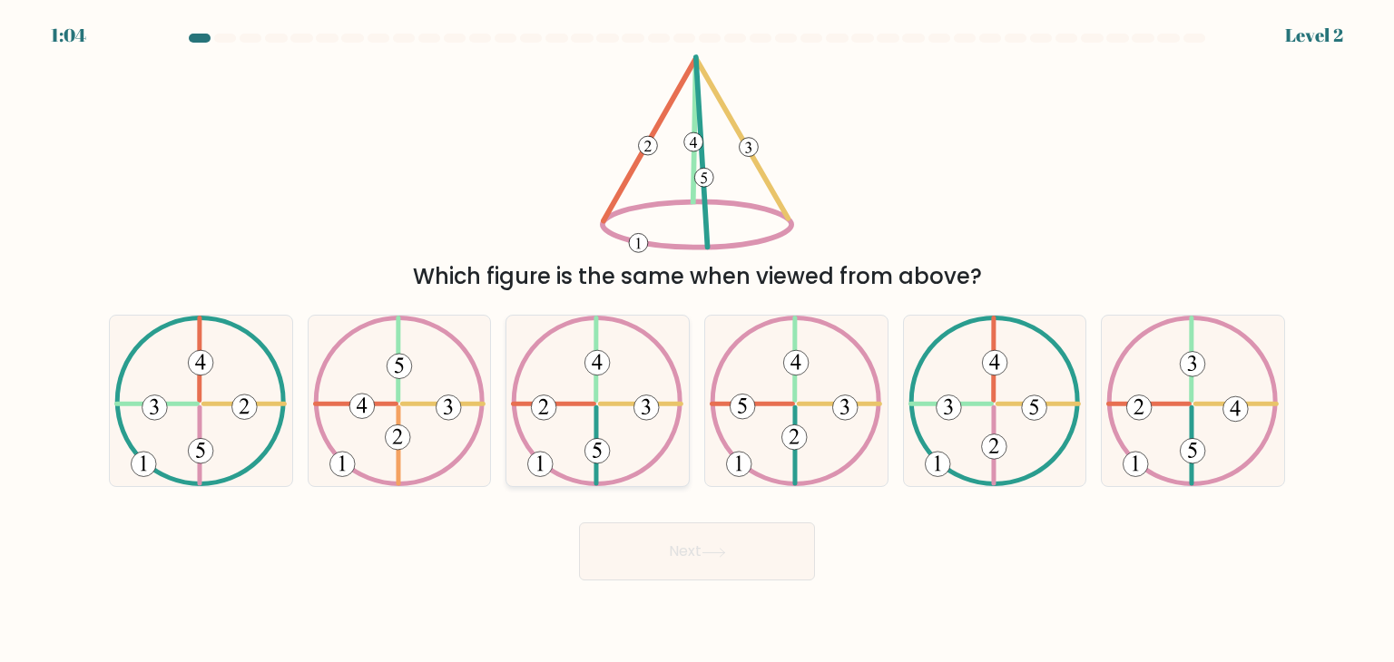
click at [623, 463] on icon at bounding box center [597, 401] width 172 height 171
click at [697, 340] on input "c." at bounding box center [697, 335] width 1 height 9
radio input "true"
click at [718, 559] on button "Next" at bounding box center [697, 552] width 236 height 58
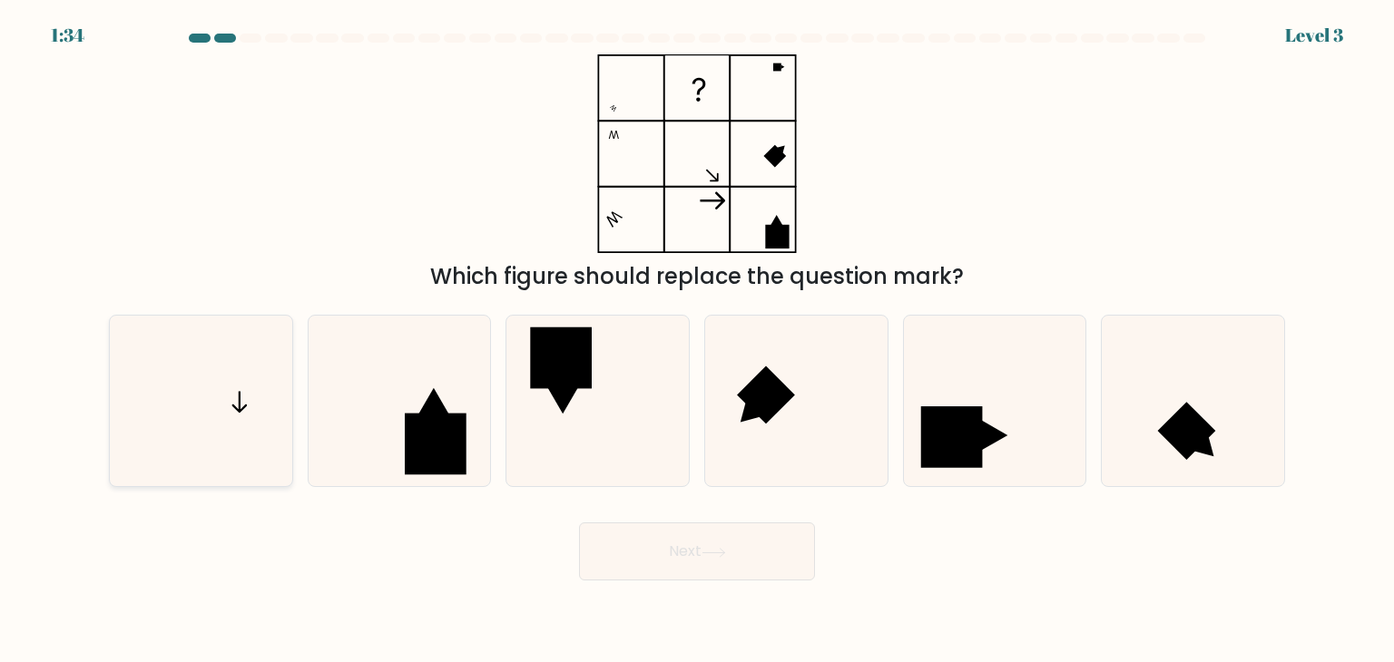
click at [199, 474] on icon at bounding box center [200, 401] width 171 height 171
click at [697, 340] on input "a." at bounding box center [697, 335] width 1 height 9
radio input "true"
click at [646, 556] on button "Next" at bounding box center [697, 552] width 236 height 58
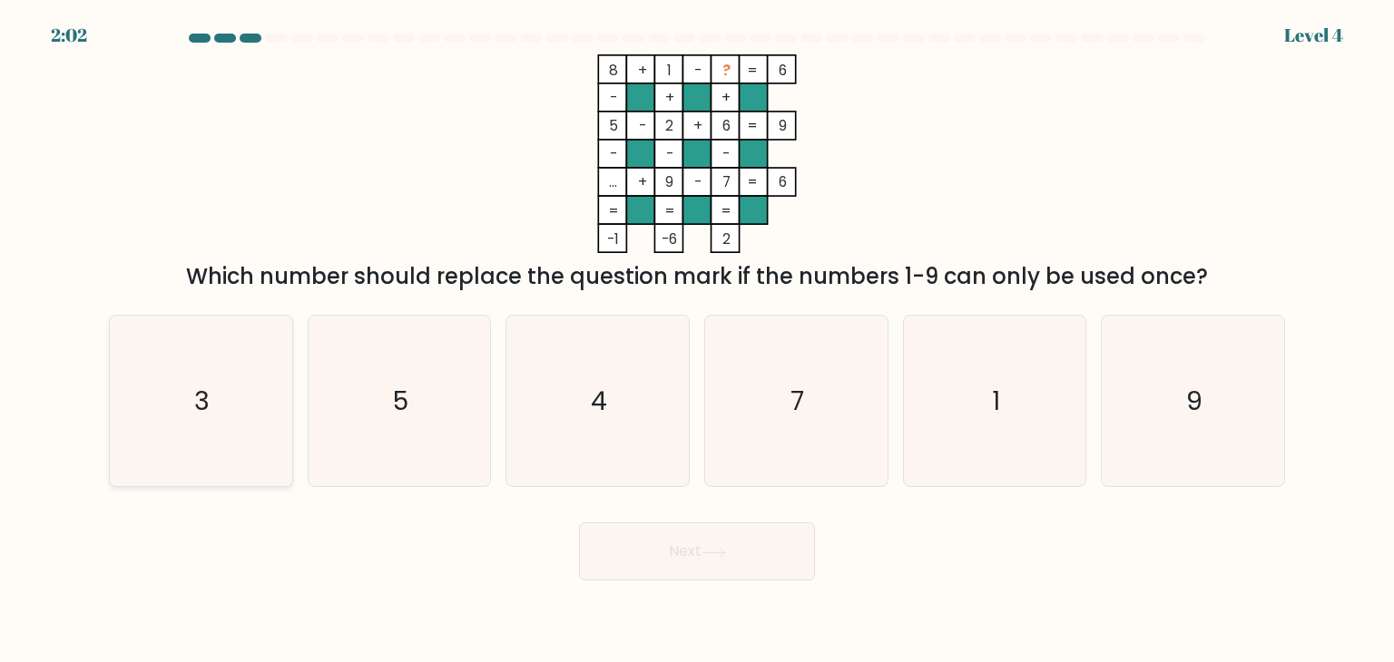
click at [217, 393] on icon "3" at bounding box center [200, 401] width 171 height 171
click at [697, 340] on input "a. 3" at bounding box center [697, 335] width 1 height 9
radio input "true"
click at [628, 553] on button "Next" at bounding box center [697, 552] width 236 height 58
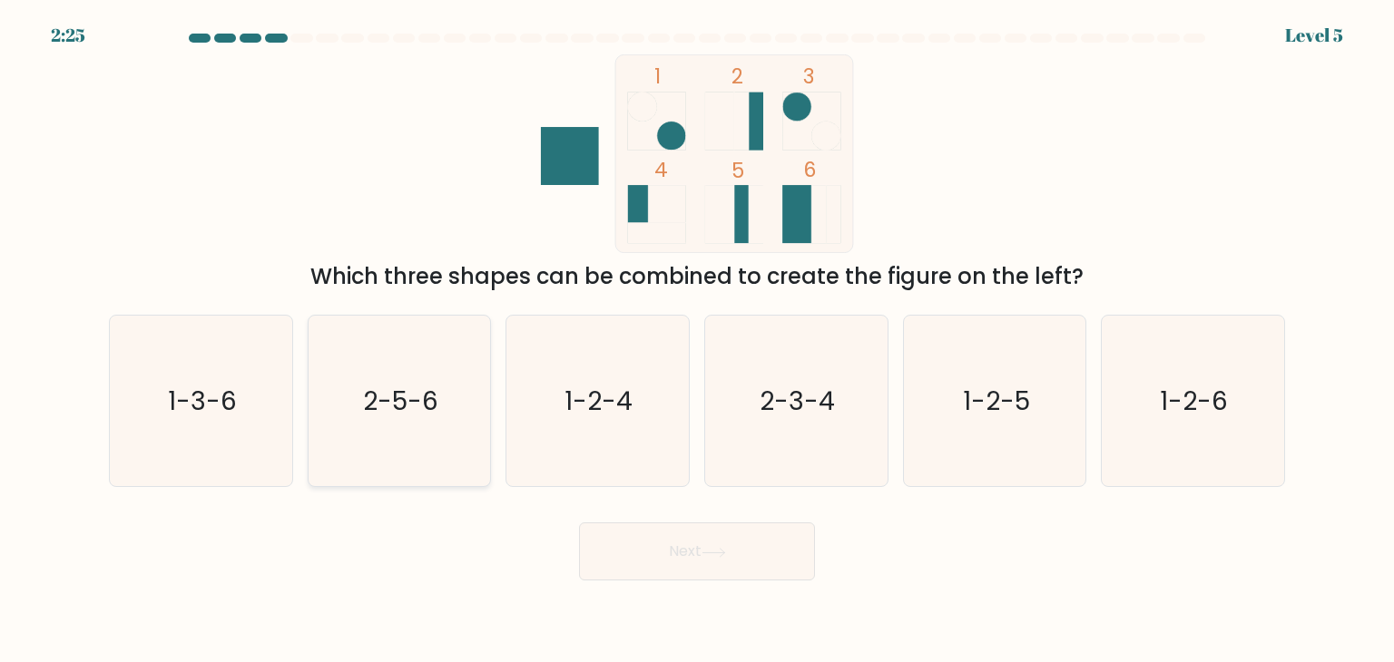
click at [454, 378] on icon "2-5-6" at bounding box center [399, 401] width 171 height 171
click at [697, 340] on input "b. 2-5-6" at bounding box center [697, 335] width 1 height 9
radio input "true"
click at [668, 544] on button "Next" at bounding box center [697, 552] width 236 height 58
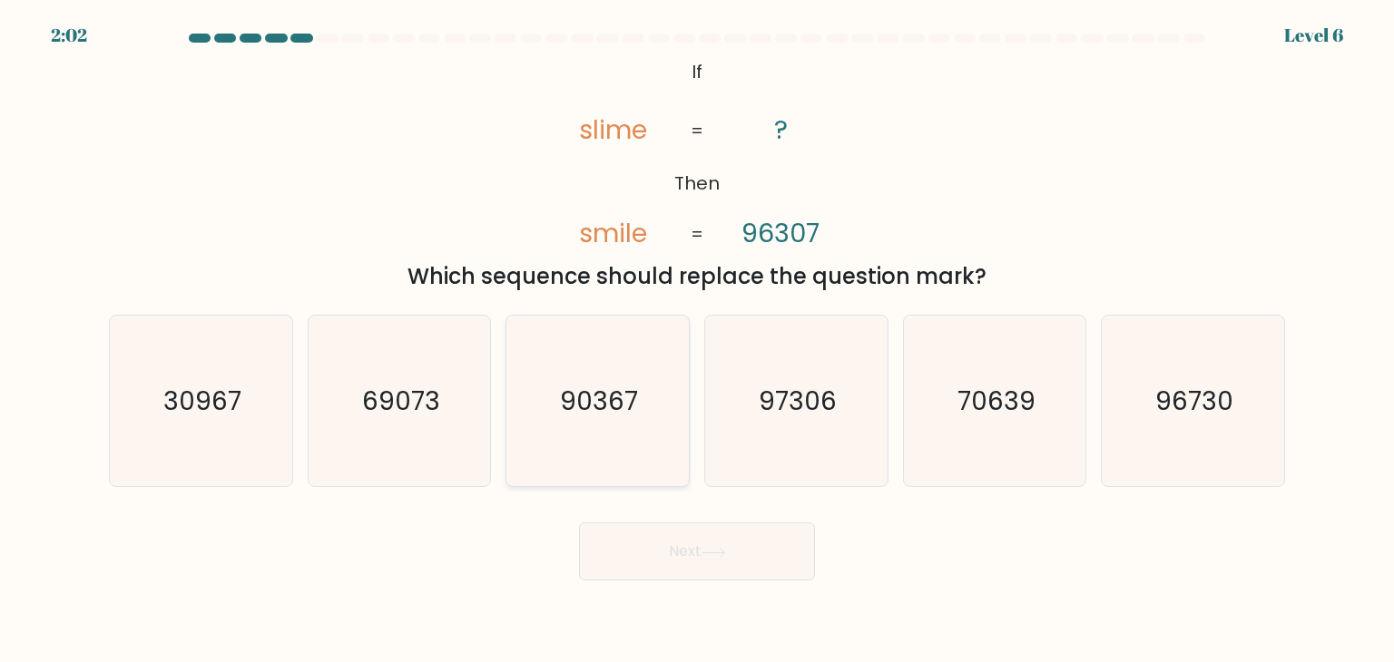
click at [598, 431] on icon "90367" at bounding box center [597, 401] width 171 height 171
click at [697, 340] on input "c. 90367" at bounding box center [697, 335] width 1 height 9
radio input "true"
click at [635, 564] on button "Next" at bounding box center [697, 552] width 236 height 58
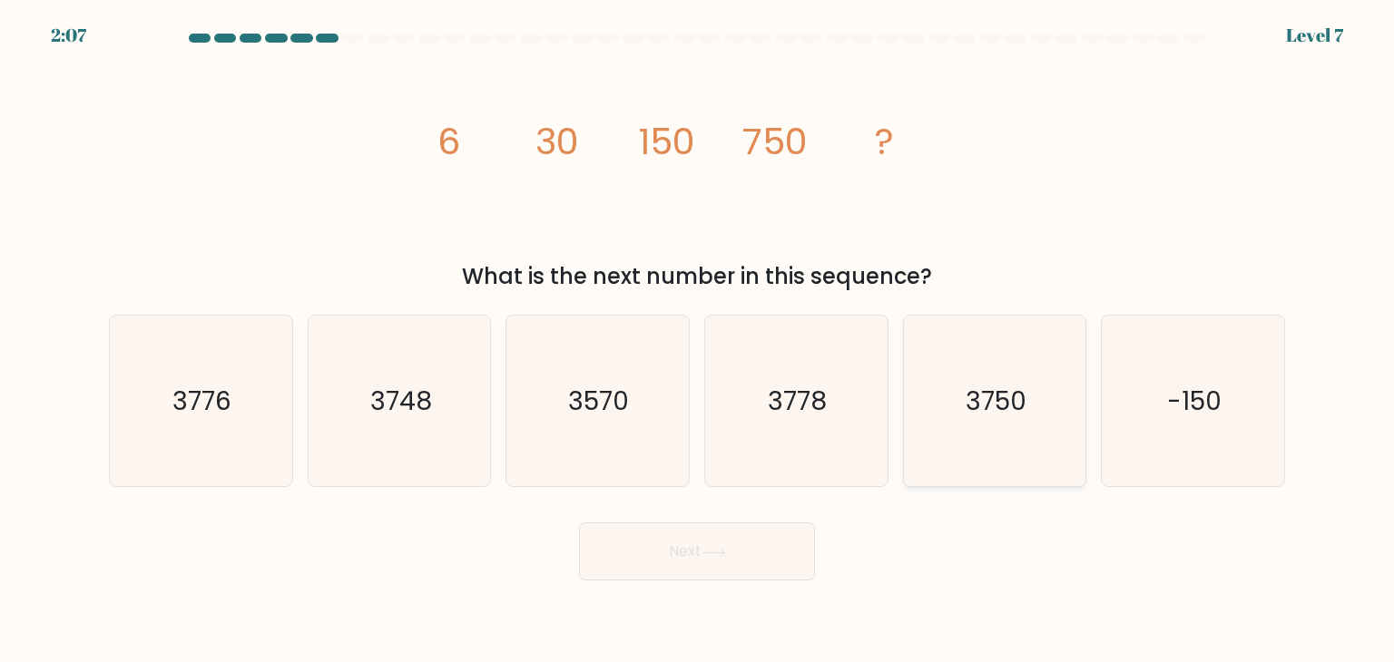
click at [979, 397] on text "3750" at bounding box center [996, 401] width 61 height 36
click at [698, 340] on input "e. 3750" at bounding box center [697, 335] width 1 height 9
radio input "true"
click at [713, 537] on button "Next" at bounding box center [697, 552] width 236 height 58
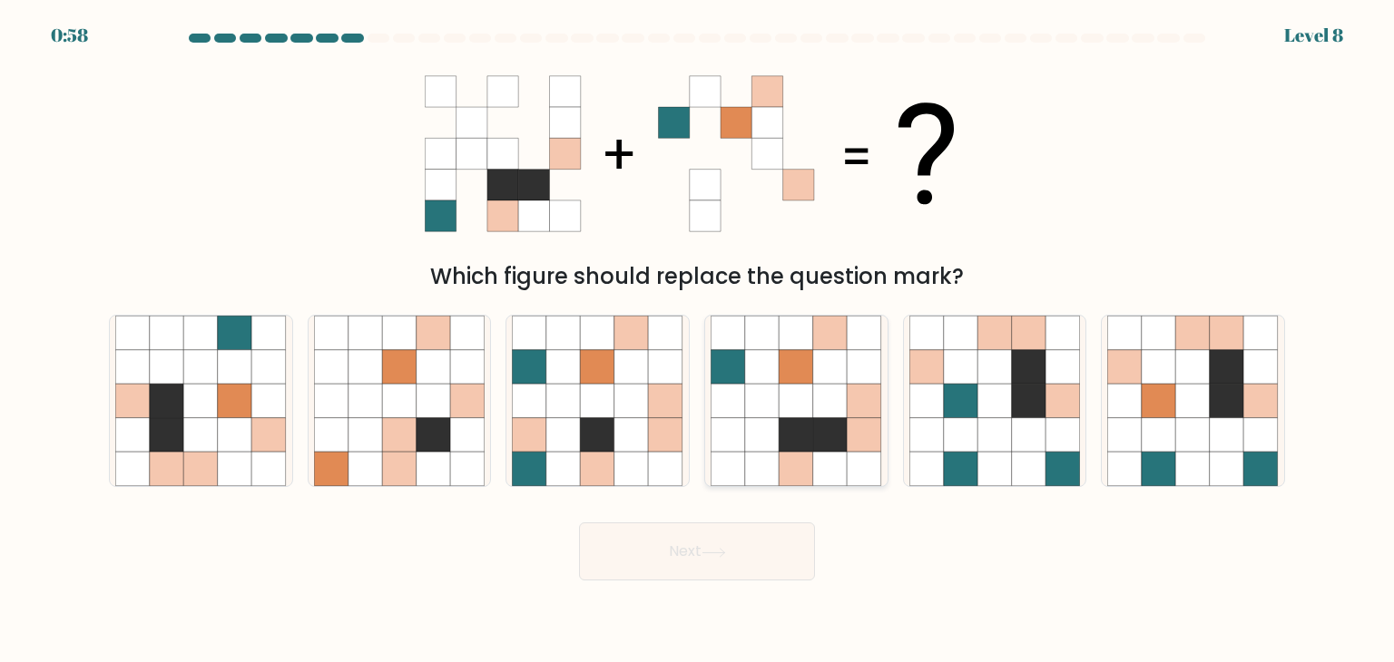
click at [857, 393] on icon at bounding box center [865, 401] width 34 height 34
click at [698, 340] on input "d." at bounding box center [697, 335] width 1 height 9
radio input "true"
click at [675, 543] on button "Next" at bounding box center [697, 552] width 236 height 58
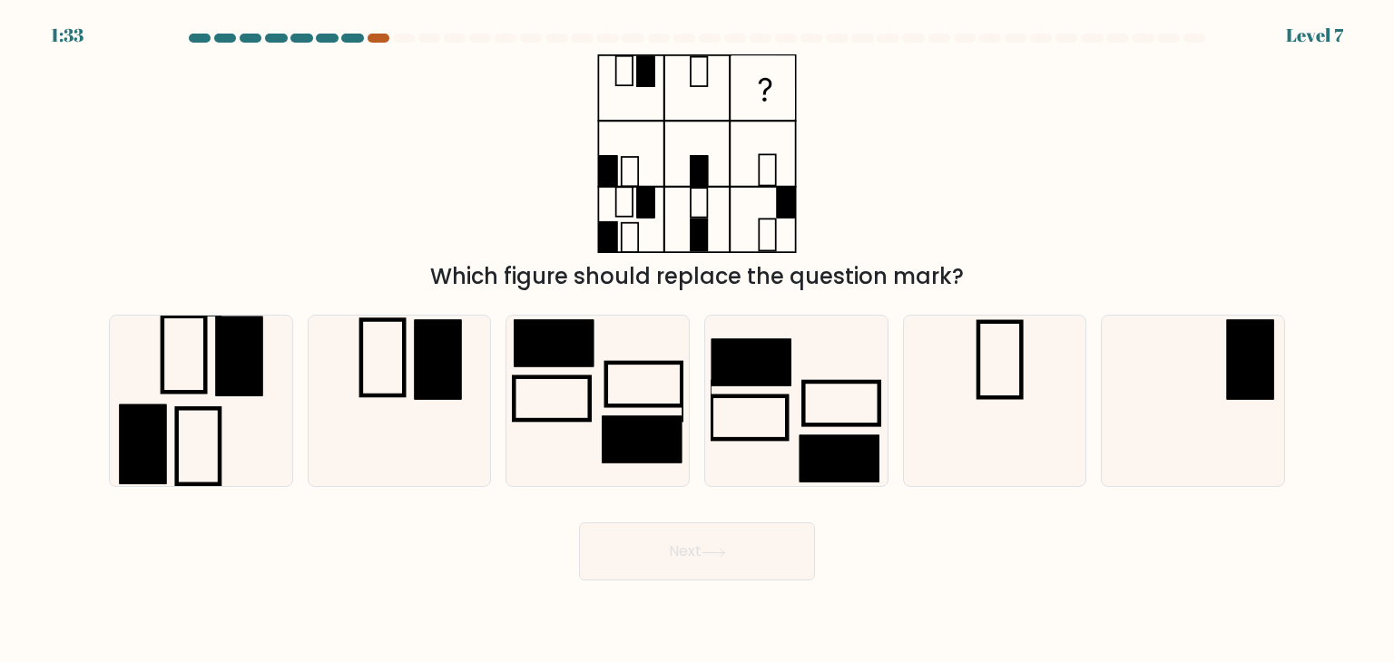
click at [386, 34] on div at bounding box center [379, 38] width 22 height 9
click at [1229, 368] on rect at bounding box center [1250, 360] width 47 height 80
click at [698, 340] on input "f." at bounding box center [697, 335] width 1 height 9
radio input "true"
click at [617, 559] on button "Next" at bounding box center [697, 552] width 236 height 58
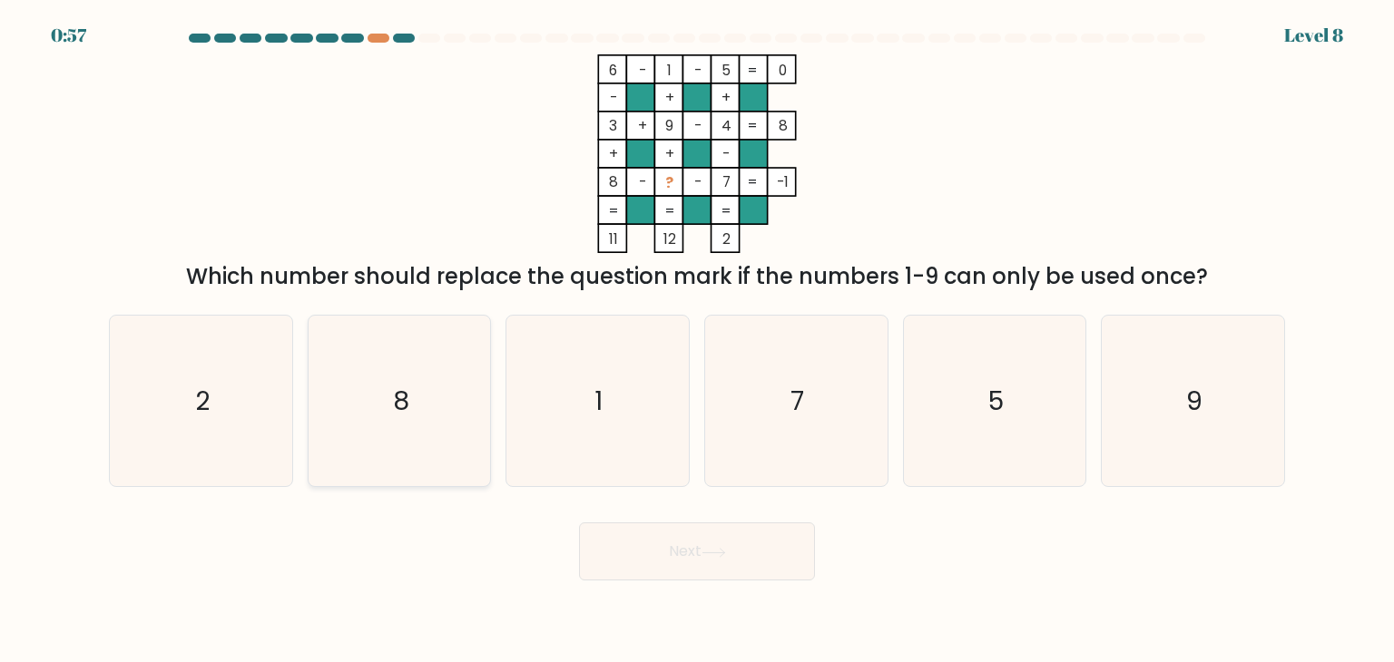
click at [399, 364] on icon "8" at bounding box center [399, 401] width 171 height 171
click at [697, 340] on input "b. 8" at bounding box center [697, 335] width 1 height 9
radio input "true"
click at [684, 551] on button "Next" at bounding box center [697, 552] width 236 height 58
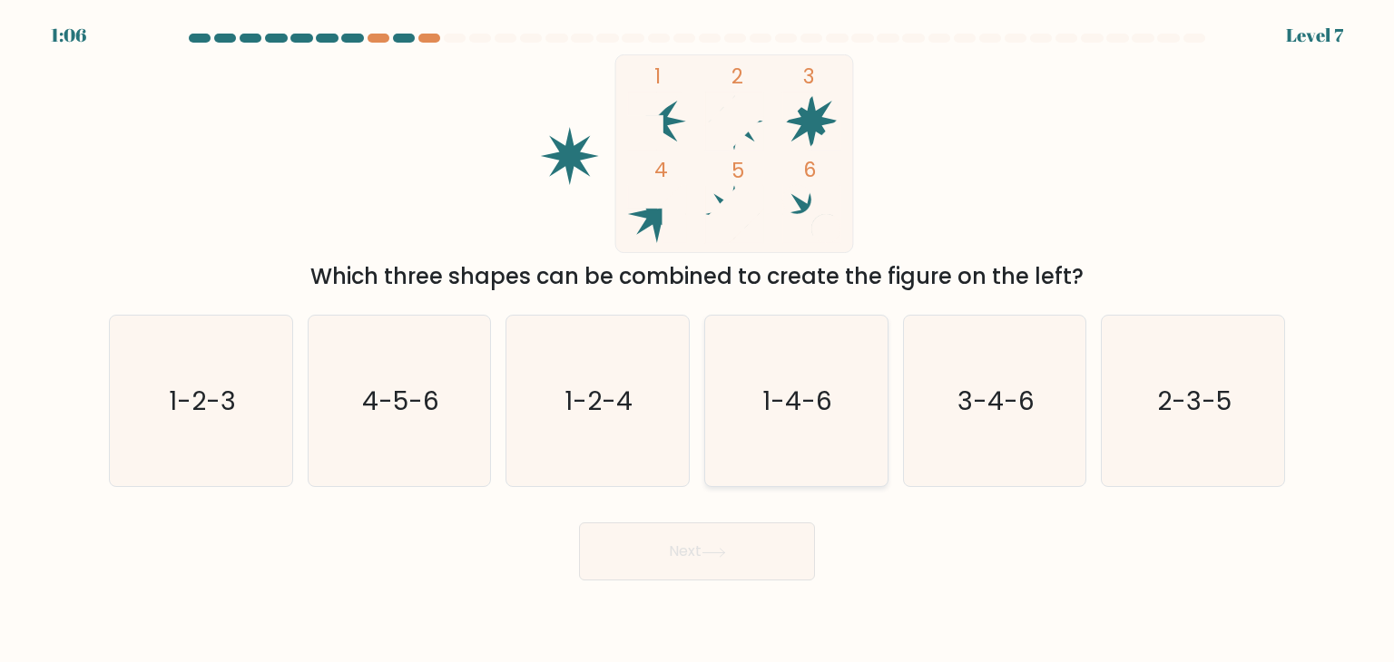
click at [782, 394] on text "1-4-6" at bounding box center [798, 401] width 70 height 36
click at [698, 340] on input "d. 1-4-6" at bounding box center [697, 335] width 1 height 9
radio input "true"
click at [1163, 346] on icon "2-3-5" at bounding box center [1192, 401] width 171 height 171
click at [698, 340] on input "f. 2-3-5" at bounding box center [697, 335] width 1 height 9
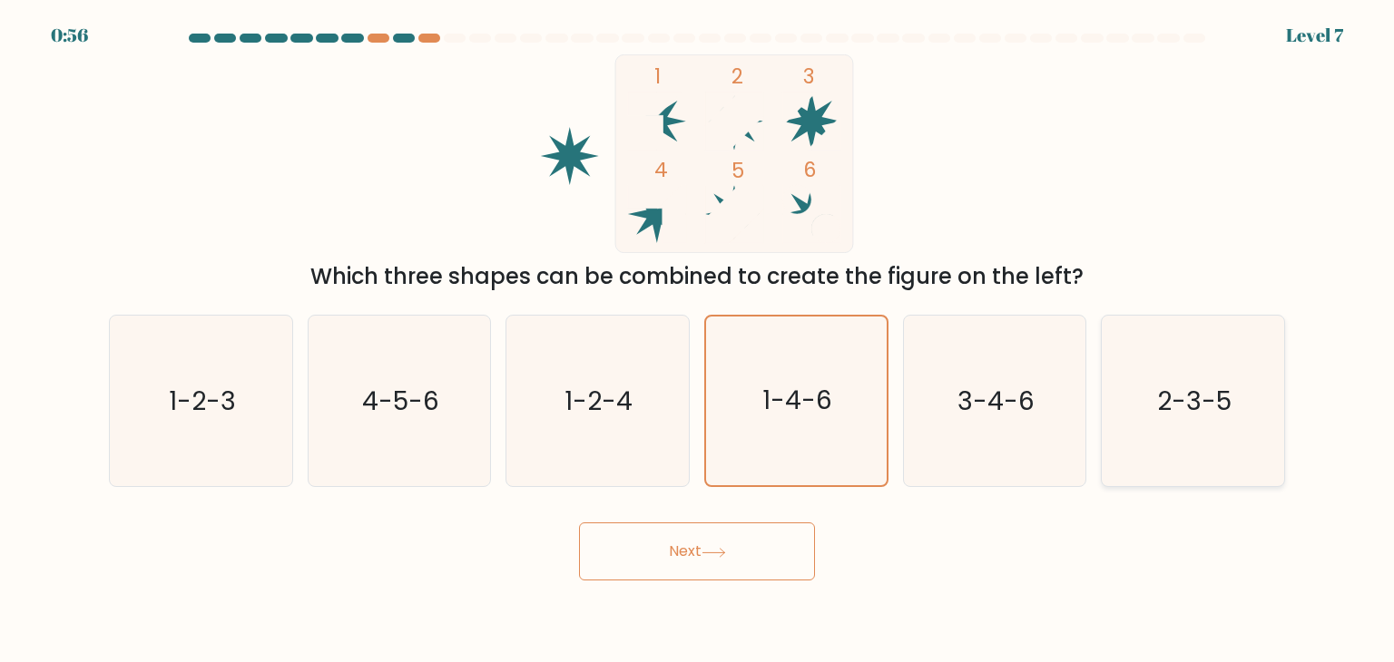
radio input "true"
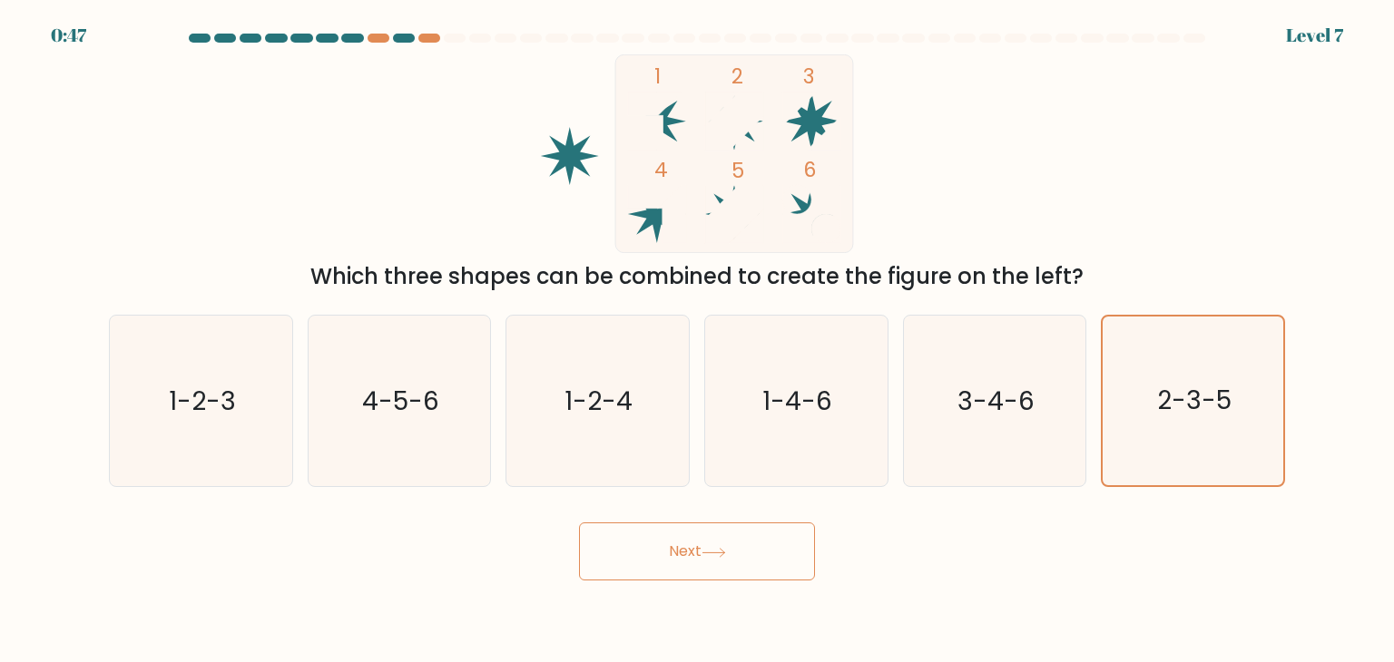
click at [693, 540] on button "Next" at bounding box center [697, 552] width 236 height 58
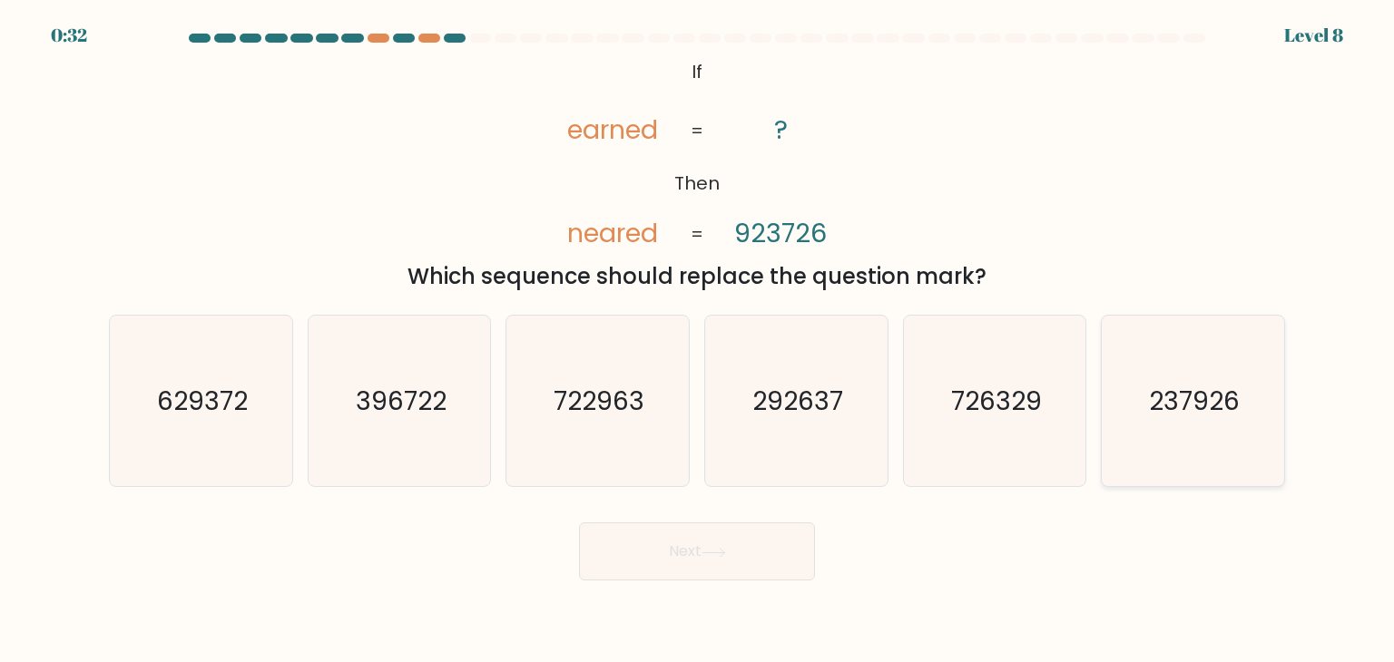
click at [1151, 406] on text "237926" at bounding box center [1194, 401] width 91 height 36
click at [698, 340] on input "f. 237926" at bounding box center [697, 335] width 1 height 9
radio input "true"
click at [730, 560] on button "Next" at bounding box center [697, 552] width 236 height 58
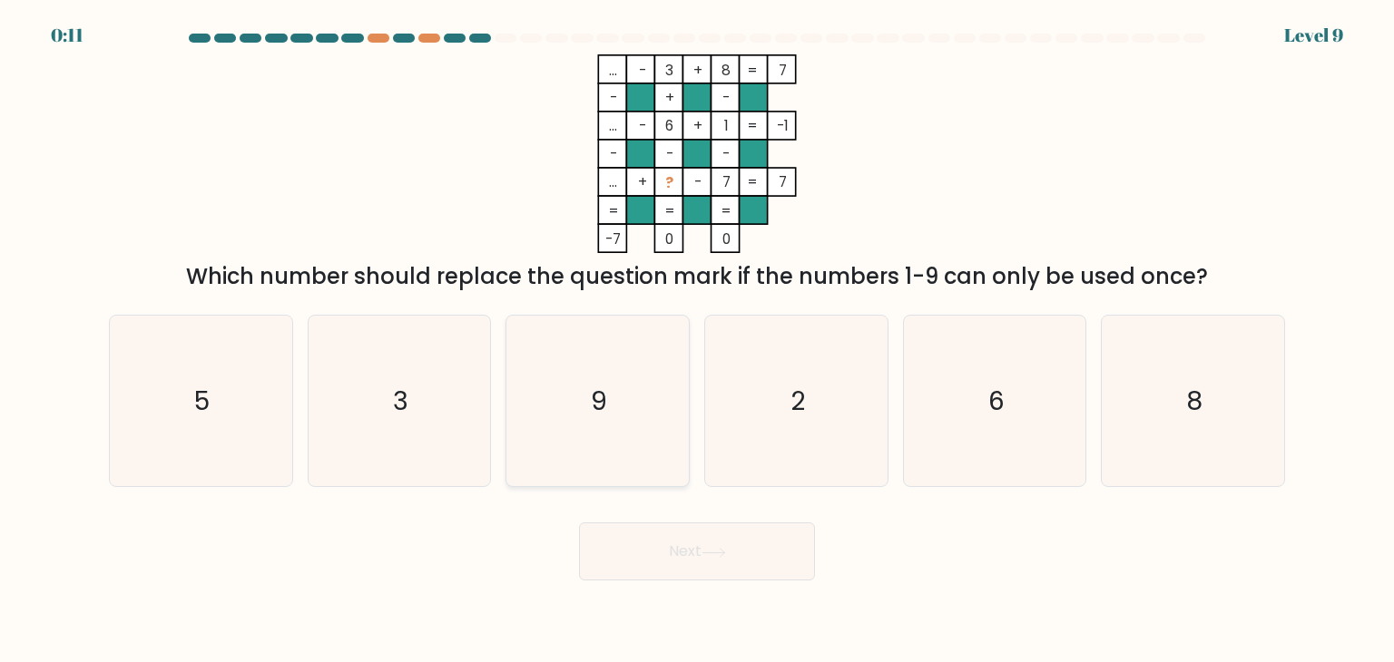
click at [639, 368] on icon "9" at bounding box center [597, 401] width 171 height 171
click at [697, 340] on input "c. 9" at bounding box center [697, 335] width 1 height 9
radio input "true"
click at [639, 551] on button "Next" at bounding box center [697, 552] width 236 height 58
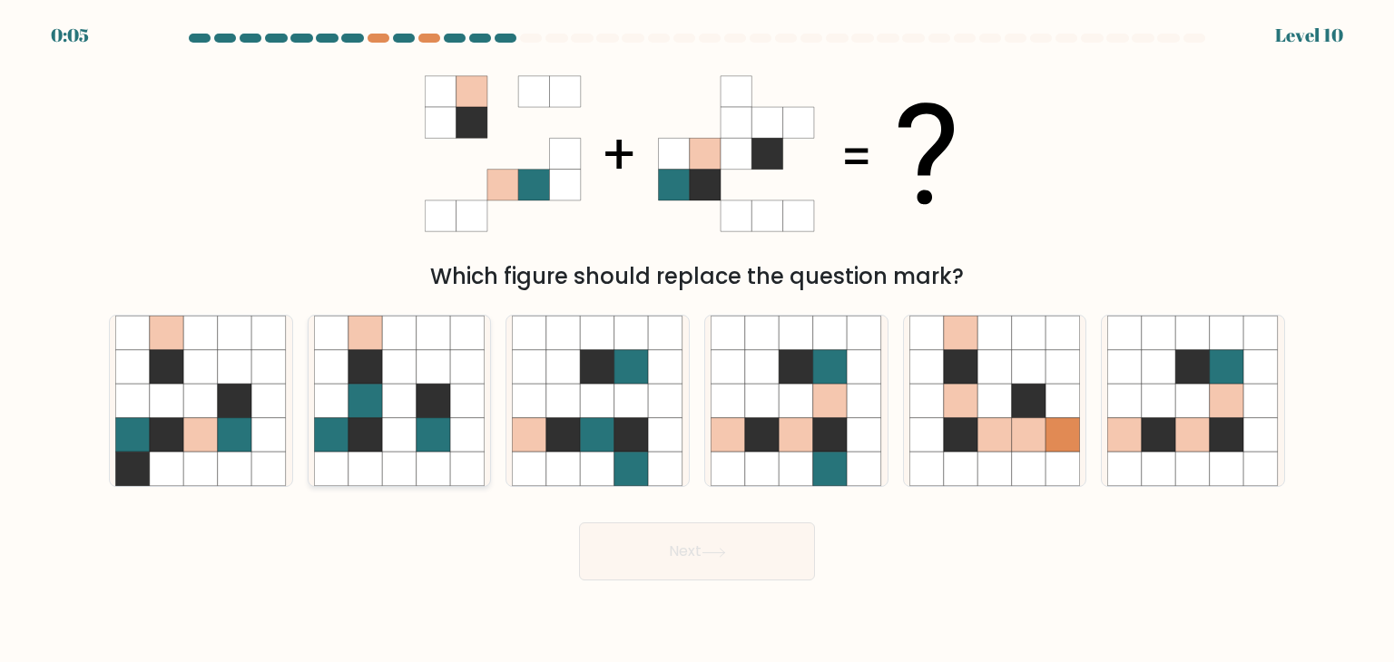
click at [403, 394] on icon at bounding box center [399, 401] width 34 height 34
click at [697, 340] on input "b." at bounding box center [697, 335] width 1 height 9
radio input "true"
click at [753, 562] on button "Next" at bounding box center [697, 552] width 236 height 58
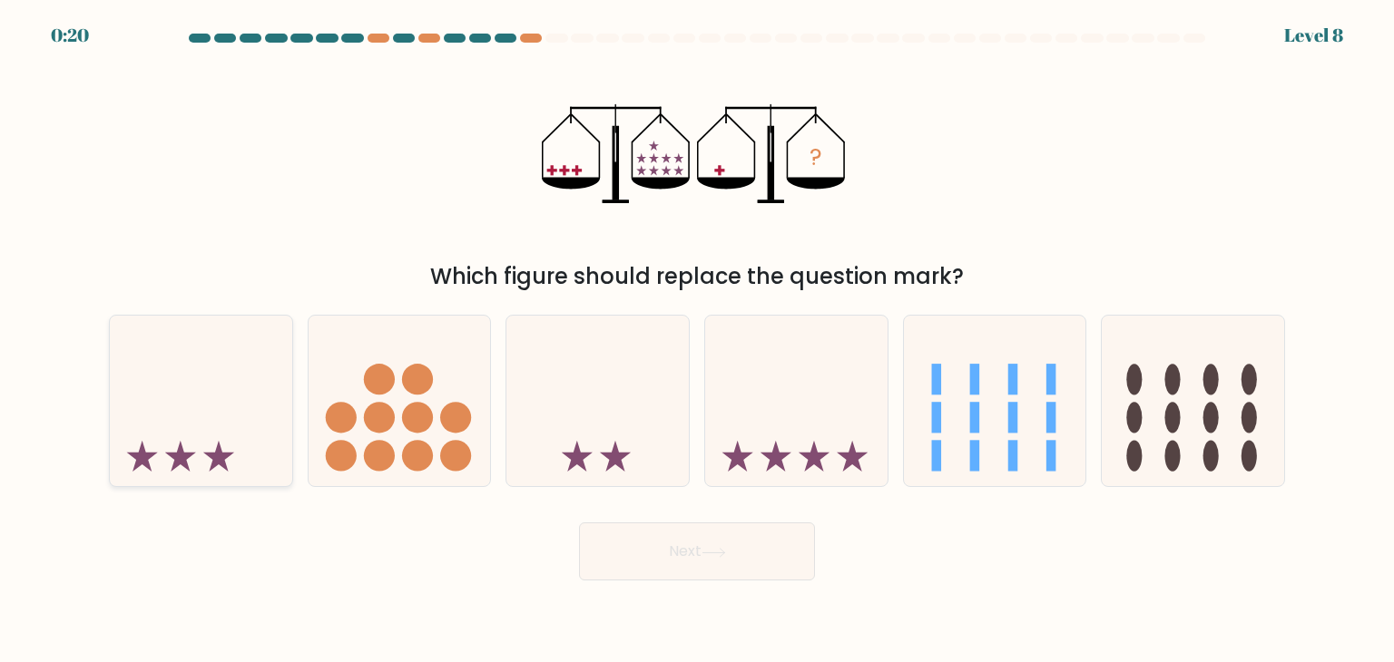
click at [212, 385] on icon at bounding box center [201, 401] width 182 height 151
click at [697, 340] on input "a." at bounding box center [697, 335] width 1 height 9
radio input "true"
click at [604, 540] on button "Next" at bounding box center [697, 552] width 236 height 58
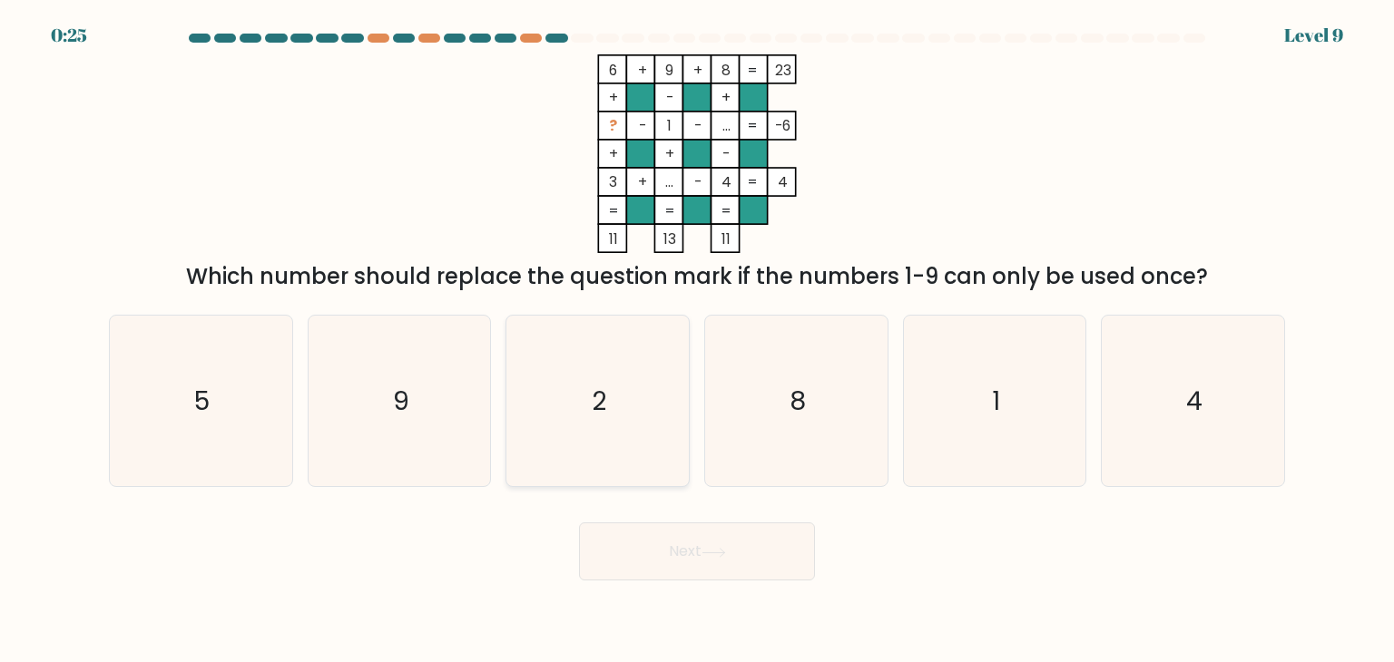
click at [599, 408] on text "2" at bounding box center [600, 401] width 15 height 36
click at [697, 340] on input "c. 2" at bounding box center [697, 335] width 1 height 9
radio input "true"
click at [644, 553] on button "Next" at bounding box center [697, 552] width 236 height 58
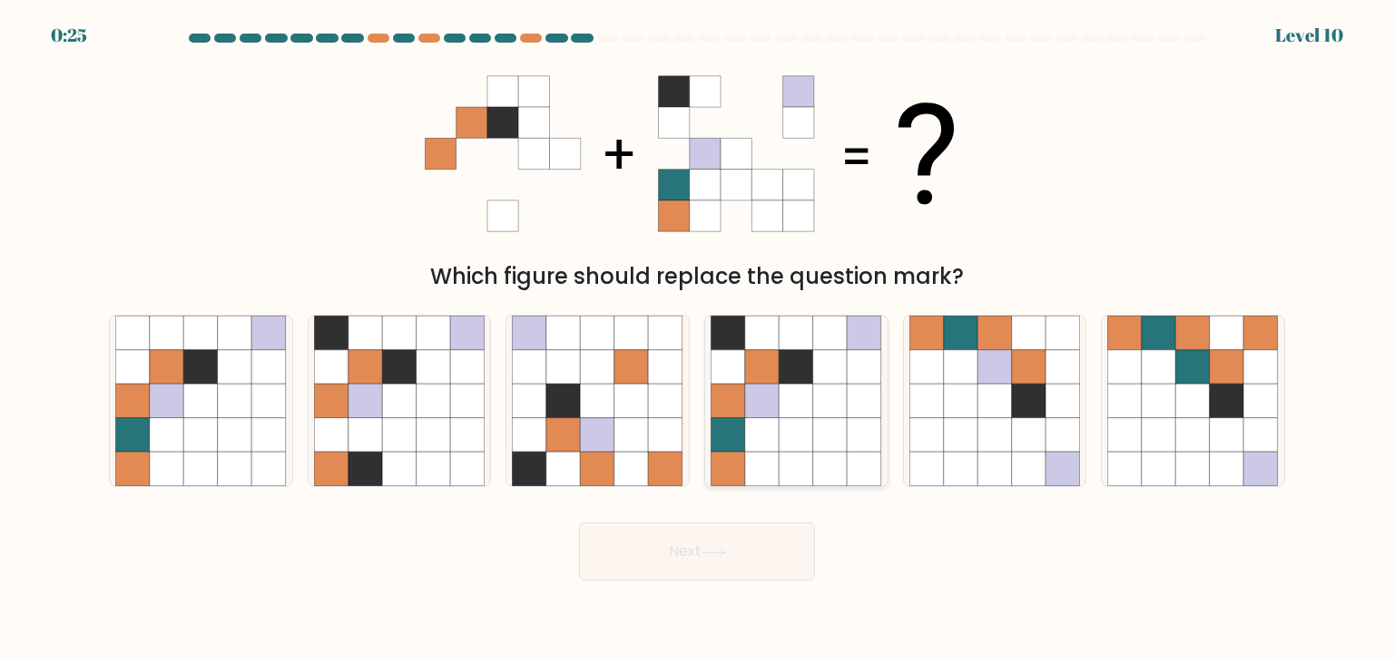
click at [778, 428] on icon at bounding box center [762, 435] width 34 height 34
click at [698, 340] on input "d." at bounding box center [697, 335] width 1 height 9
radio input "true"
click at [661, 560] on button "Next" at bounding box center [697, 552] width 236 height 58
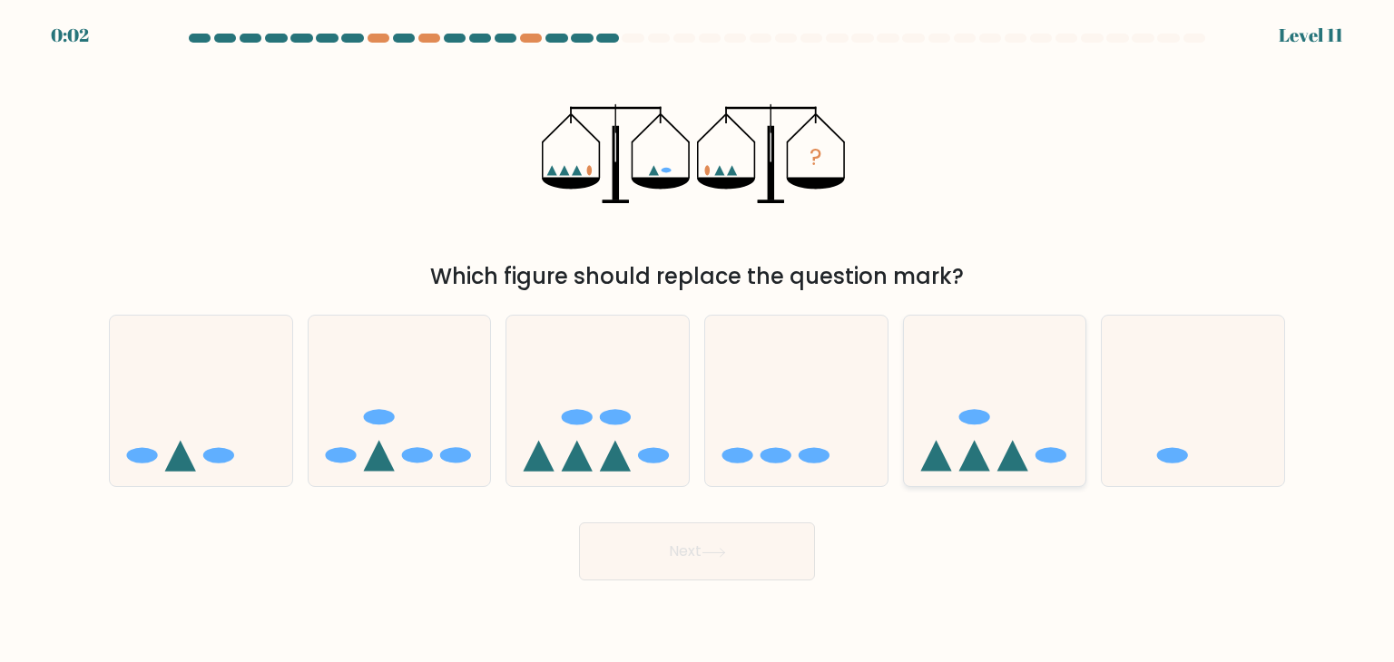
click at [1000, 391] on icon at bounding box center [995, 401] width 182 height 151
click at [698, 340] on input "e." at bounding box center [697, 335] width 1 height 9
radio input "true"
click at [726, 557] on icon at bounding box center [713, 553] width 25 height 10
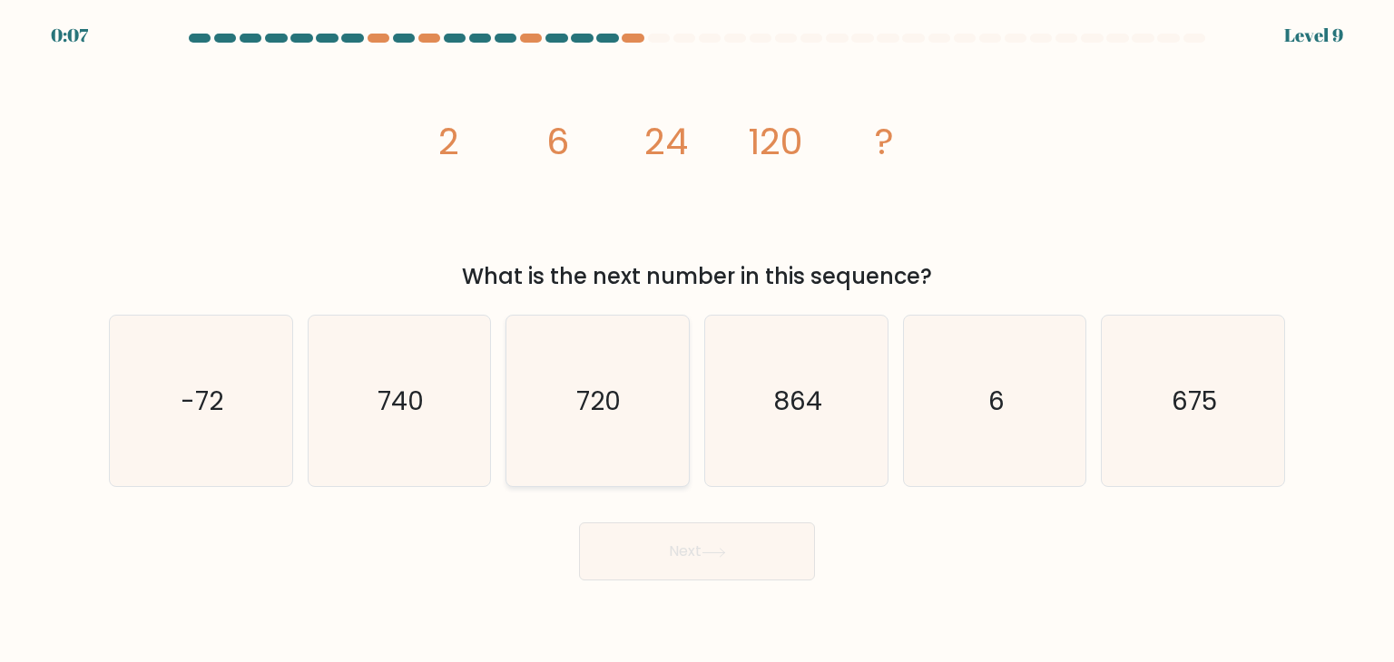
click at [642, 389] on icon "720" at bounding box center [597, 401] width 171 height 171
click at [697, 340] on input "c. 720" at bounding box center [697, 335] width 1 height 9
radio input "true"
click at [634, 534] on button "Next" at bounding box center [697, 552] width 236 height 58
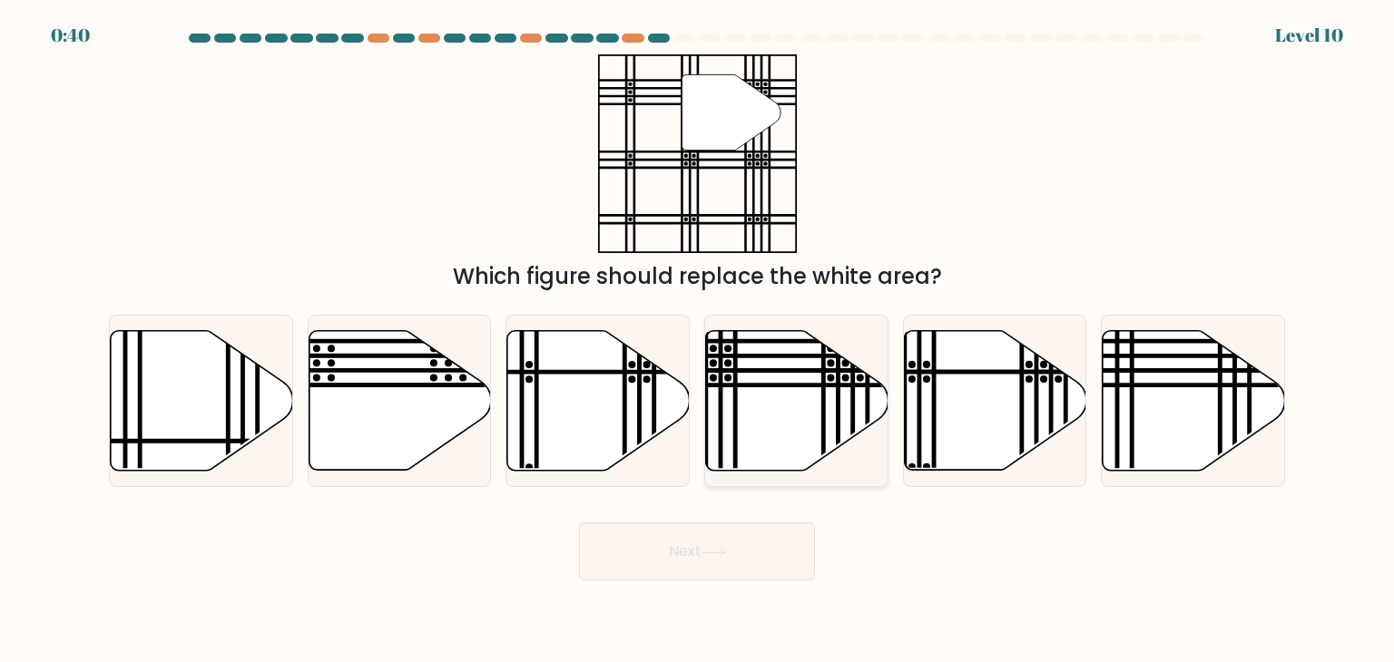
click at [777, 415] on icon at bounding box center [797, 401] width 182 height 140
click at [698, 340] on input "d." at bounding box center [697, 335] width 1 height 9
radio input "true"
click at [659, 553] on button "Next" at bounding box center [697, 552] width 236 height 58
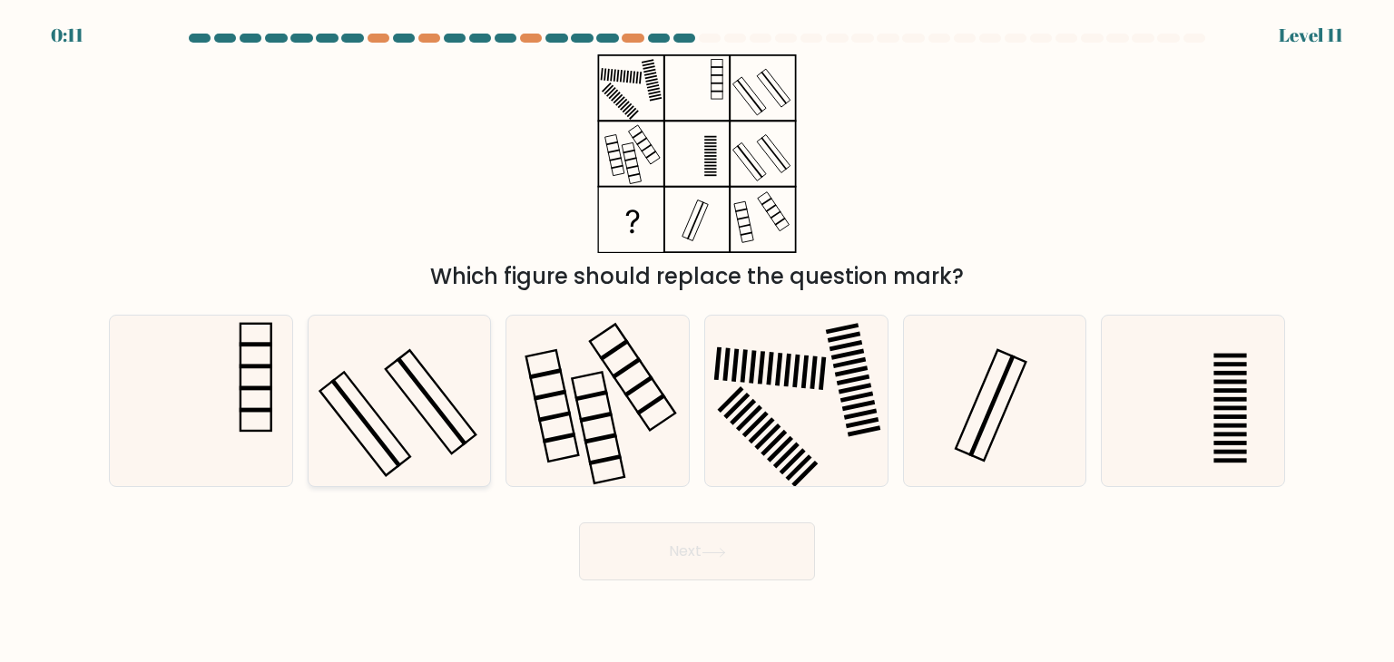
click at [431, 426] on icon at bounding box center [399, 401] width 171 height 171
click at [697, 340] on input "b." at bounding box center [697, 335] width 1 height 9
radio input "true"
click at [621, 550] on button "Next" at bounding box center [697, 552] width 236 height 58
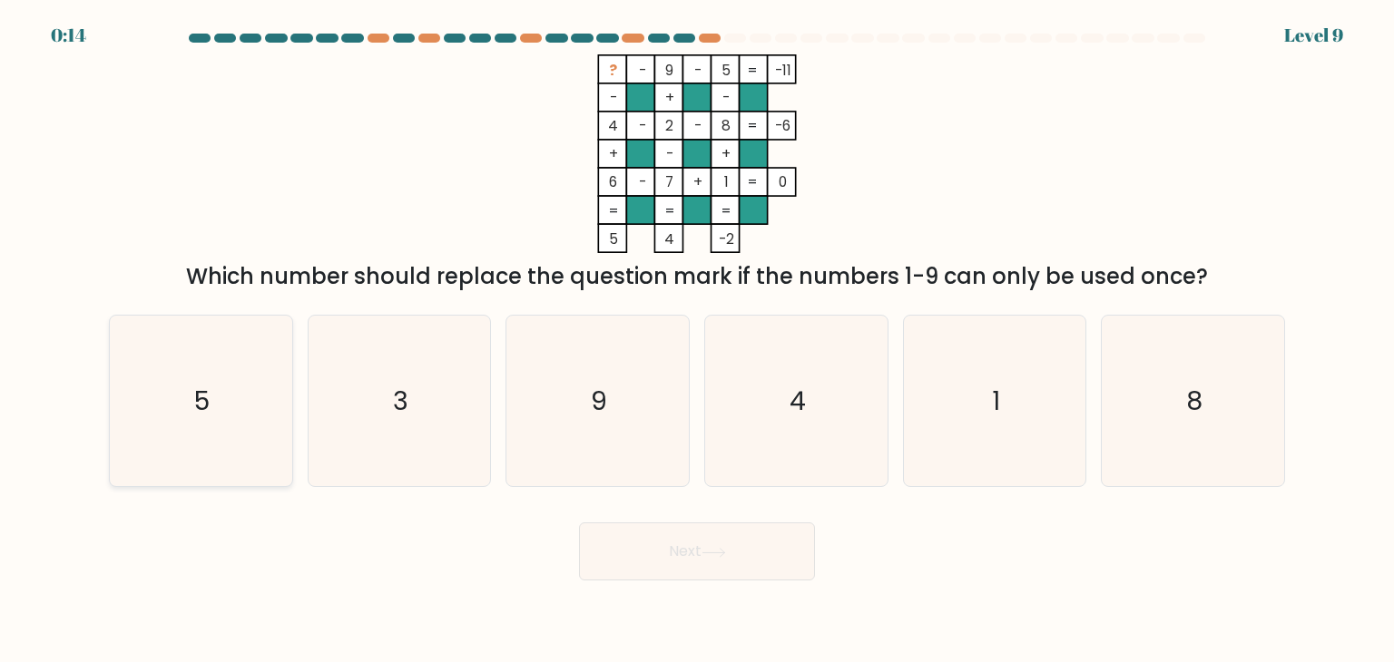
click at [194, 353] on icon "5" at bounding box center [200, 401] width 171 height 171
click at [697, 340] on input "a. 5" at bounding box center [697, 335] width 1 height 9
radio input "true"
click at [708, 554] on icon at bounding box center [713, 553] width 25 height 10
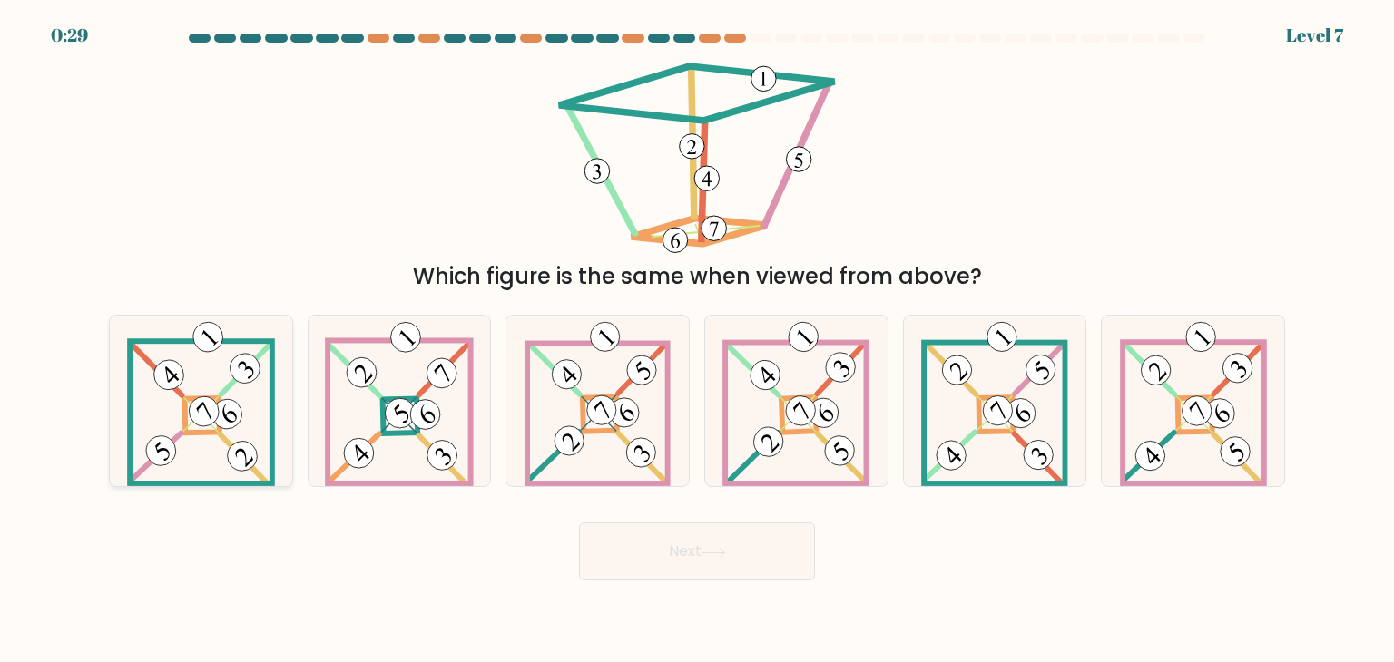
click at [254, 469] on 677 at bounding box center [244, 460] width 46 height 48
click at [697, 340] on input "a." at bounding box center [697, 335] width 1 height 9
radio input "true"
click at [655, 546] on button "Next" at bounding box center [697, 552] width 236 height 58
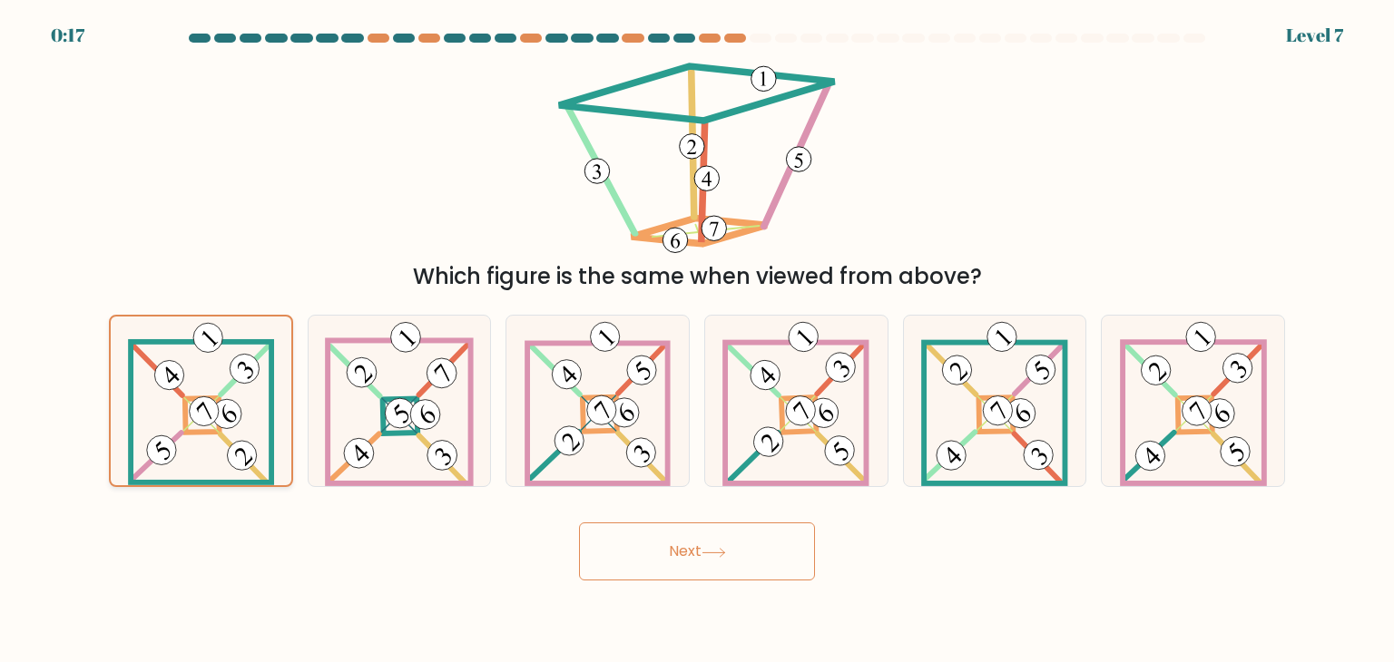
click at [247, 441] on icon at bounding box center [201, 401] width 146 height 169
click at [697, 340] on input "a." at bounding box center [697, 335] width 1 height 9
click at [691, 553] on button "Next" at bounding box center [697, 552] width 236 height 58
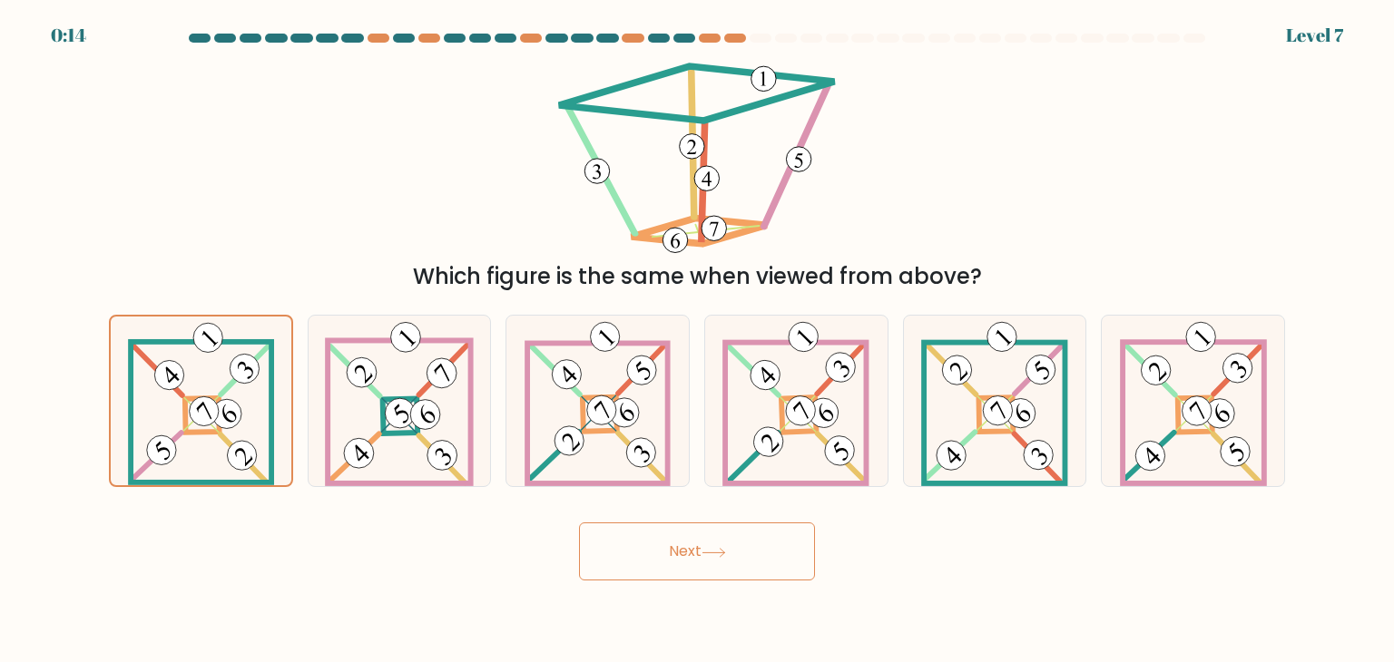
click at [691, 553] on button "Next" at bounding box center [697, 552] width 236 height 58
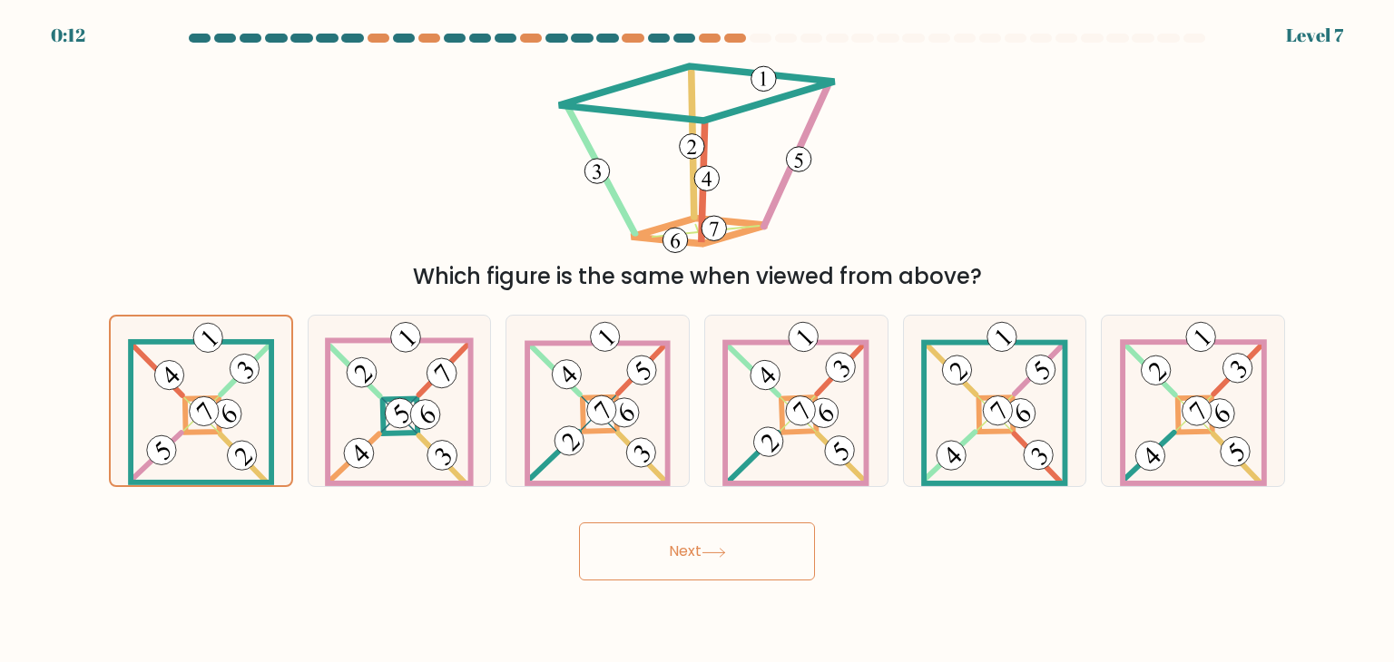
click at [691, 553] on button "Next" at bounding box center [697, 552] width 236 height 58
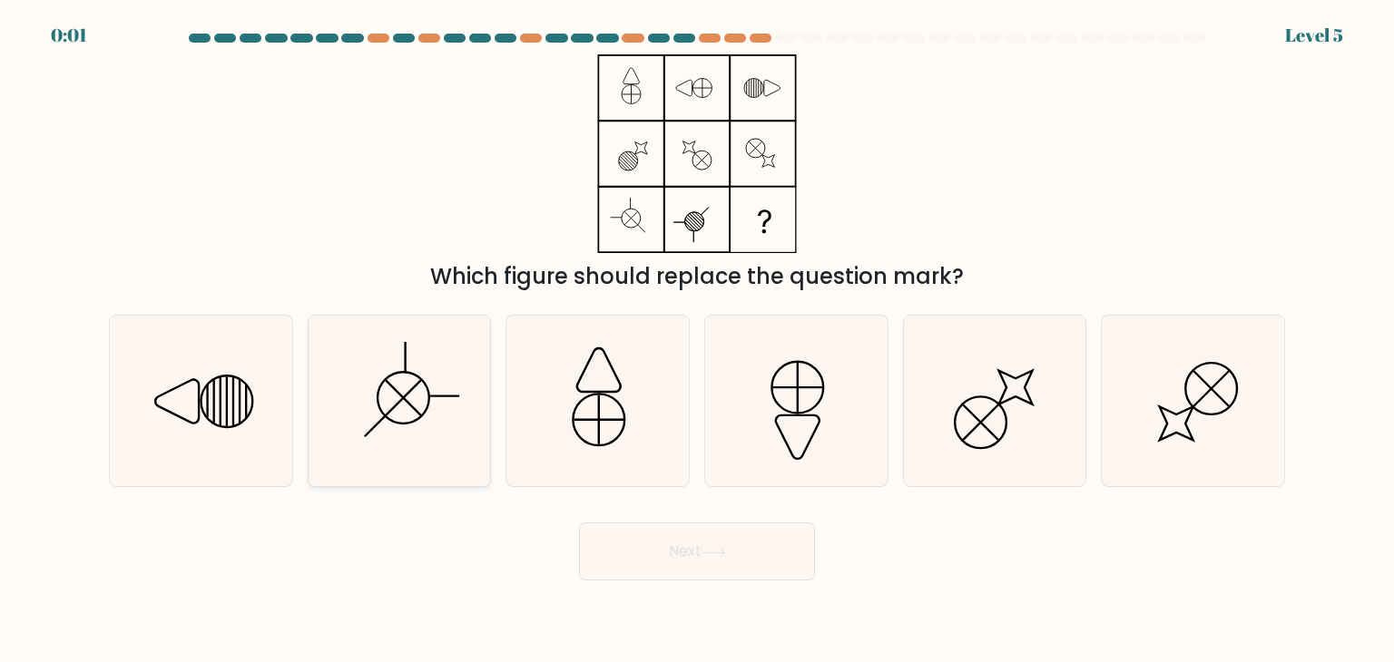
click at [400, 347] on icon at bounding box center [399, 401] width 171 height 171
click at [697, 340] on input "b." at bounding box center [697, 335] width 1 height 9
radio input "true"
click at [627, 587] on body "0:00 Level 5" at bounding box center [697, 331] width 1394 height 662
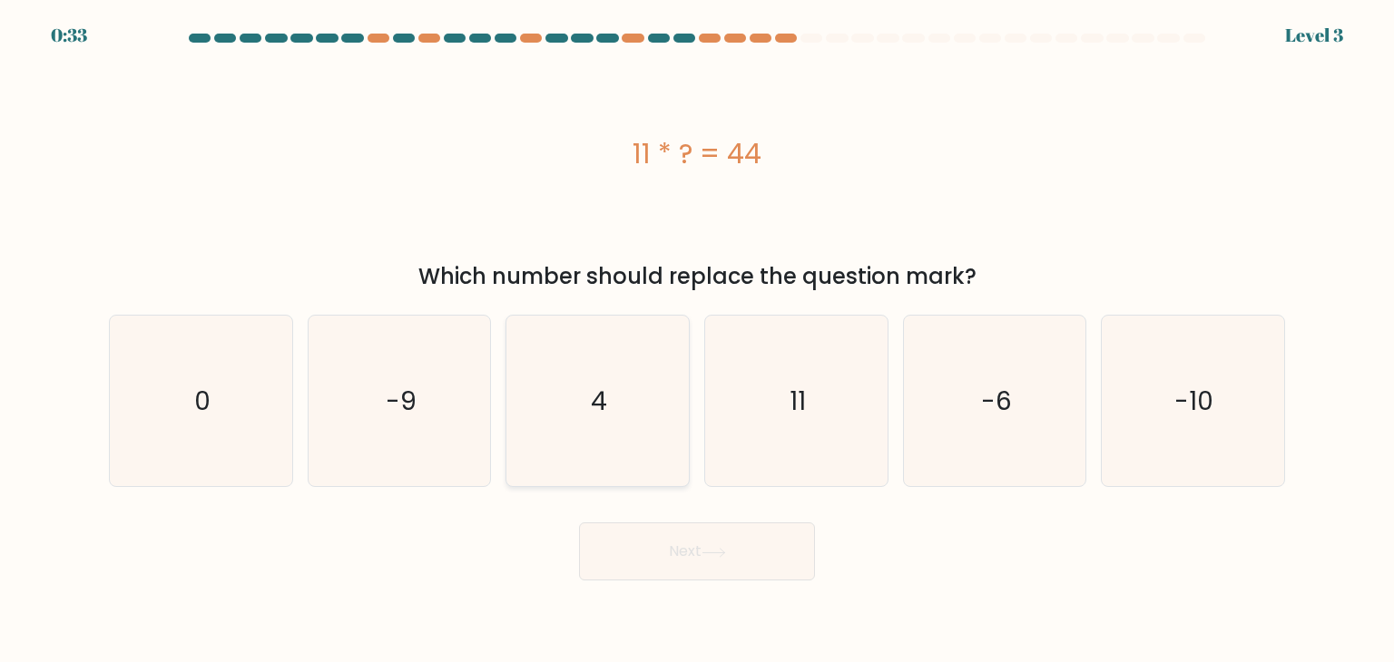
click at [596, 439] on icon "4" at bounding box center [597, 401] width 171 height 171
click at [697, 340] on input "c. 4" at bounding box center [697, 335] width 1 height 9
radio input "true"
click at [613, 560] on button "Next" at bounding box center [697, 552] width 236 height 58
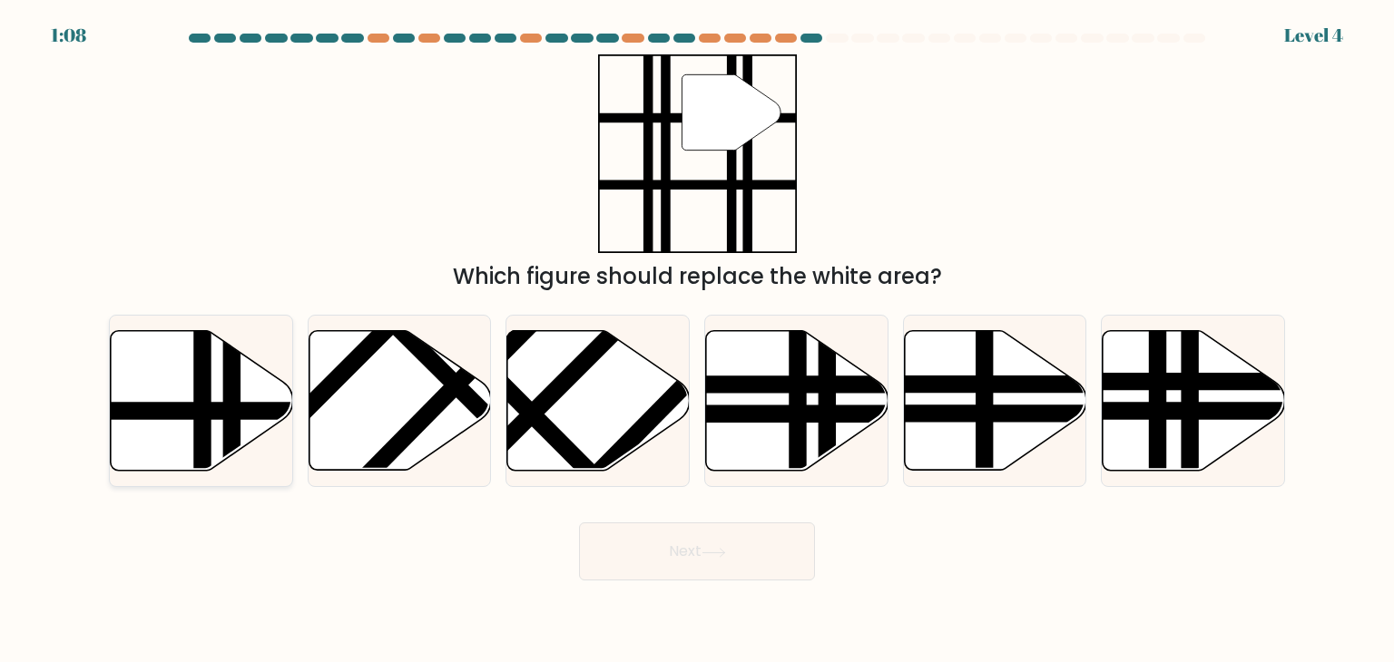
click at [163, 389] on icon at bounding box center [202, 401] width 182 height 140
click at [697, 340] on input "a." at bounding box center [697, 335] width 1 height 9
radio input "true"
click at [660, 546] on button "Next" at bounding box center [697, 552] width 236 height 58
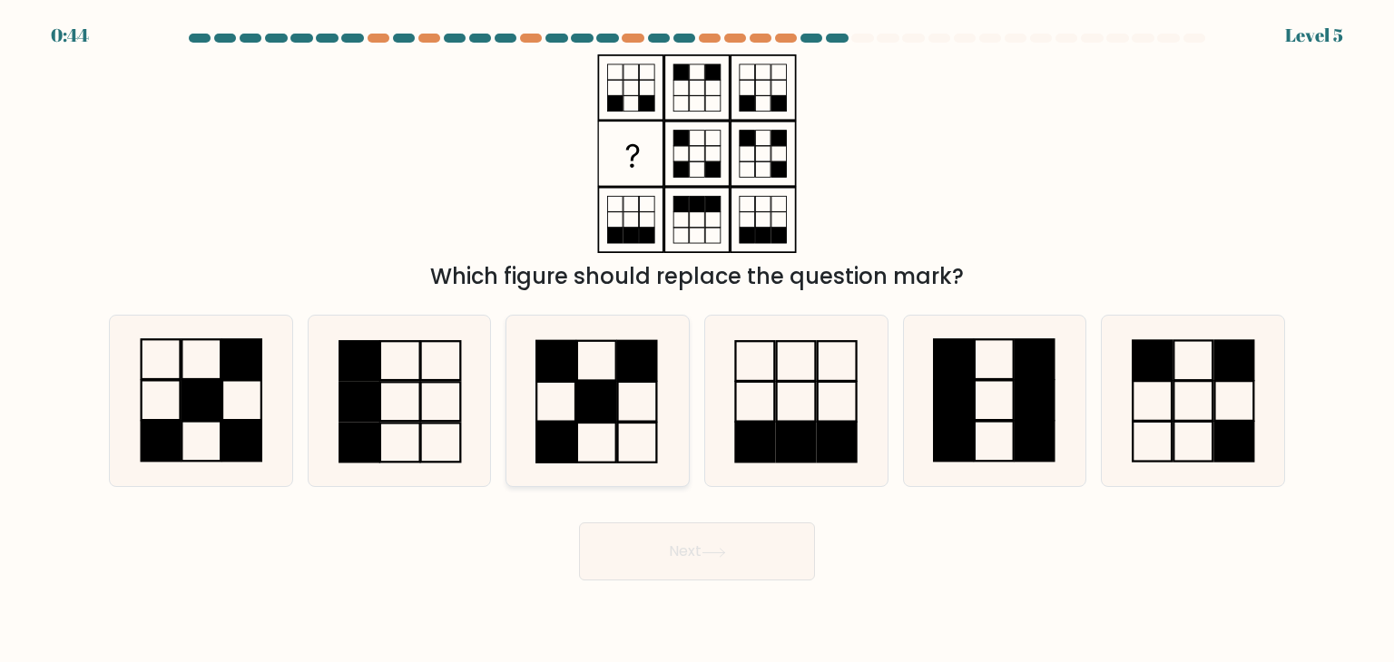
click at [634, 367] on rect at bounding box center [637, 361] width 39 height 40
click at [697, 340] on input "c." at bounding box center [697, 335] width 1 height 9
radio input "true"
click at [635, 564] on button "Next" at bounding box center [697, 552] width 236 height 58
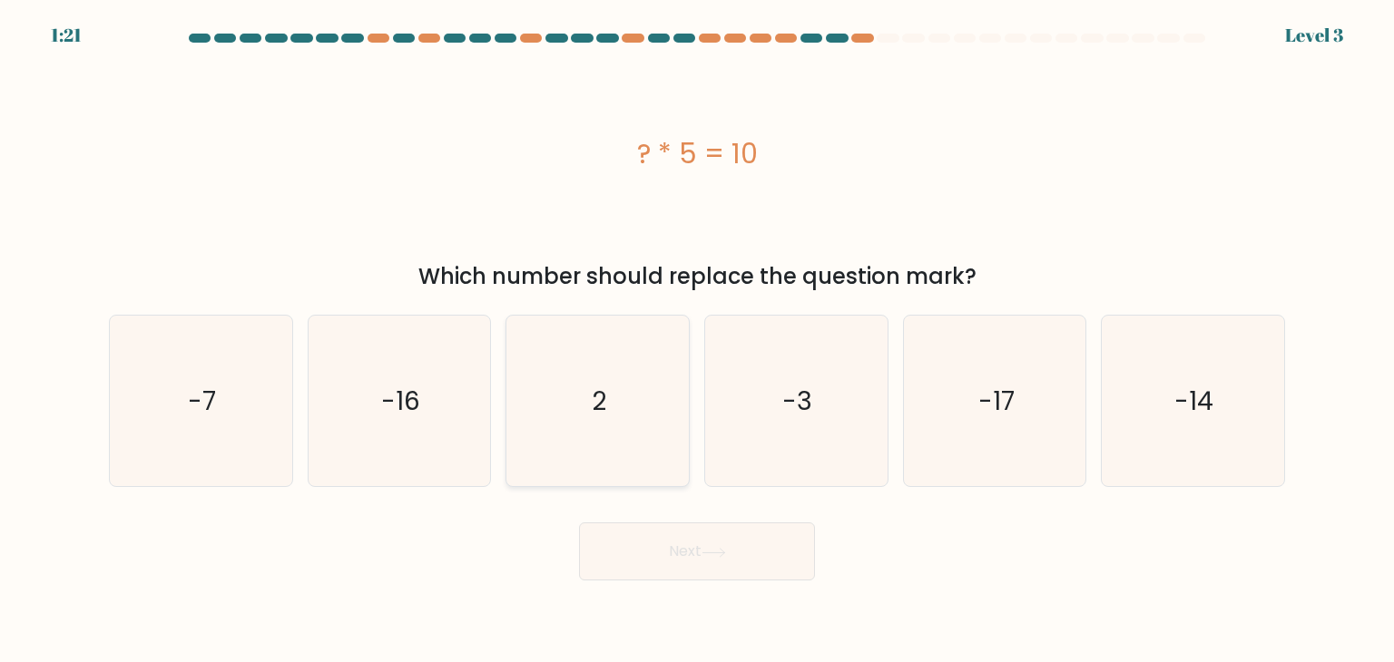
click at [614, 400] on icon "2" at bounding box center [597, 401] width 171 height 171
click at [697, 340] on input "c. 2" at bounding box center [697, 335] width 1 height 9
radio input "true"
click at [651, 541] on button "Next" at bounding box center [697, 552] width 236 height 58
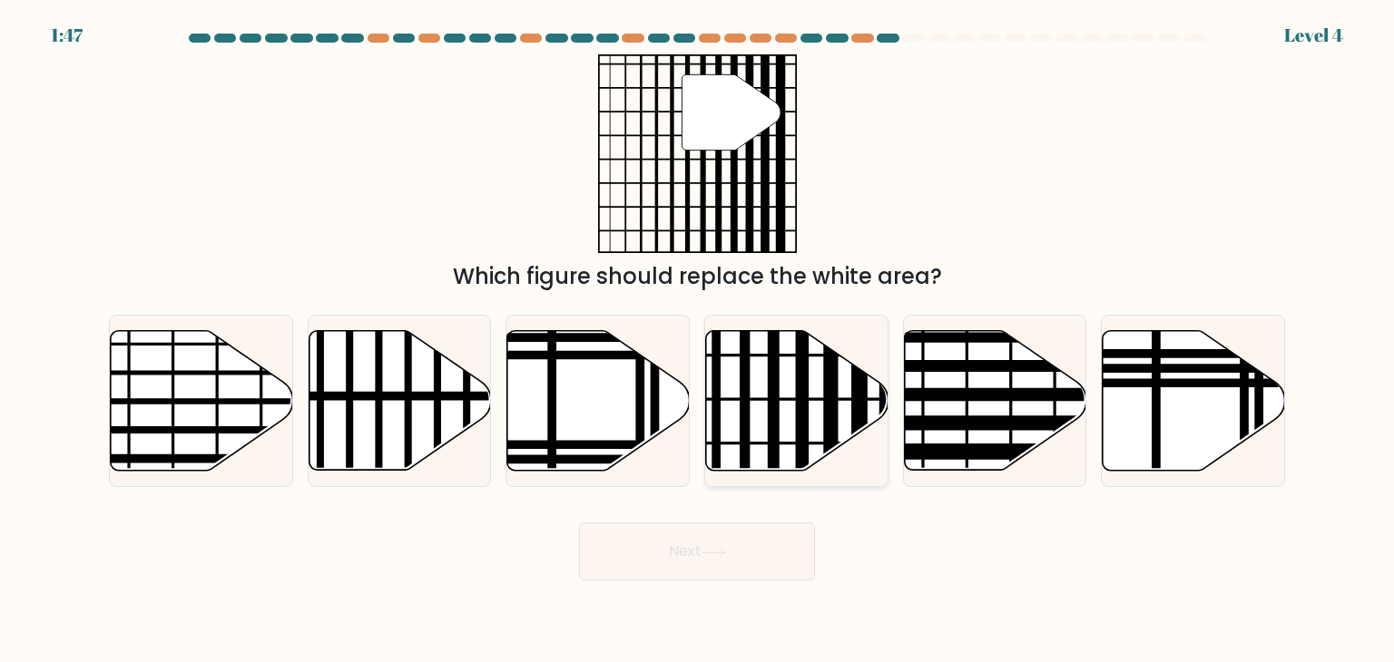
click at [773, 429] on line at bounding box center [773, 477] width 0 height 368
click at [698, 340] on input "d." at bounding box center [697, 335] width 1 height 9
radio input "true"
click at [650, 560] on button "Next" at bounding box center [697, 552] width 236 height 58
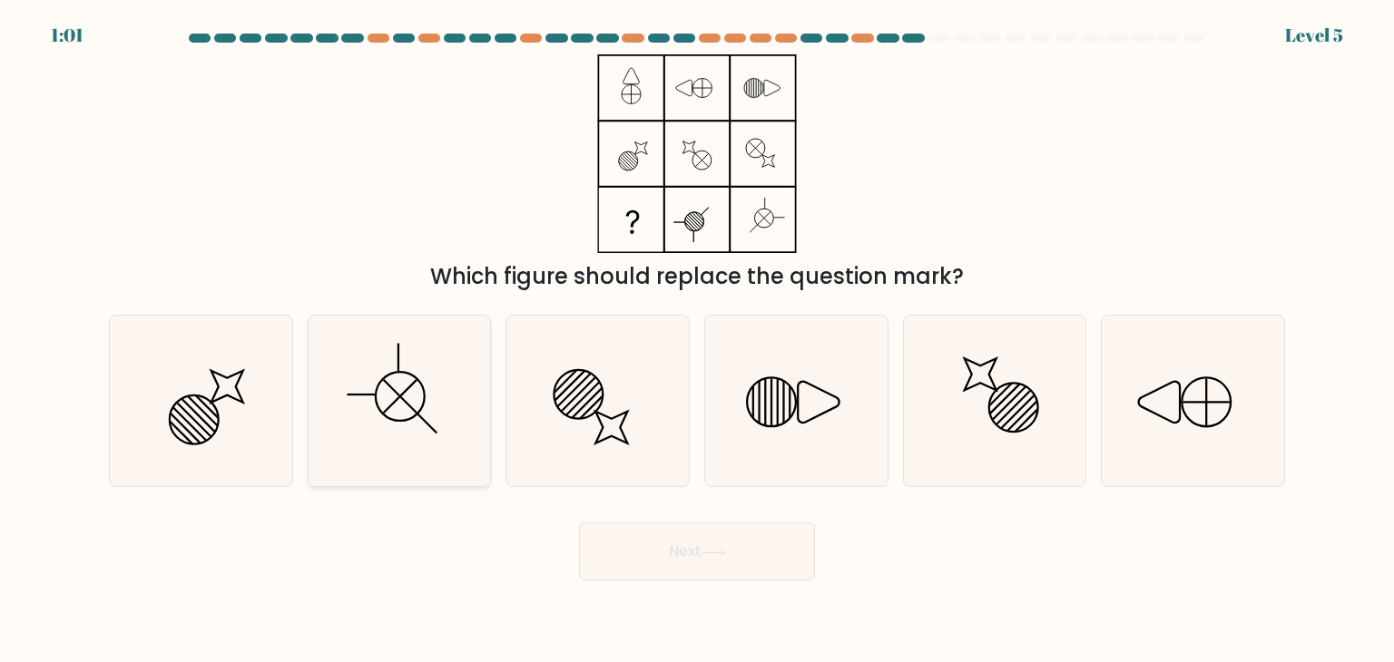
click at [374, 327] on icon at bounding box center [399, 401] width 171 height 171
click at [697, 331] on input "b." at bounding box center [697, 335] width 1 height 9
radio input "true"
click at [680, 575] on button "Next" at bounding box center [697, 552] width 236 height 58
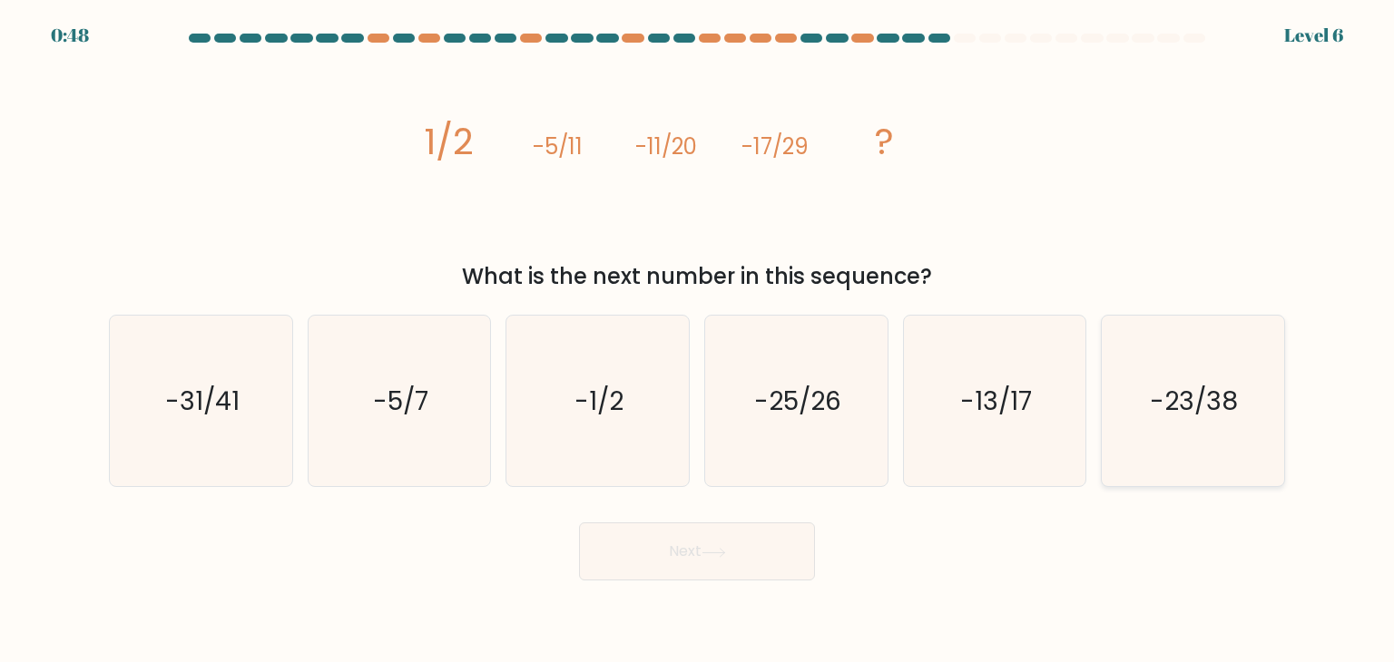
click at [1157, 381] on icon "-23/38" at bounding box center [1192, 401] width 171 height 171
click at [698, 340] on input "f. -23/38" at bounding box center [697, 335] width 1 height 9
radio input "true"
click at [665, 560] on button "Next" at bounding box center [697, 552] width 236 height 58
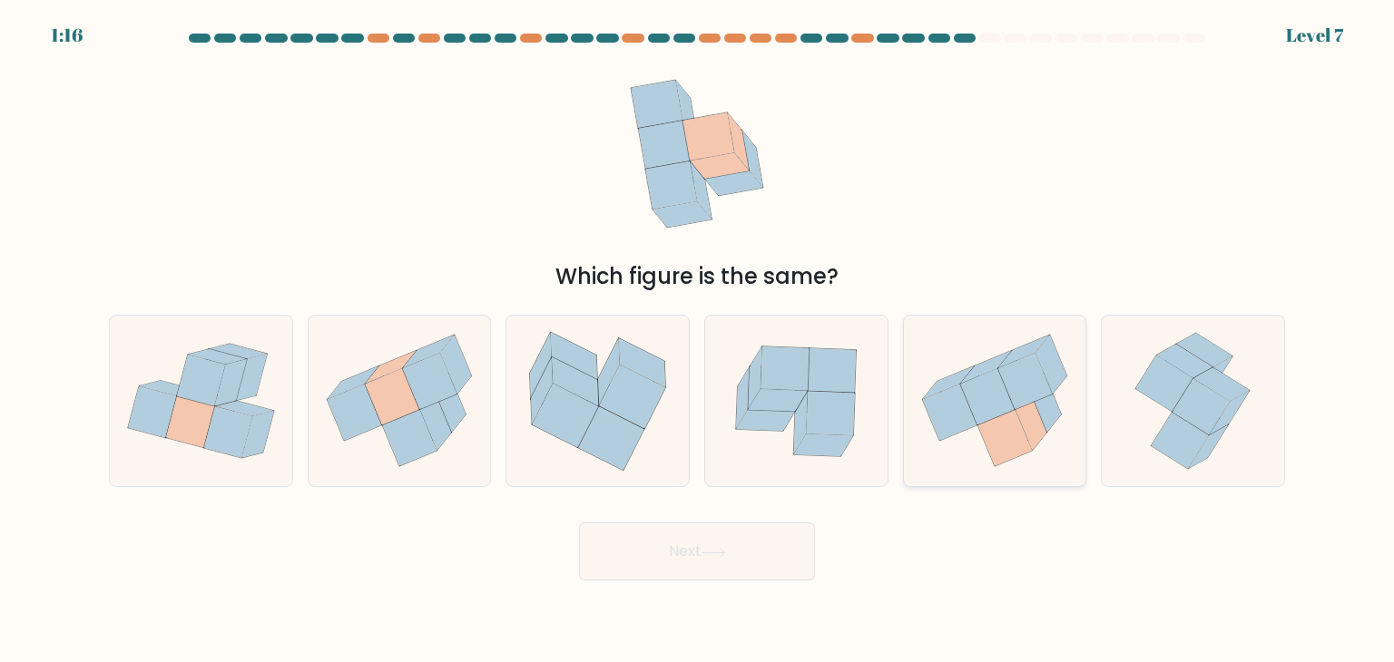
click at [1004, 403] on icon at bounding box center [987, 397] width 54 height 56
click at [698, 340] on input "e." at bounding box center [697, 335] width 1 height 9
radio input "true"
click at [719, 562] on button "Next" at bounding box center [697, 552] width 236 height 58
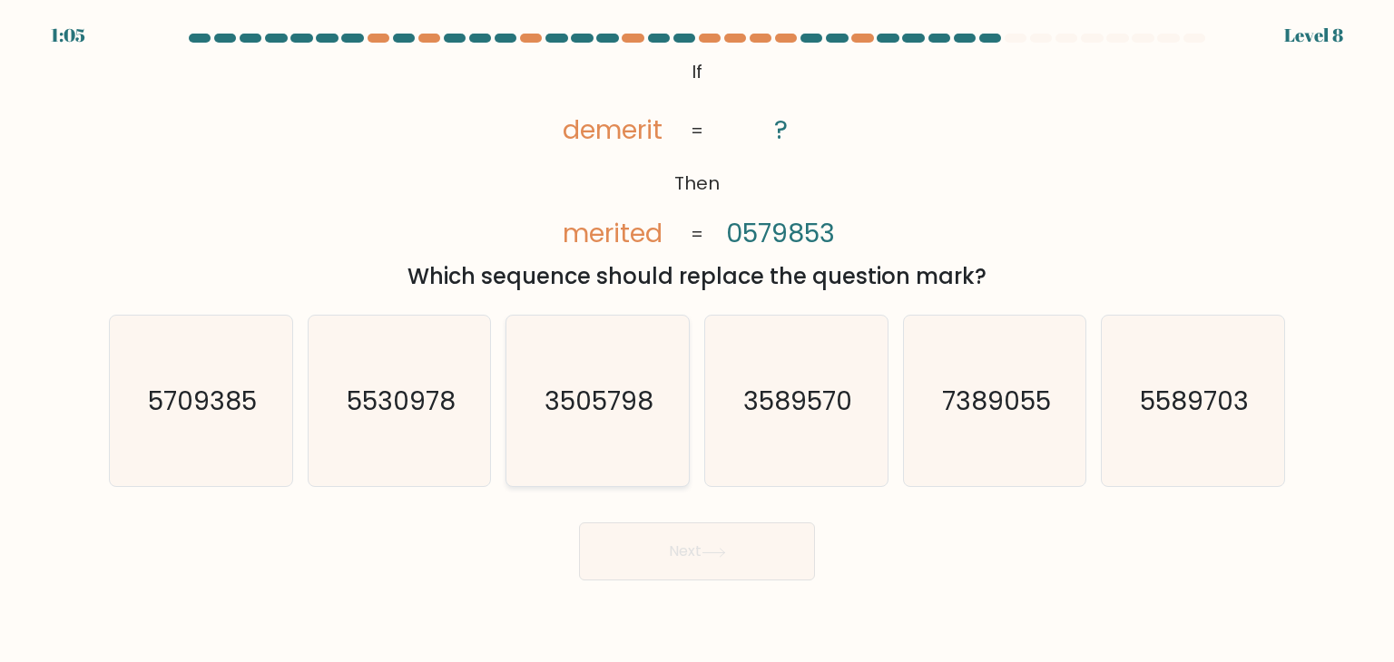
click at [574, 375] on icon "3505798" at bounding box center [597, 401] width 171 height 171
click at [697, 340] on input "c. 3505798" at bounding box center [697, 335] width 1 height 9
radio input "true"
click at [635, 538] on button "Next" at bounding box center [697, 552] width 236 height 58
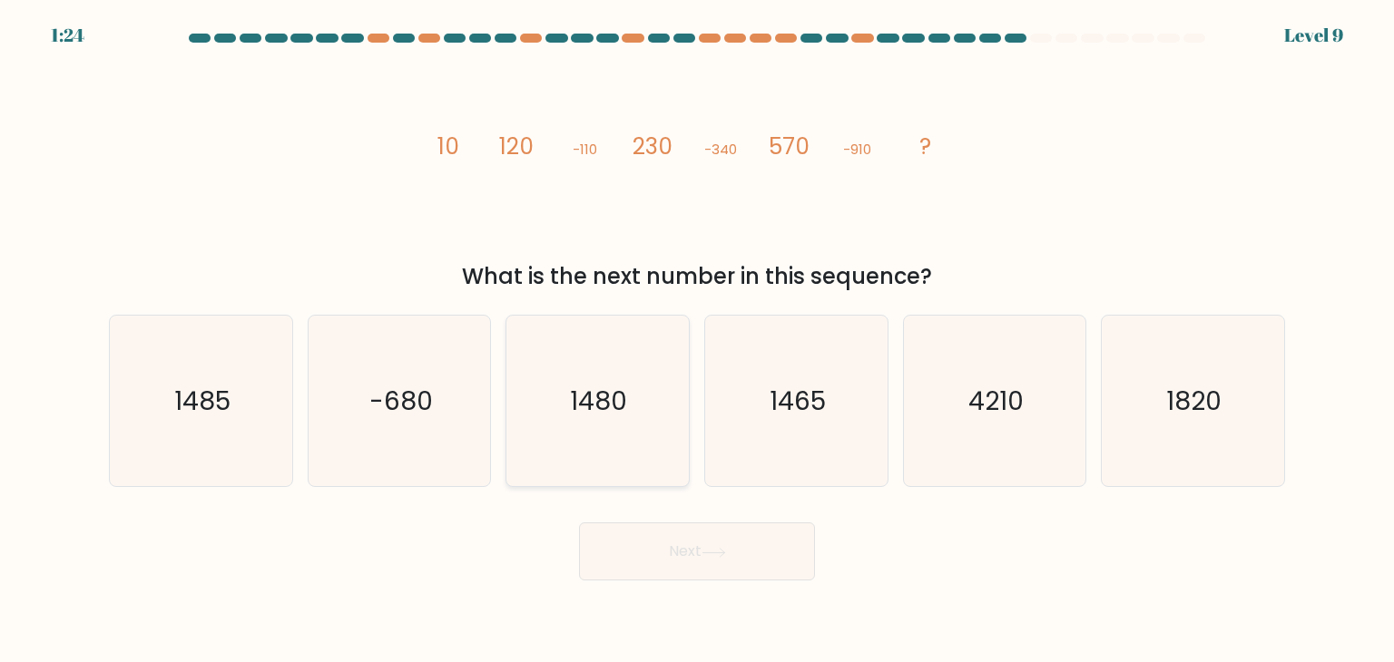
click at [613, 355] on icon "1480" at bounding box center [597, 401] width 171 height 171
click at [697, 340] on input "c. 1480" at bounding box center [697, 335] width 1 height 9
radio input "true"
click at [610, 573] on button "Next" at bounding box center [697, 552] width 236 height 58
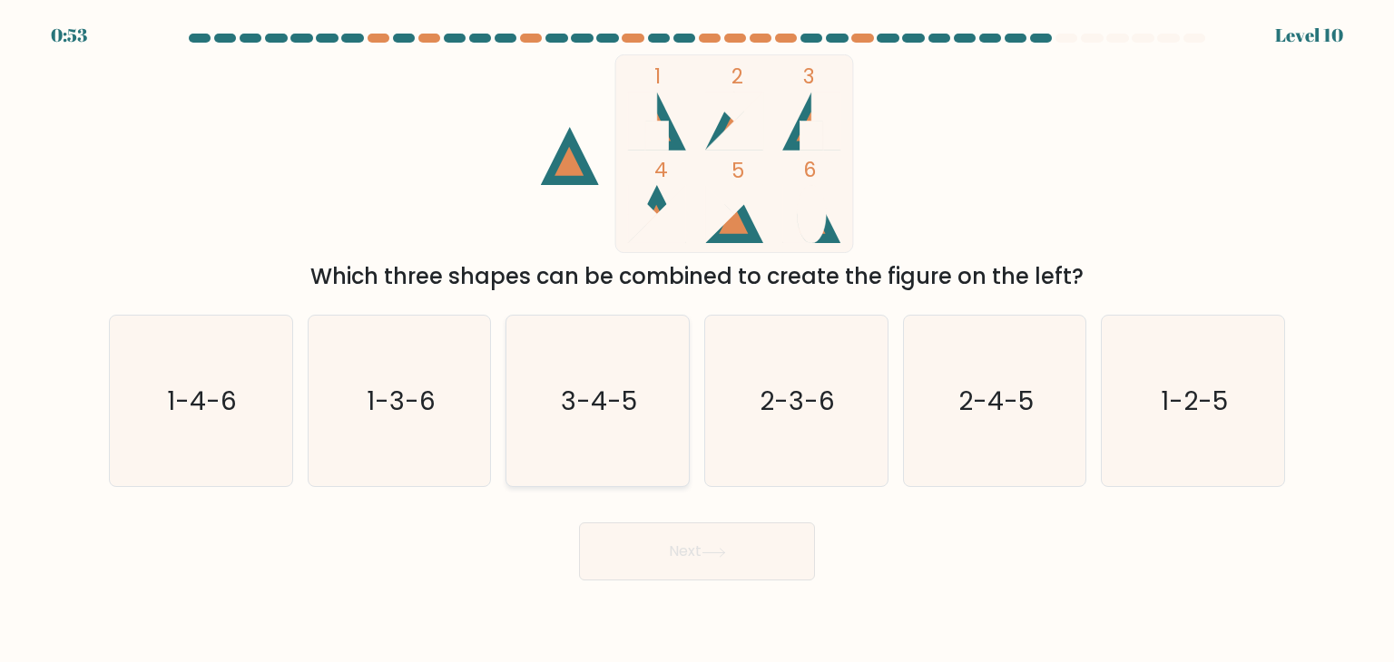
click at [599, 410] on text "3-4-5" at bounding box center [600, 401] width 76 height 36
click at [697, 340] on input "c. 3-4-5" at bounding box center [697, 335] width 1 height 9
radio input "true"
click at [626, 550] on button "Next" at bounding box center [697, 552] width 236 height 58
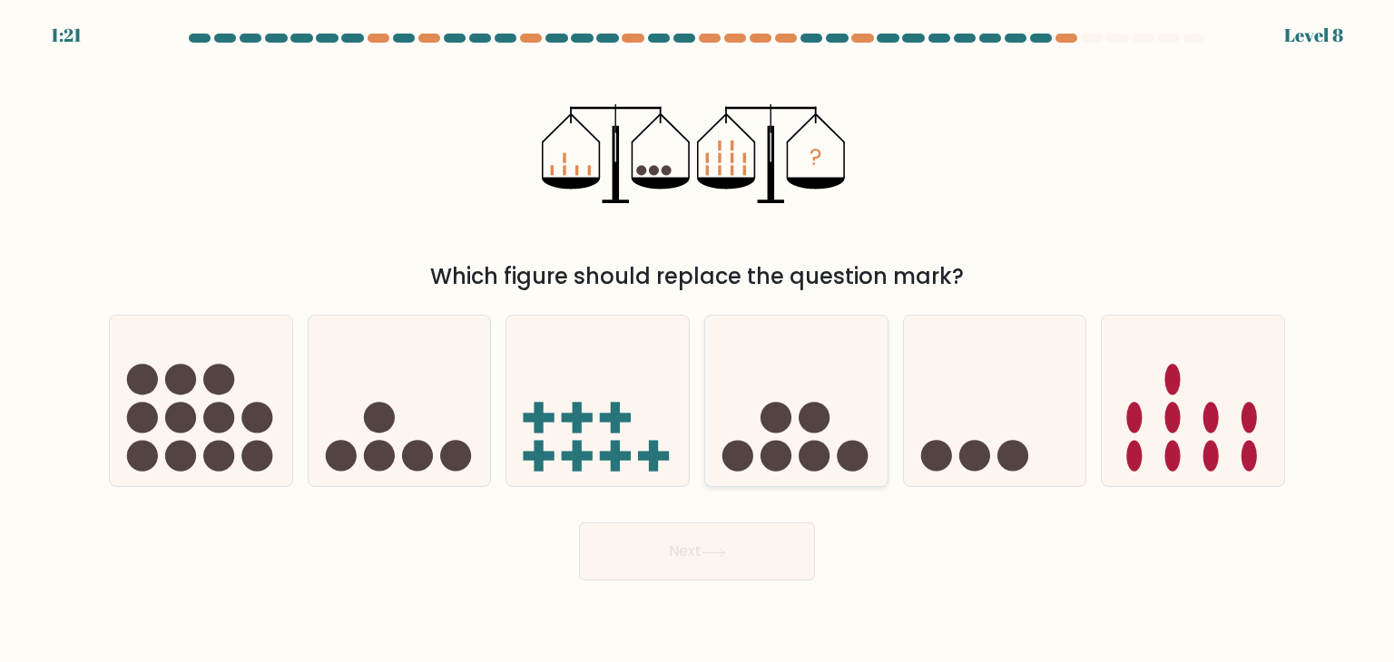
click at [788, 427] on icon at bounding box center [796, 401] width 182 height 151
click at [698, 340] on input "d." at bounding box center [697, 335] width 1 height 9
radio input "true"
click at [674, 566] on button "Next" at bounding box center [697, 552] width 236 height 58
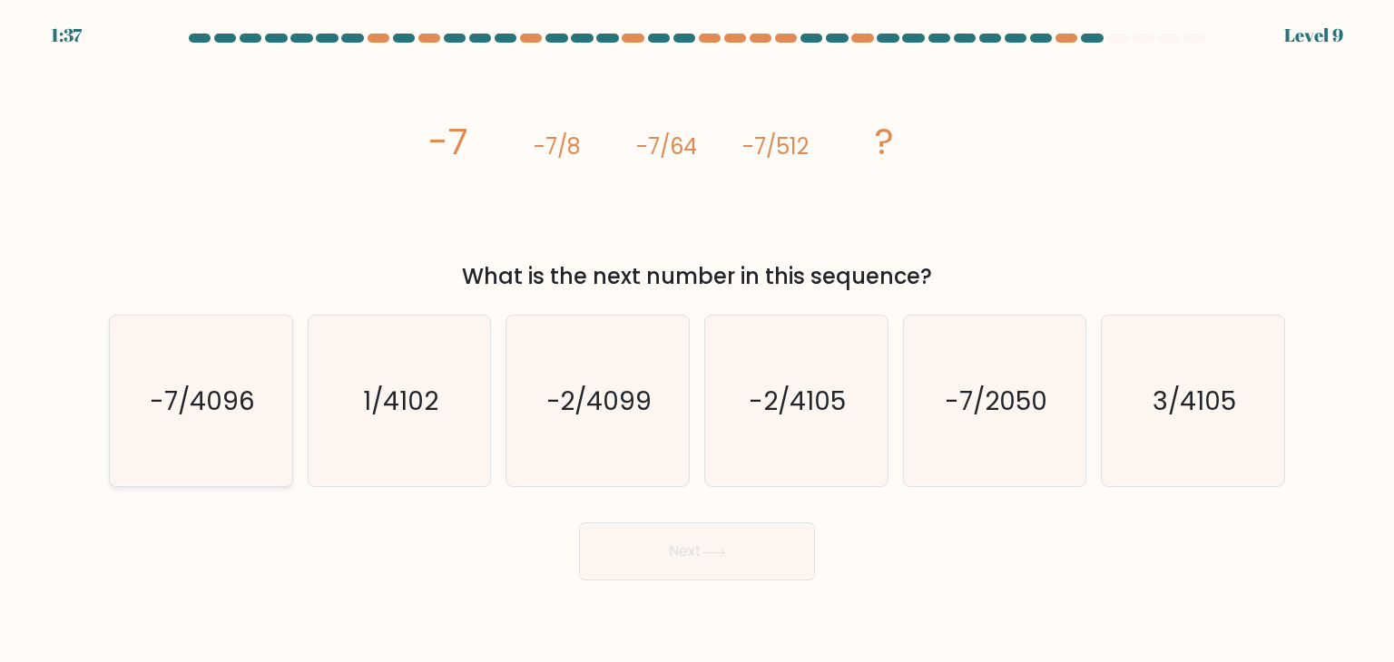
click at [168, 371] on icon "-7/4096" at bounding box center [200, 401] width 171 height 171
click at [697, 340] on input "a. -7/4096" at bounding box center [697, 335] width 1 height 9
radio input "true"
click at [614, 545] on button "Next" at bounding box center [697, 552] width 236 height 58
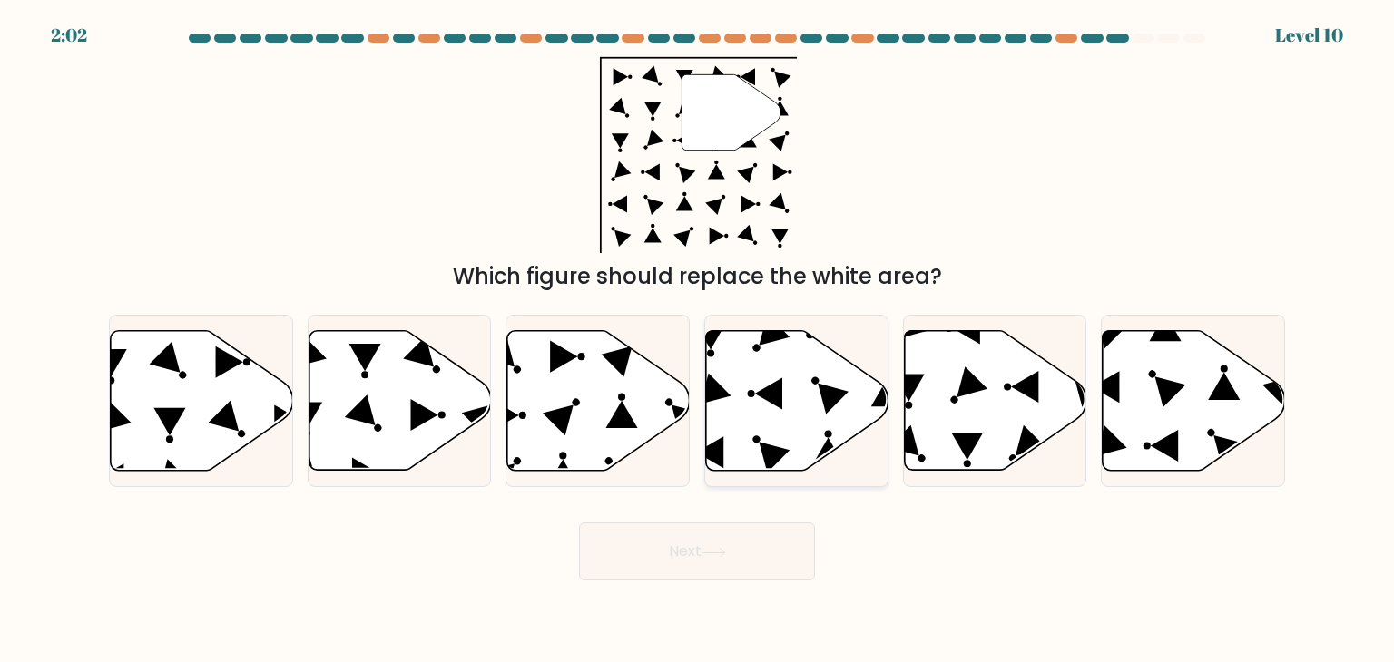
click at [805, 375] on icon at bounding box center [797, 401] width 182 height 140
click at [698, 340] on input "d." at bounding box center [697, 335] width 1 height 9
radio input "true"
click at [695, 563] on button "Next" at bounding box center [697, 552] width 236 height 58
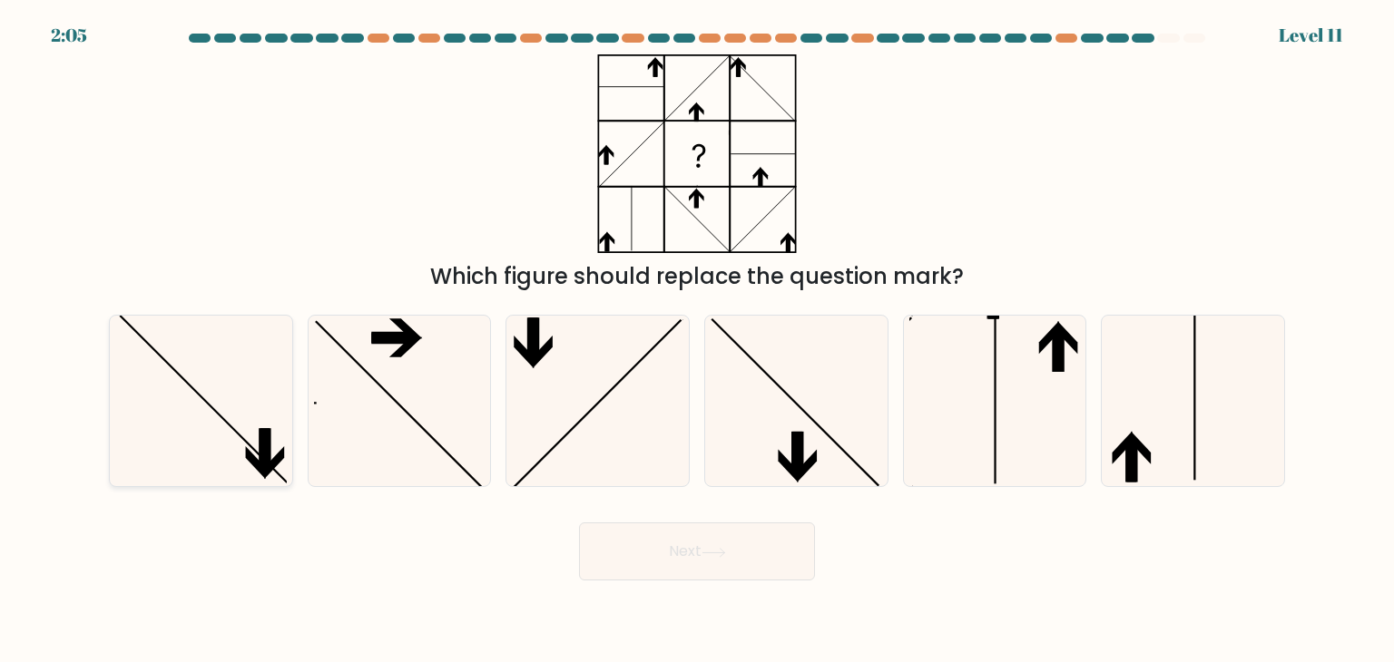
click at [247, 393] on icon at bounding box center [200, 401] width 171 height 171
click at [697, 340] on input "a." at bounding box center [697, 335] width 1 height 9
radio input "true"
click at [631, 545] on button "Next" at bounding box center [697, 552] width 236 height 58
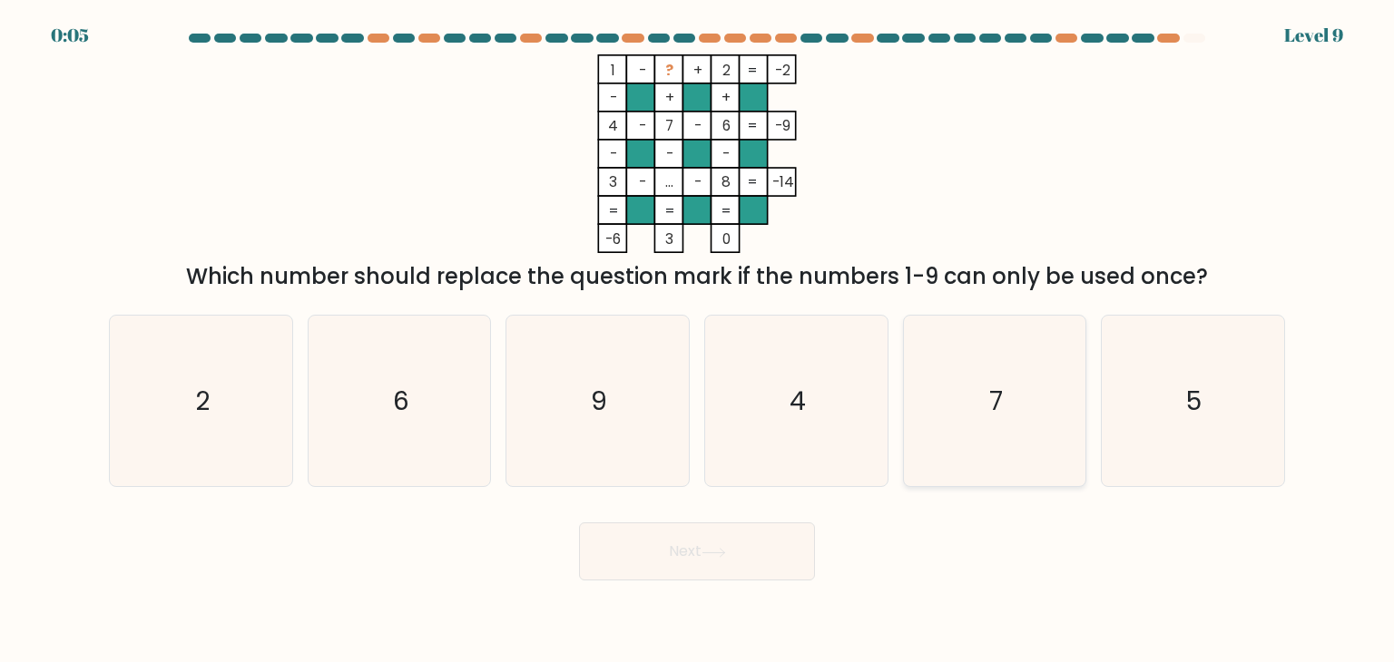
click at [1026, 403] on icon "7" at bounding box center [994, 401] width 171 height 171
click at [698, 340] on input "e. 7" at bounding box center [697, 335] width 1 height 9
radio input "true"
click at [668, 530] on button "Next" at bounding box center [697, 552] width 236 height 58
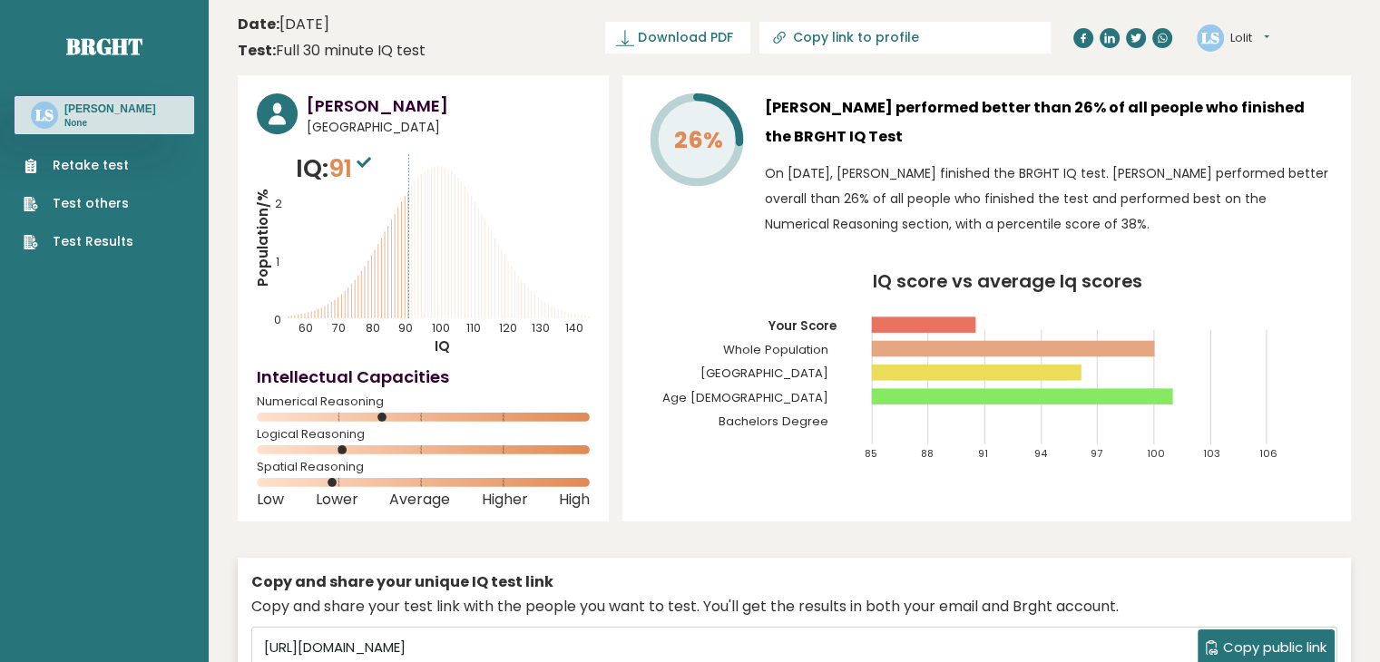
click at [1270, 41] on button "Lolit" at bounding box center [1250, 38] width 39 height 18
click at [1256, 90] on link "Profile" at bounding box center [1277, 91] width 93 height 25
click at [1263, 44] on button "Lolit" at bounding box center [1250, 38] width 39 height 18
click at [1259, 94] on link "Profile" at bounding box center [1277, 91] width 93 height 25
click at [1266, 34] on button "Lolit" at bounding box center [1250, 38] width 39 height 18
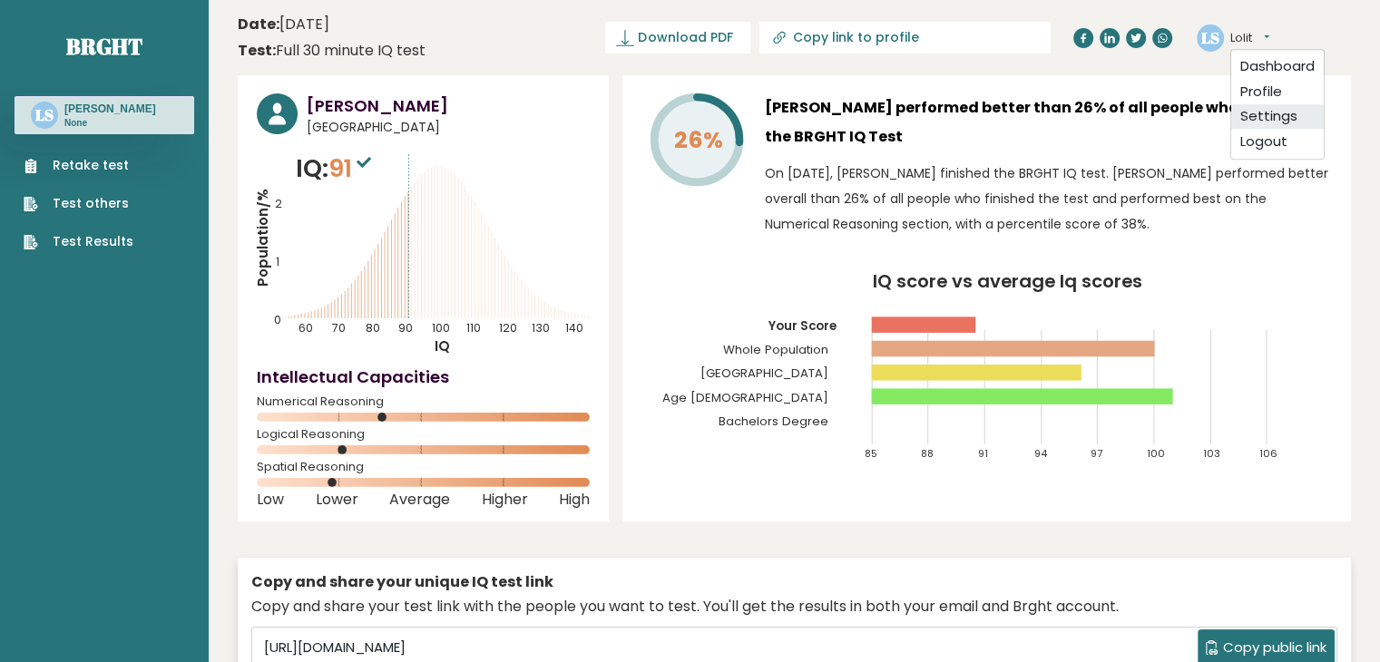
click at [1261, 106] on link "Settings" at bounding box center [1277, 116] width 93 height 25
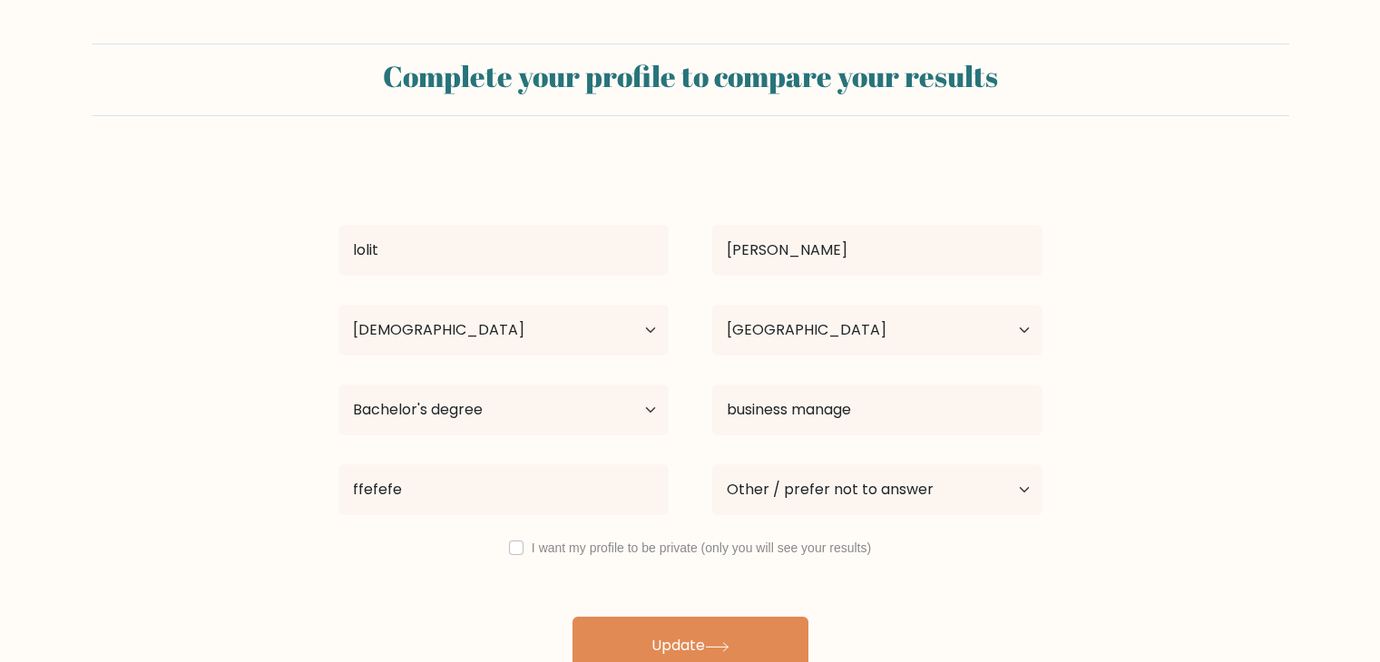
select select "35_44"
select select "PH"
select select "bachelors_degree"
select select "other"
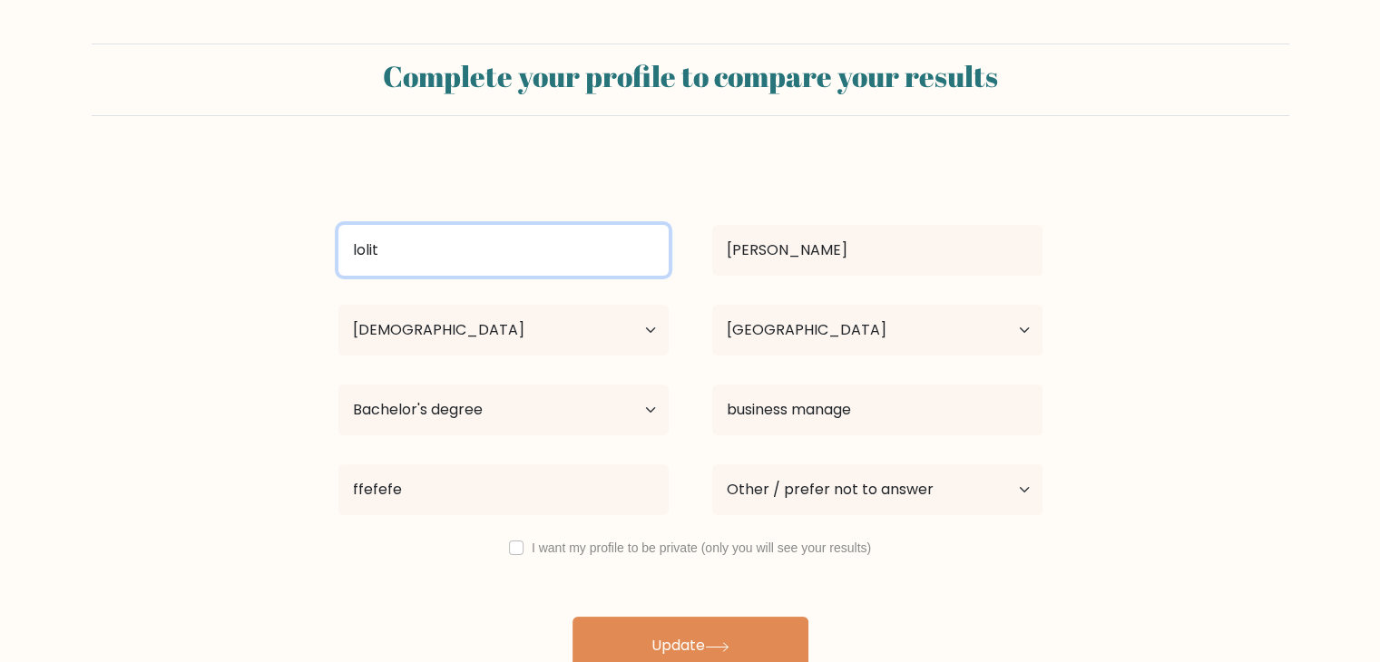
click at [454, 234] on input "lolit" at bounding box center [503, 250] width 330 height 51
type input "Junior"
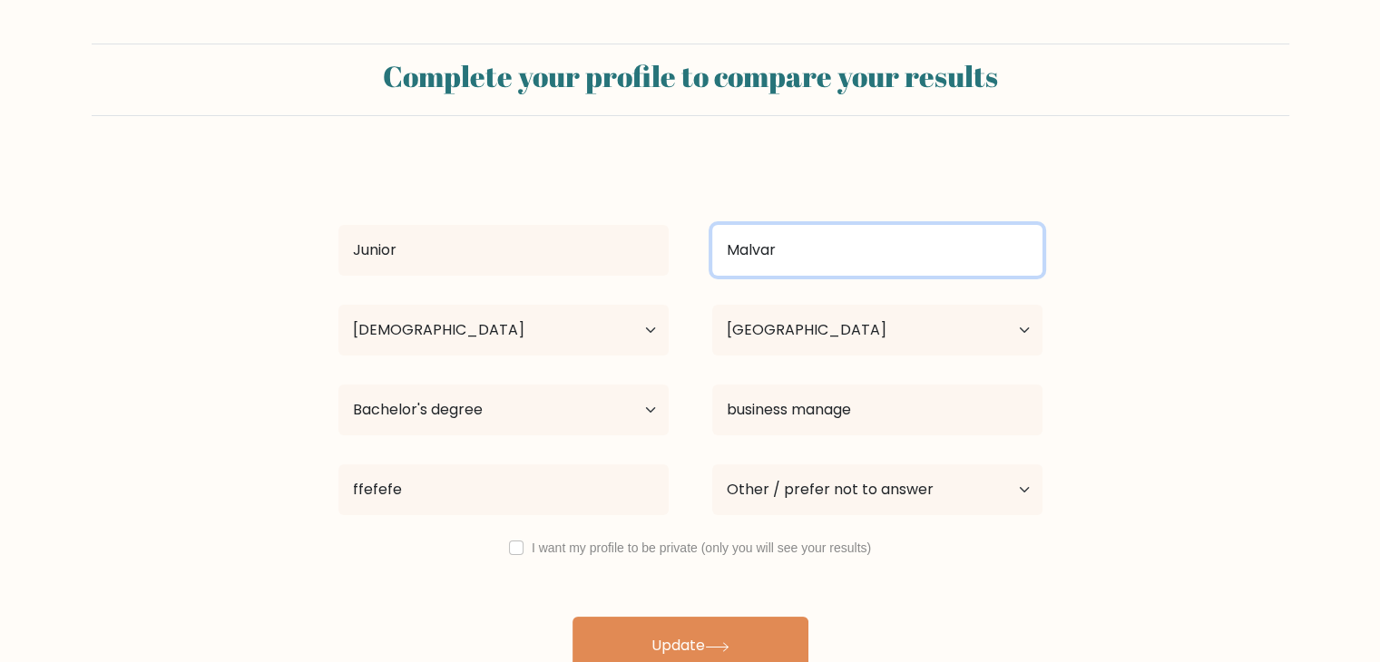
type input "Malvar"
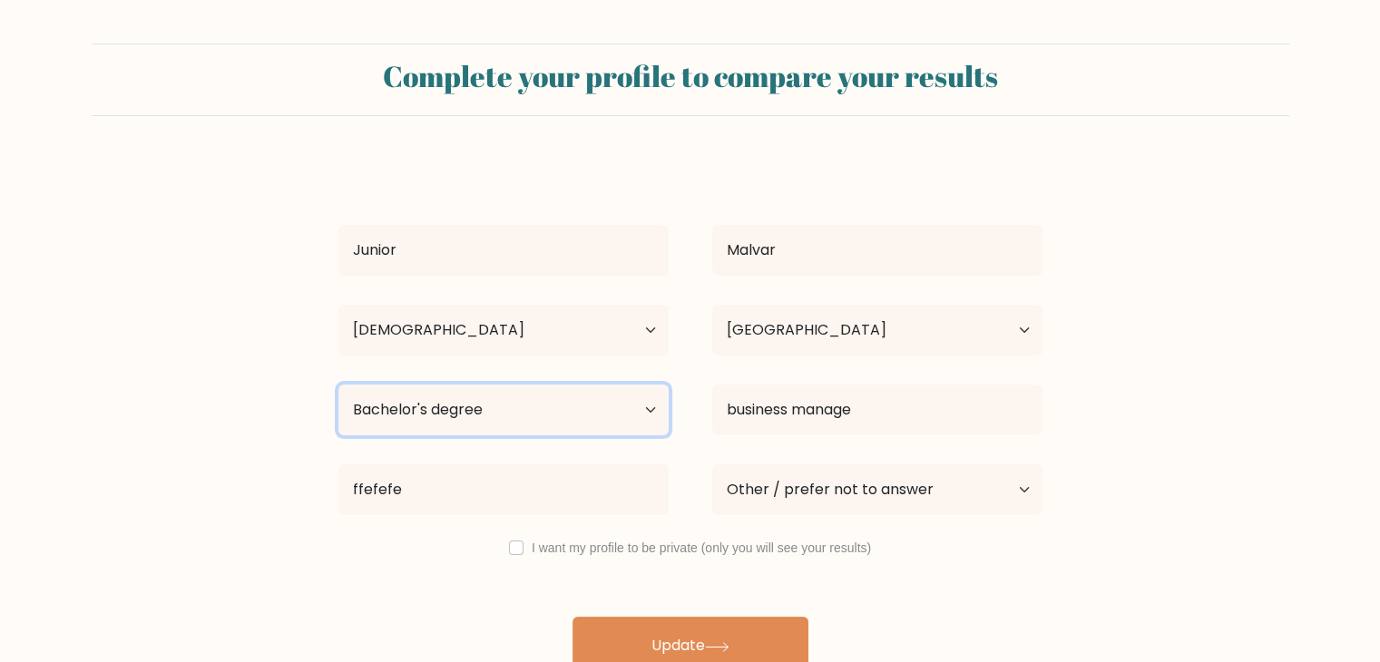
click at [603, 406] on select "Highest education level No schooling Primary Lower Secondary Upper Secondary Oc…" at bounding box center [503, 410] width 330 height 51
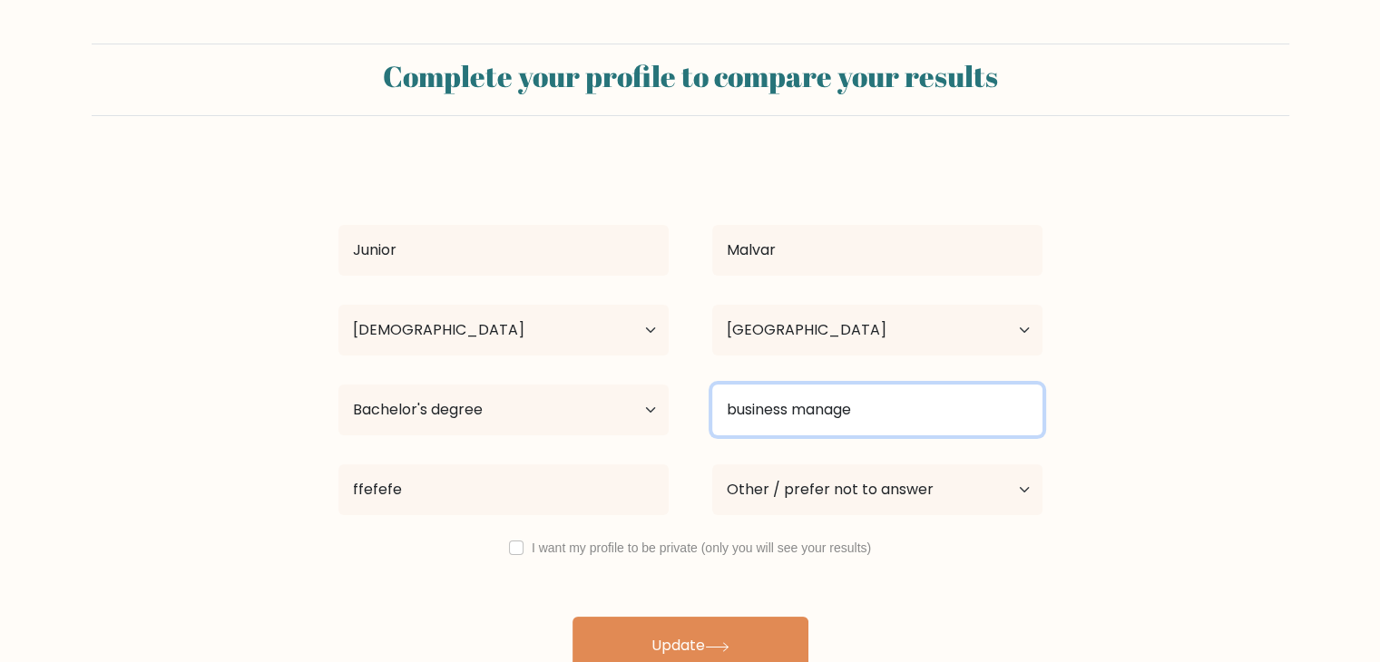
click at [809, 392] on input "business manage" at bounding box center [877, 410] width 330 height 51
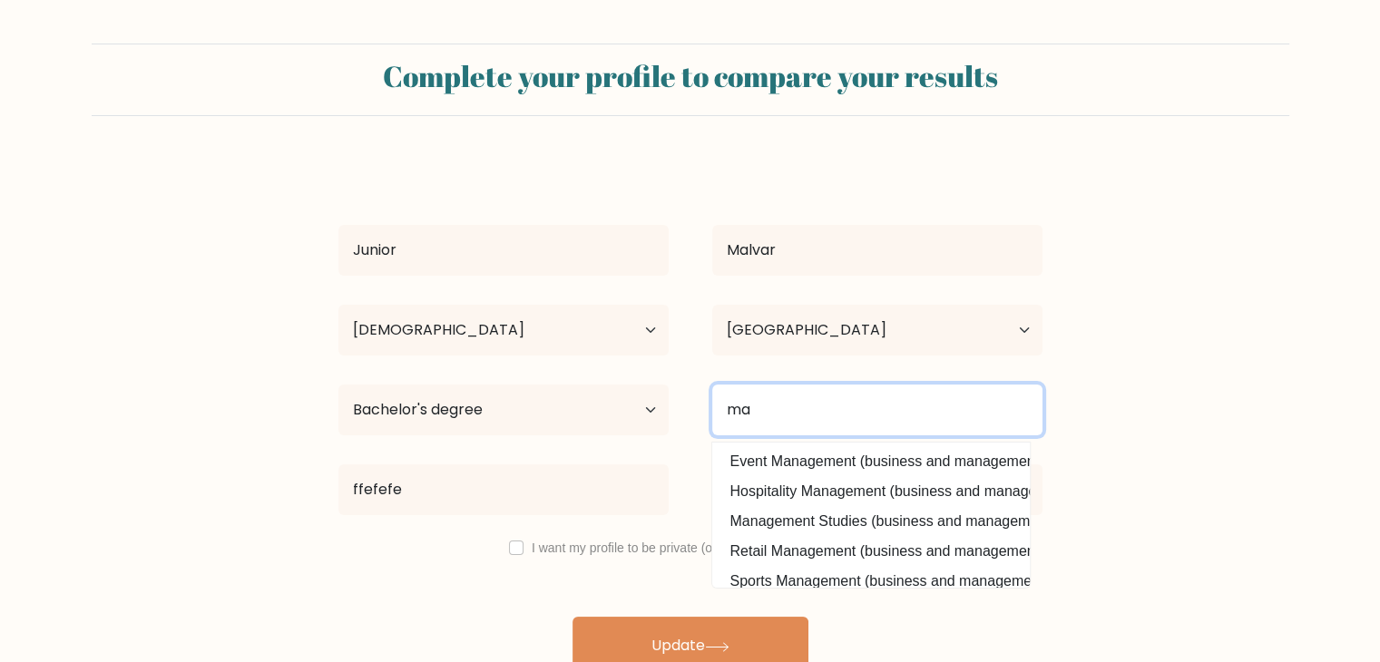
type input "m"
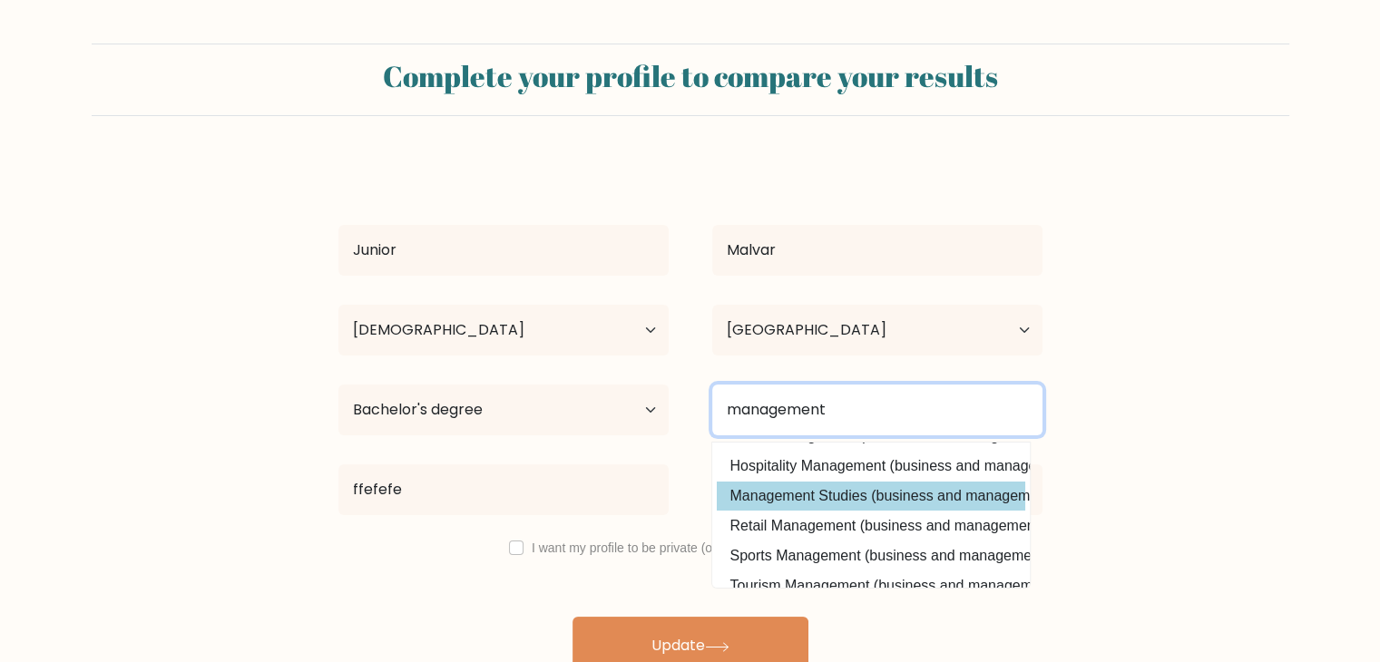
scroll to position [25, 0]
type input "management"
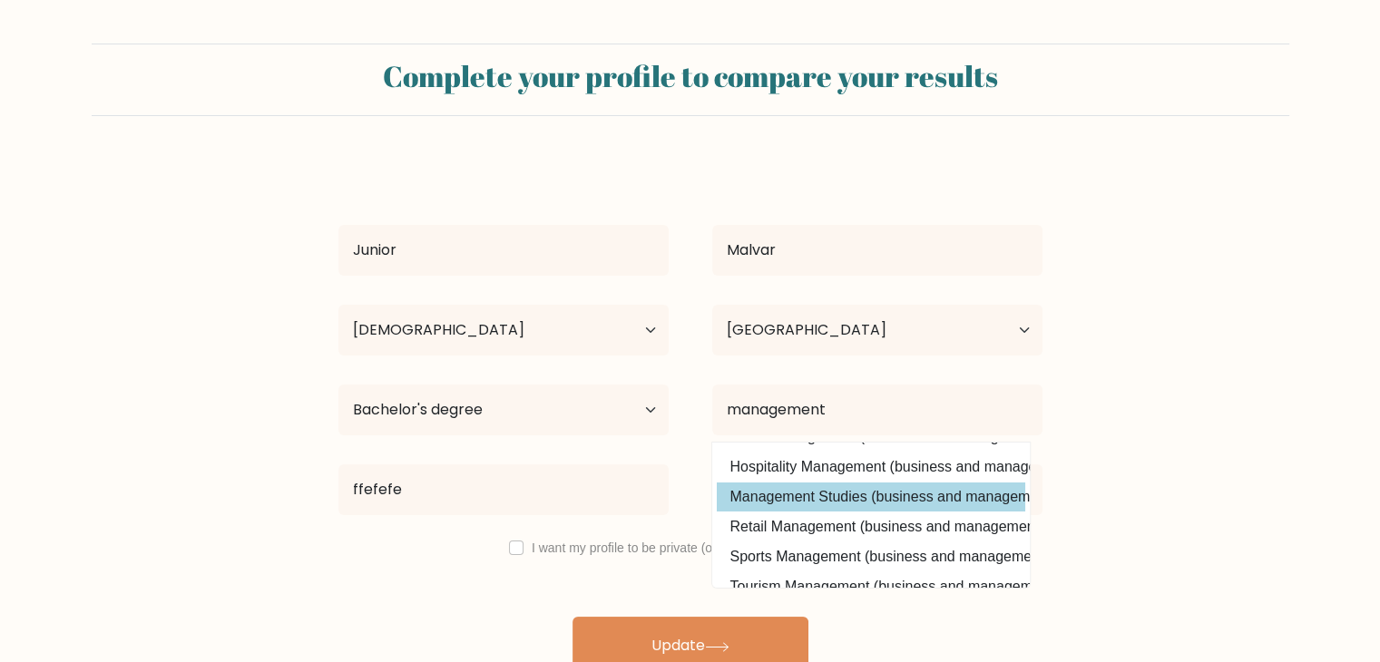
click at [860, 487] on div "Junior Malvar Age Under 18 years old 18-24 years old 25-34 years old 35-44 year…" at bounding box center [691, 417] width 726 height 515
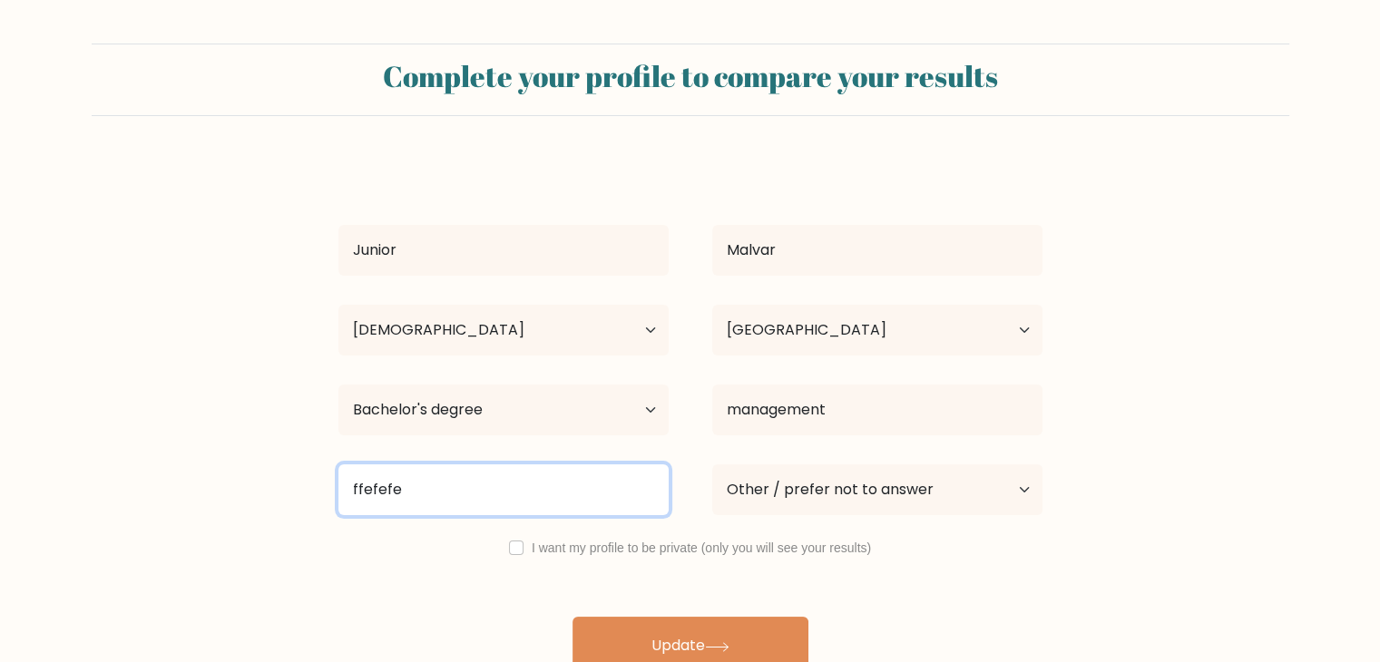
click at [551, 475] on input "ffefefe" at bounding box center [503, 490] width 330 height 51
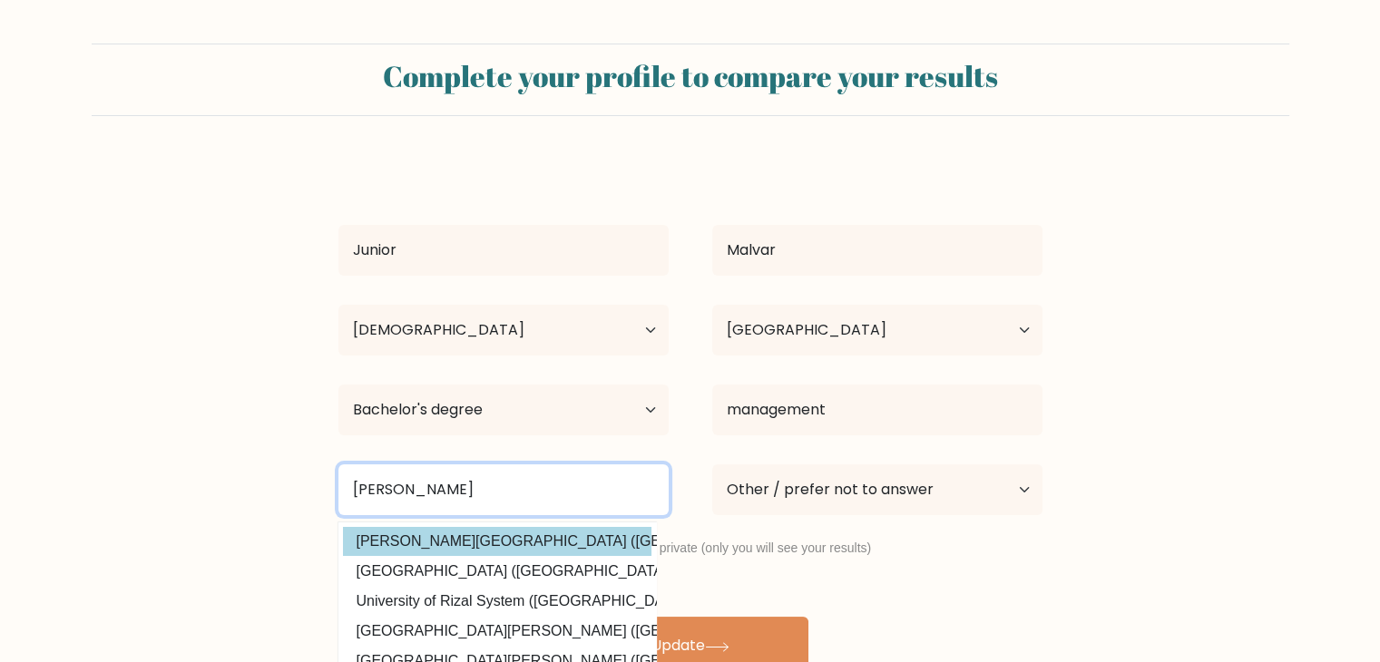
type input "Jose rizal"
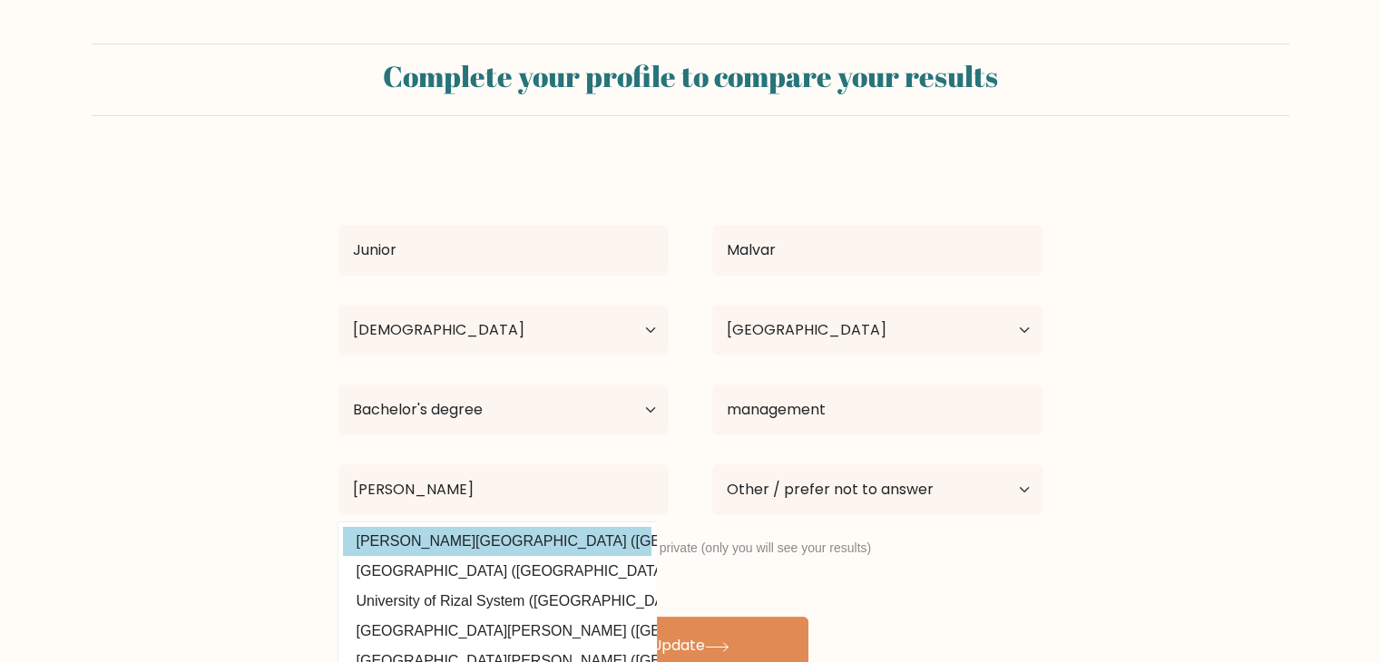
click at [544, 543] on div "Junior Malvar Age Under 18 years old 18-24 years old 25-34 years old 35-44 year…" at bounding box center [691, 417] width 726 height 515
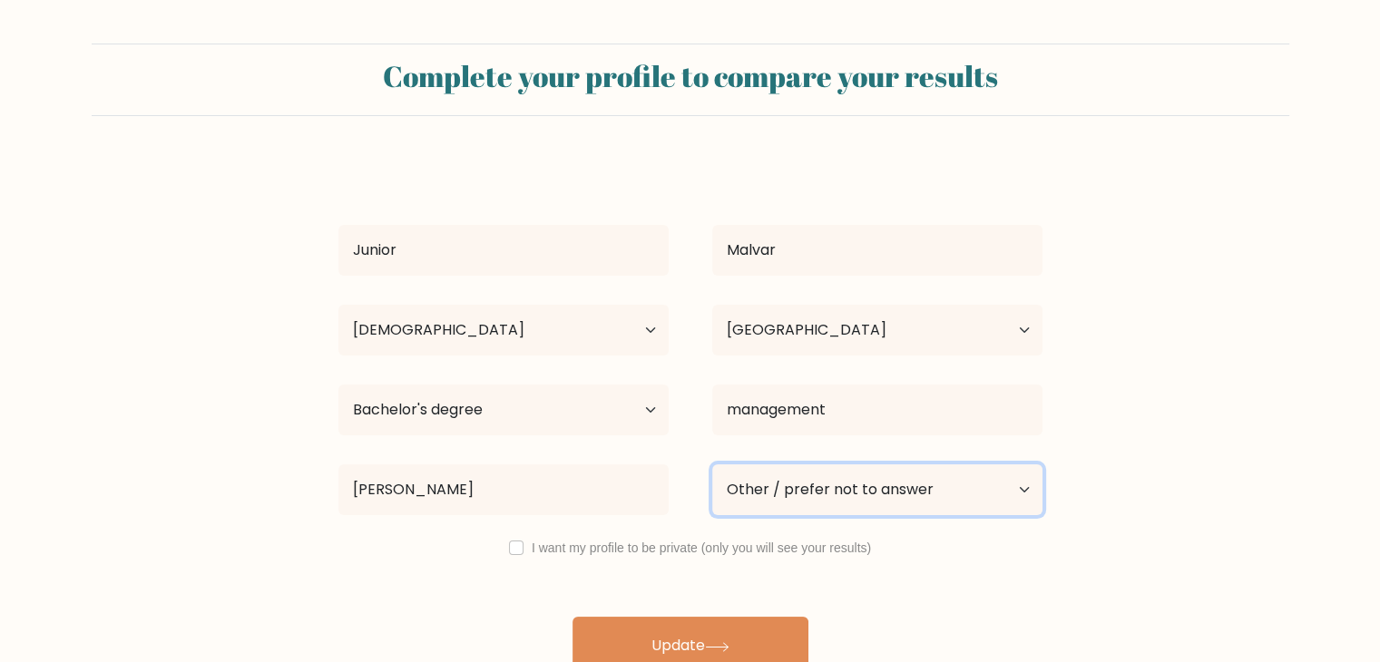
click at [787, 495] on select "Current employment status Employed Student Retired Other / prefer not to answer" at bounding box center [877, 490] width 330 height 51
click at [712, 465] on select "Current employment status Employed Student Retired Other / prefer not to answer" at bounding box center [877, 490] width 330 height 51
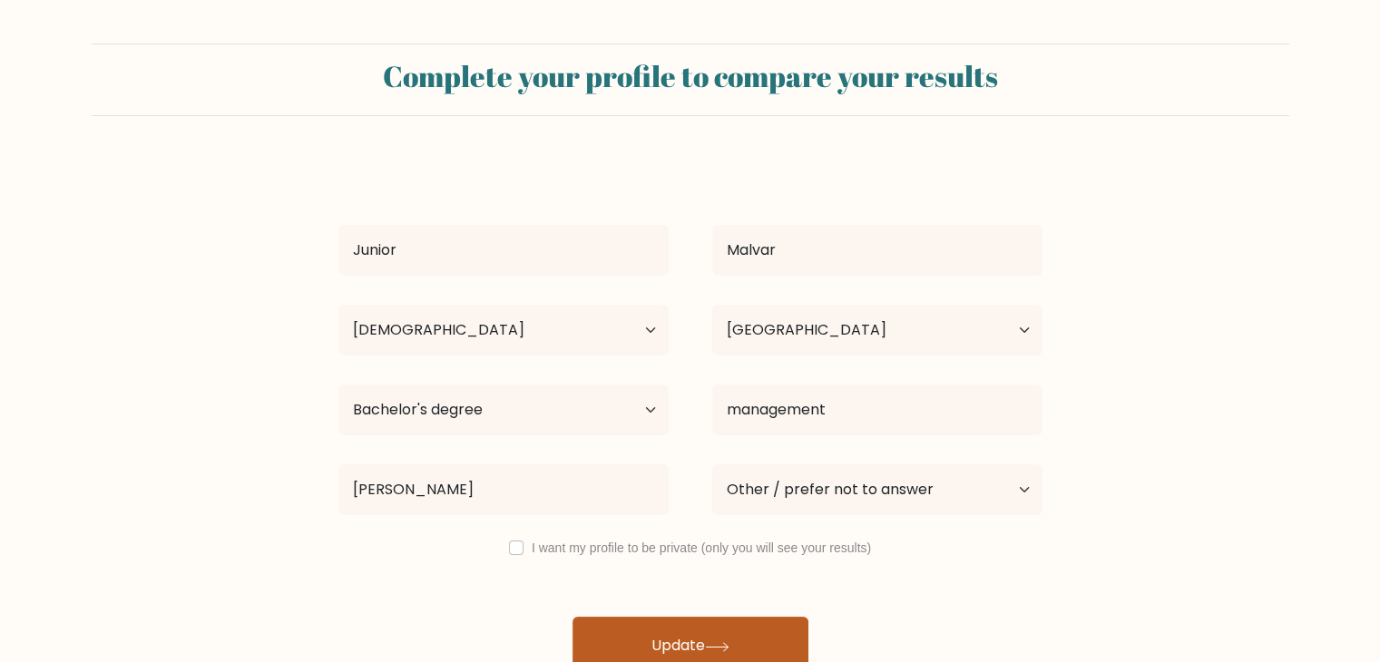
click at [662, 645] on button "Update" at bounding box center [691, 646] width 236 height 58
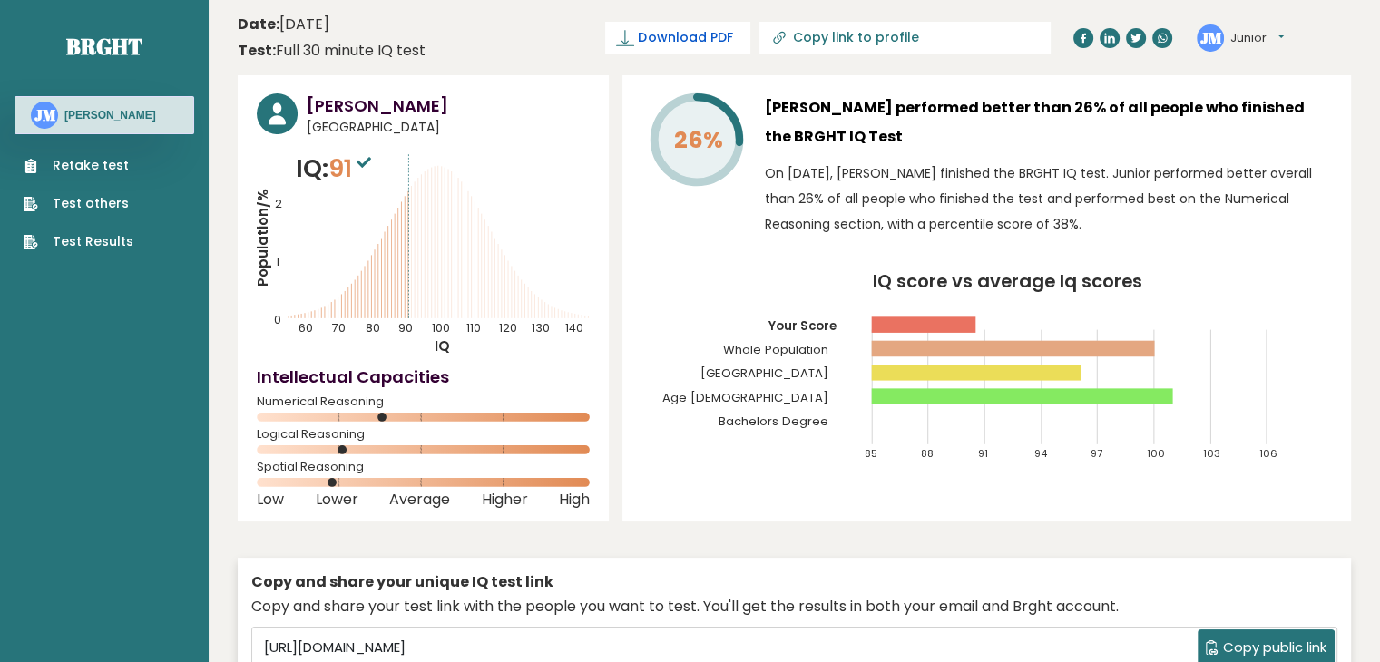
click at [732, 32] on span "Download PDF" at bounding box center [685, 37] width 94 height 19
click at [750, 43] on span "✓ Your PDF is downloaded..." at bounding box center [647, 38] width 206 height 32
click at [732, 36] on span "Download PDF" at bounding box center [685, 37] width 94 height 19
click at [931, 37] on input "Copy link to profile" at bounding box center [915, 37] width 247 height 15
type input "https://brght.org/profile/lolit-solis/?utm_source=share&utm_medium=copy&utm_cam…"
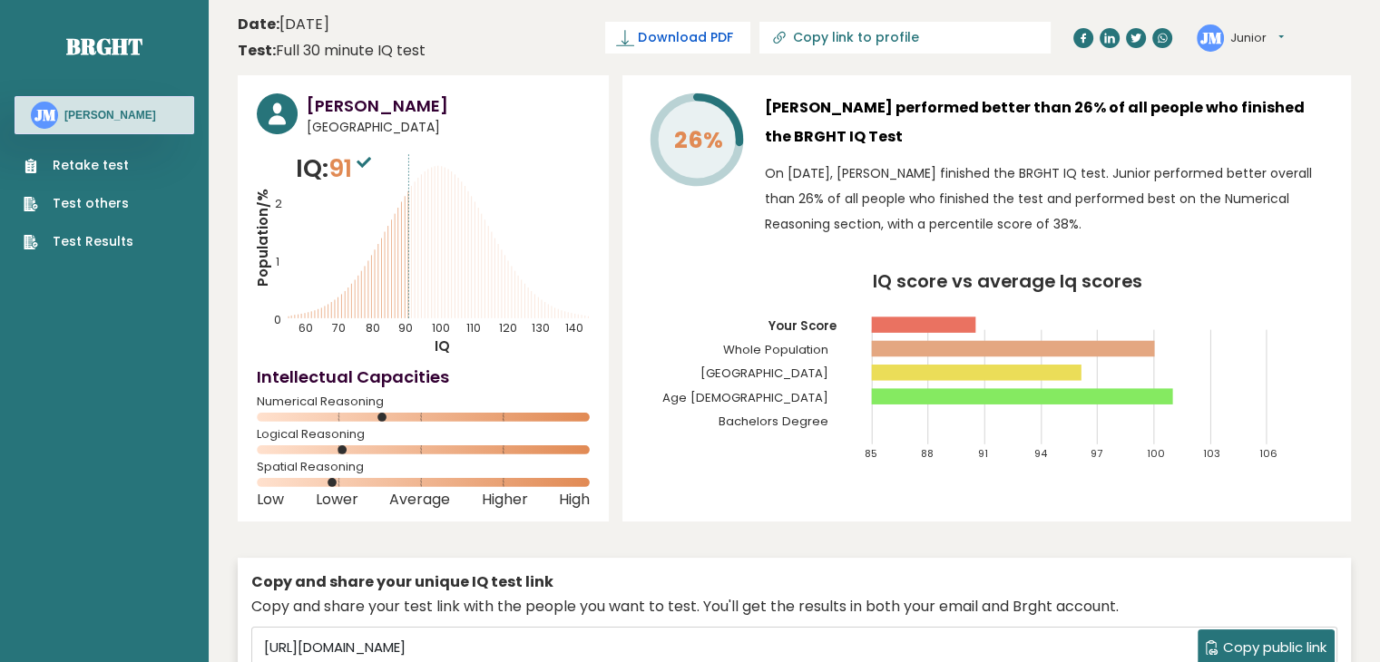
click at [732, 28] on span "Download PDF" at bounding box center [685, 37] width 94 height 19
